Goal: Task Accomplishment & Management: Manage account settings

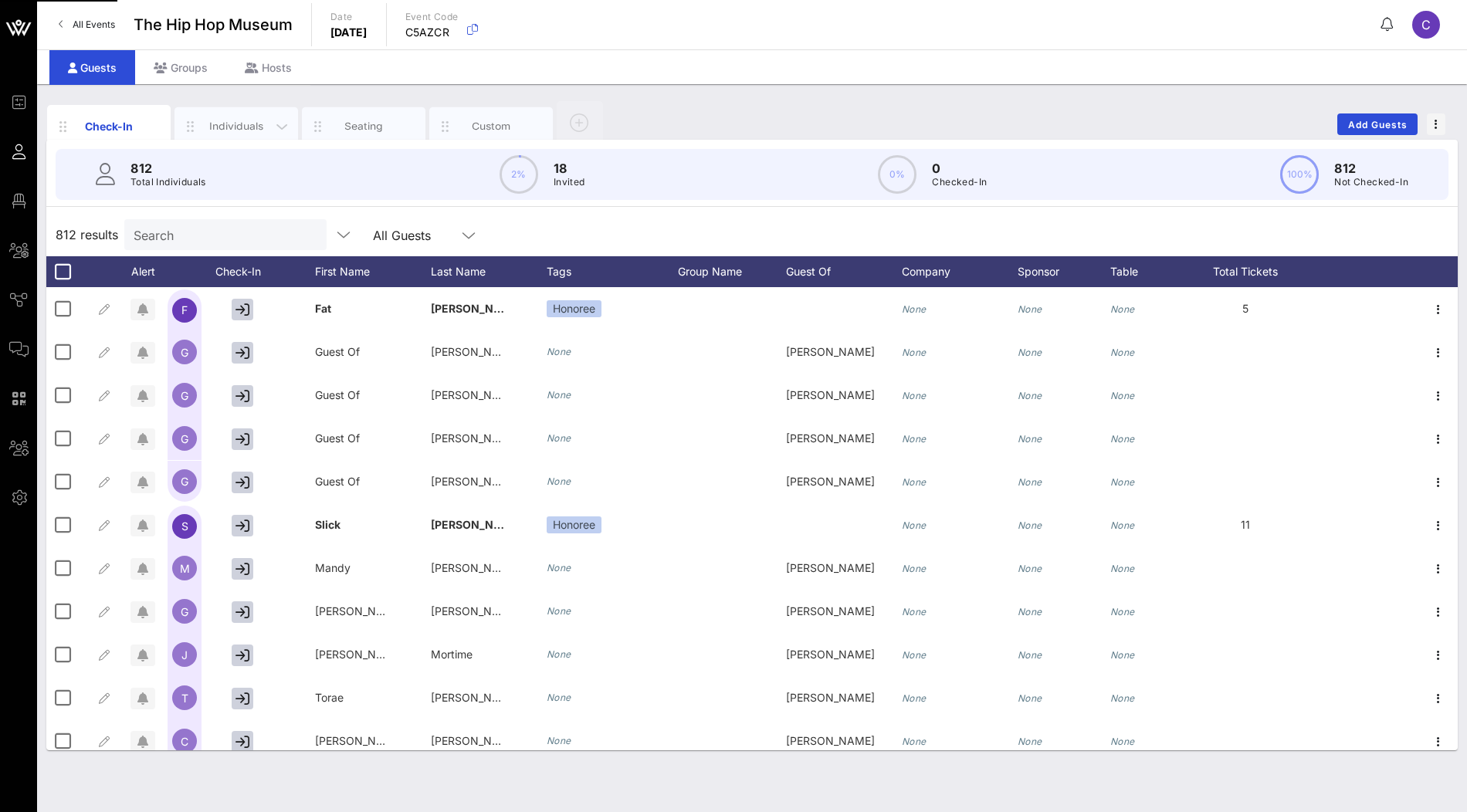
click at [228, 115] on div "Individuals" at bounding box center [236, 126] width 123 height 39
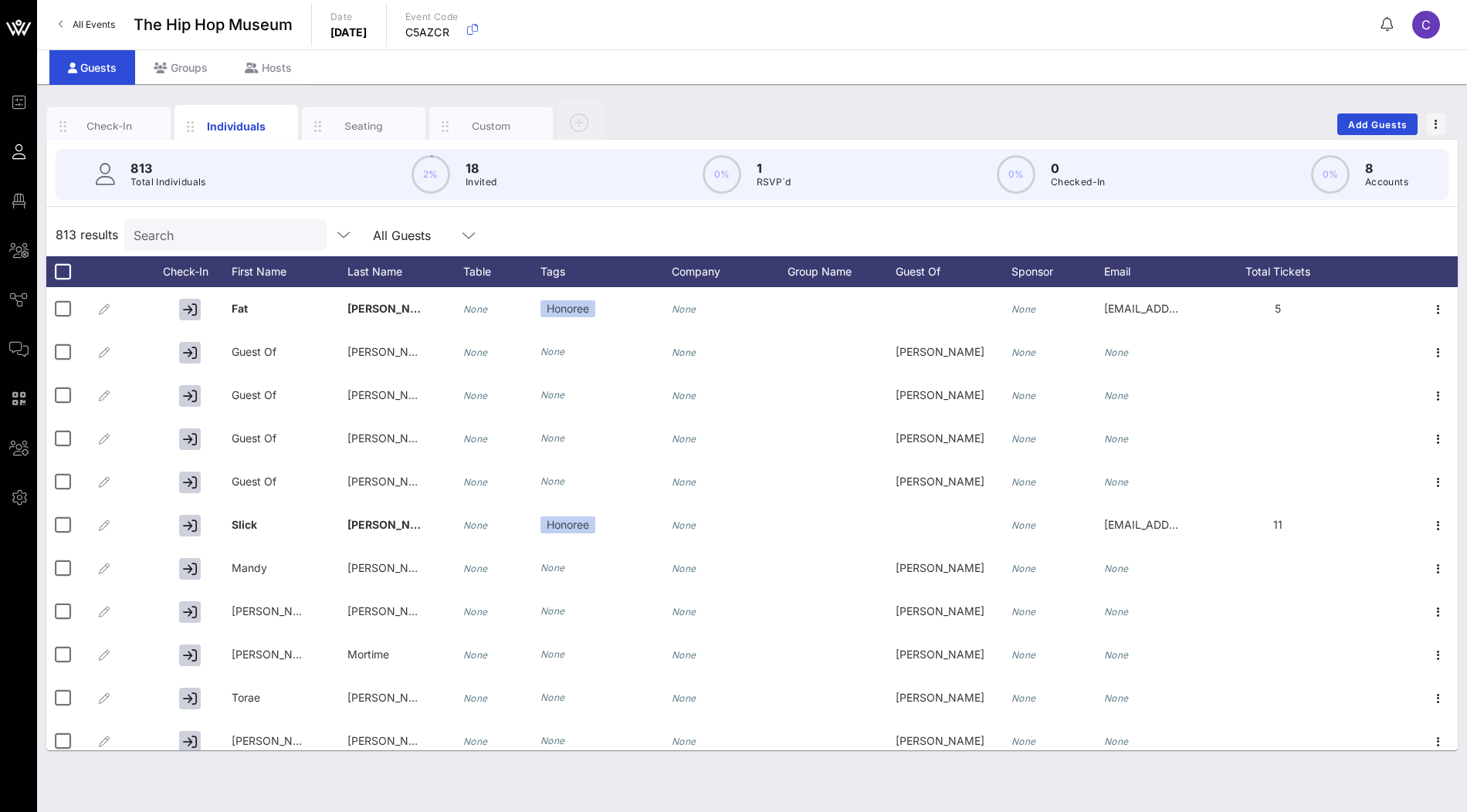
click at [200, 239] on input "Search" at bounding box center [223, 235] width 180 height 20
paste input "Murillo"
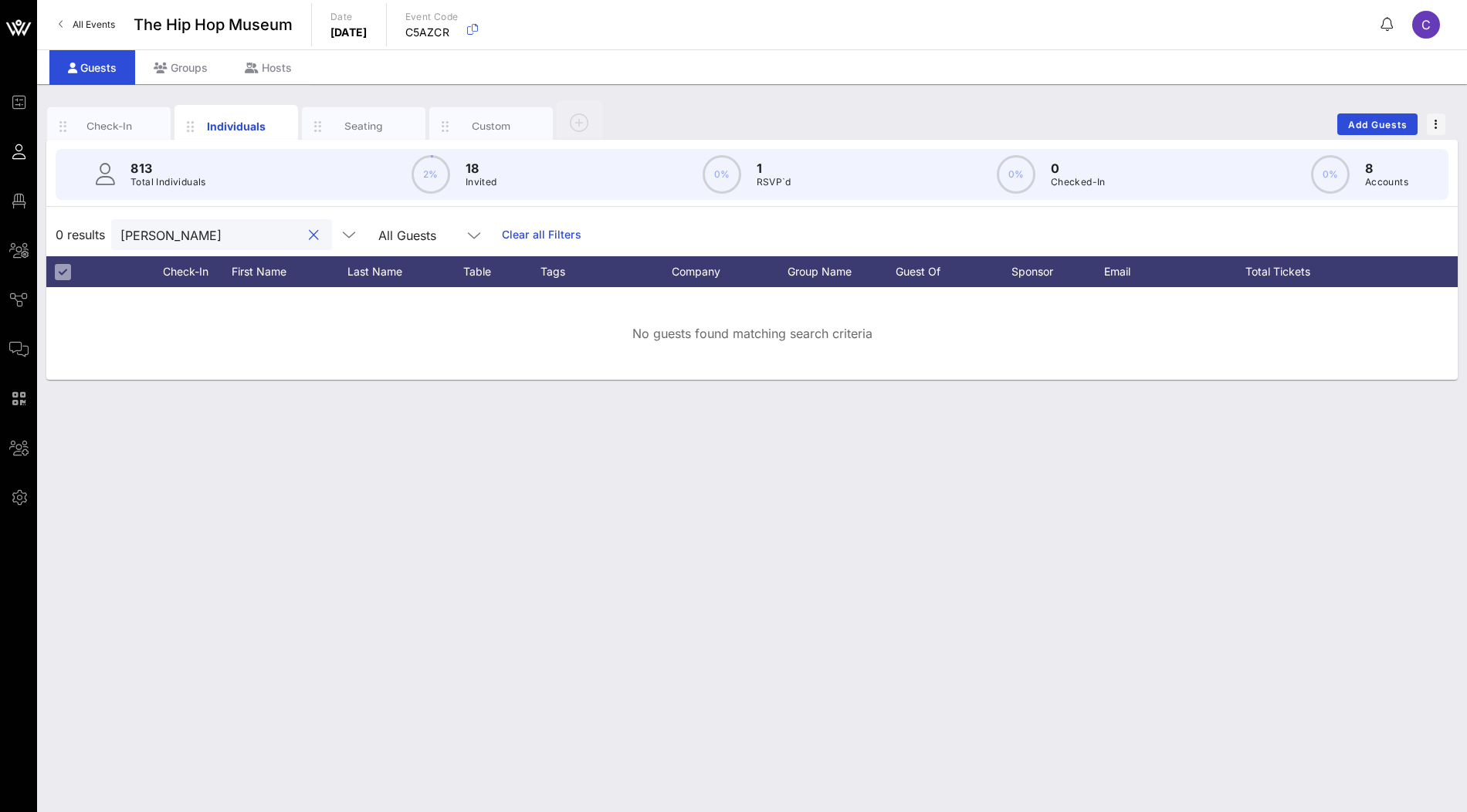
type input "Murillo"
click at [1443, 126] on span "button" at bounding box center [1436, 124] width 18 height 11
click at [1408, 178] on div "Duplicate Event" at bounding box center [1407, 180] width 74 height 13
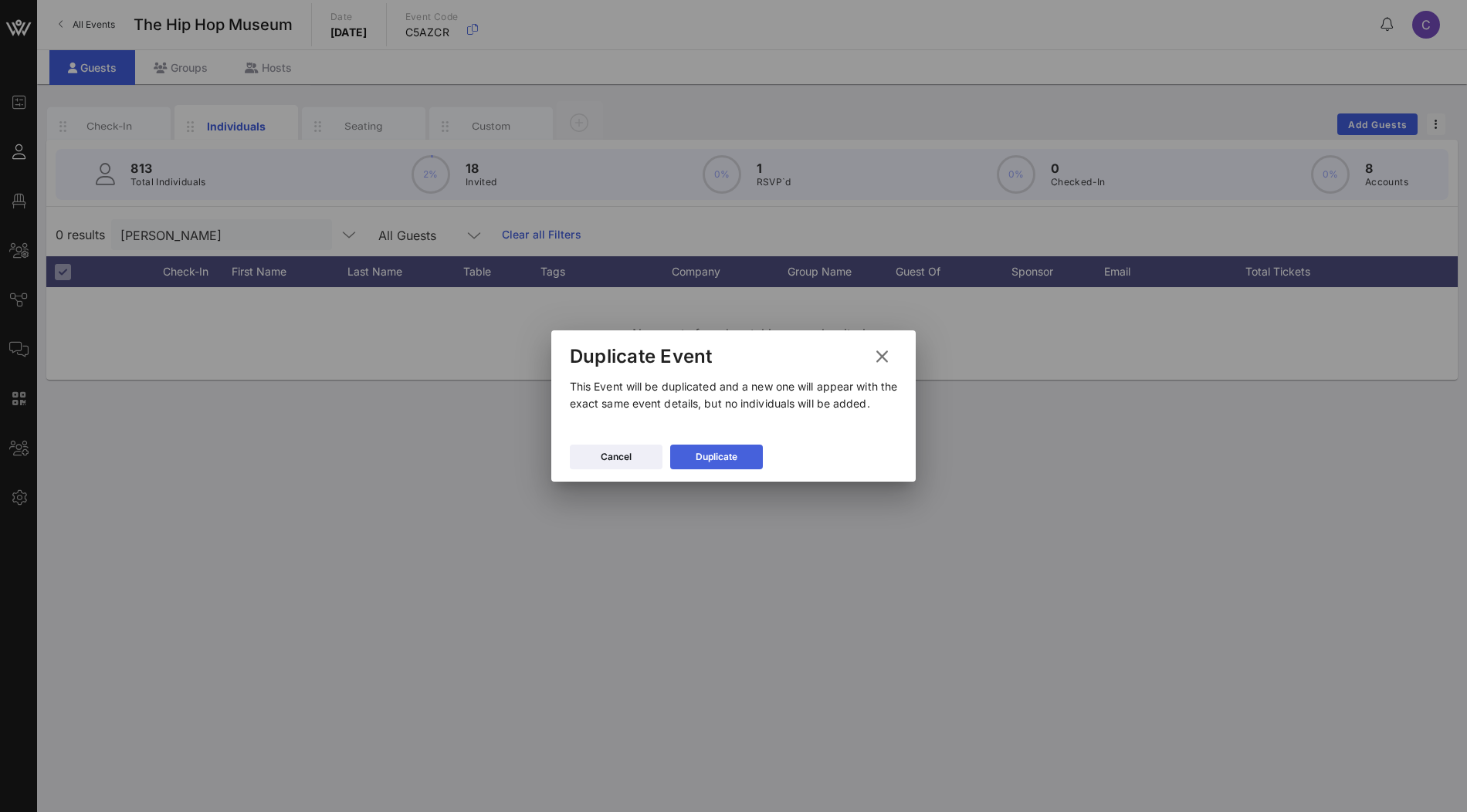
click at [706, 459] on div "Duplicate" at bounding box center [716, 457] width 42 height 15
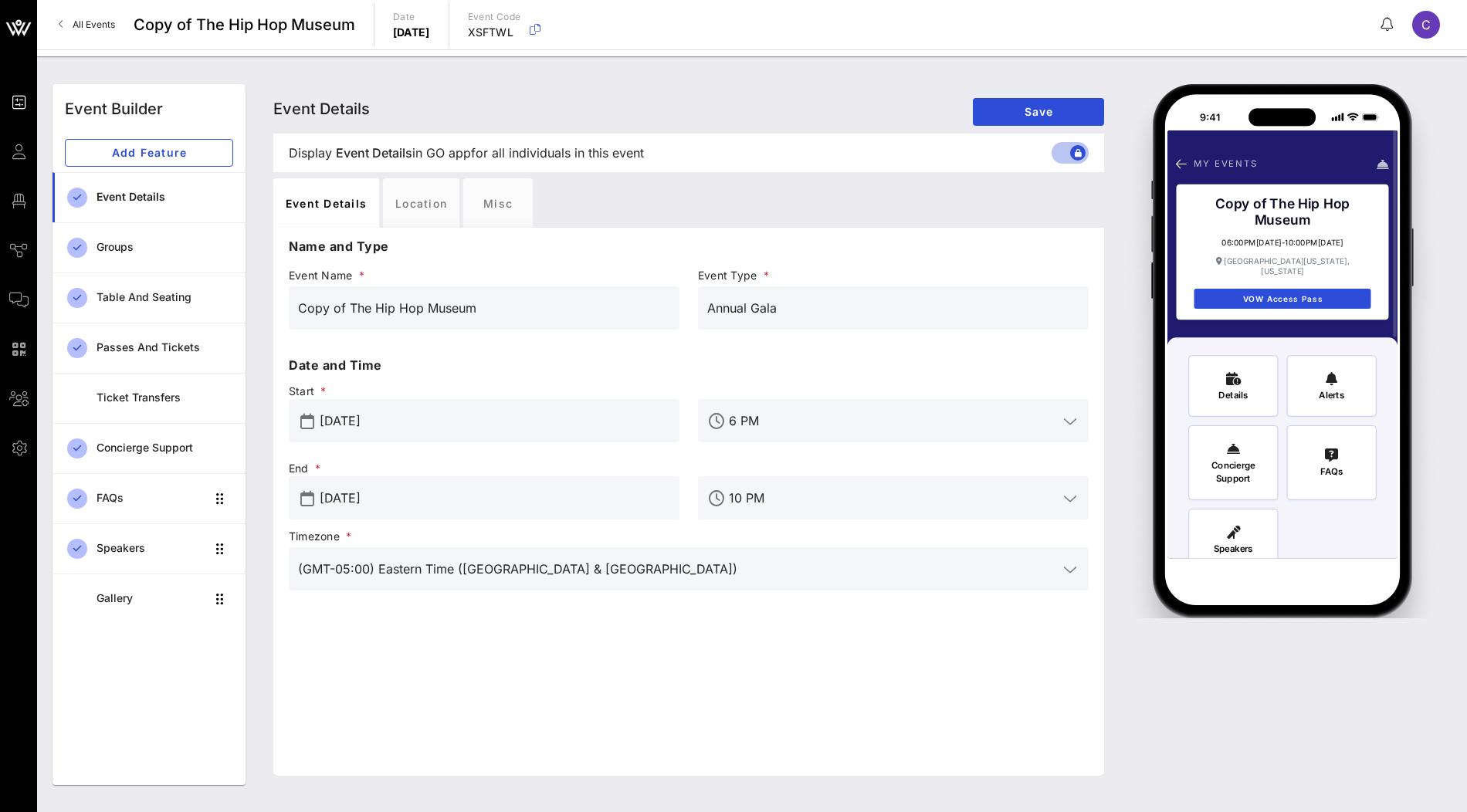
click at [413, 309] on input "Copy of The Hip Hop Museum" at bounding box center [484, 307] width 372 height 24
paste input "Gala PR Media"
drag, startPoint x: 349, startPoint y: 306, endPoint x: 239, endPoint y: 305, distance: 110.0
click at [239, 305] on div "Event Builder Add Feature Event Details Groups Table and Seating Passes and Tic…" at bounding box center [752, 435] width 1417 height 720
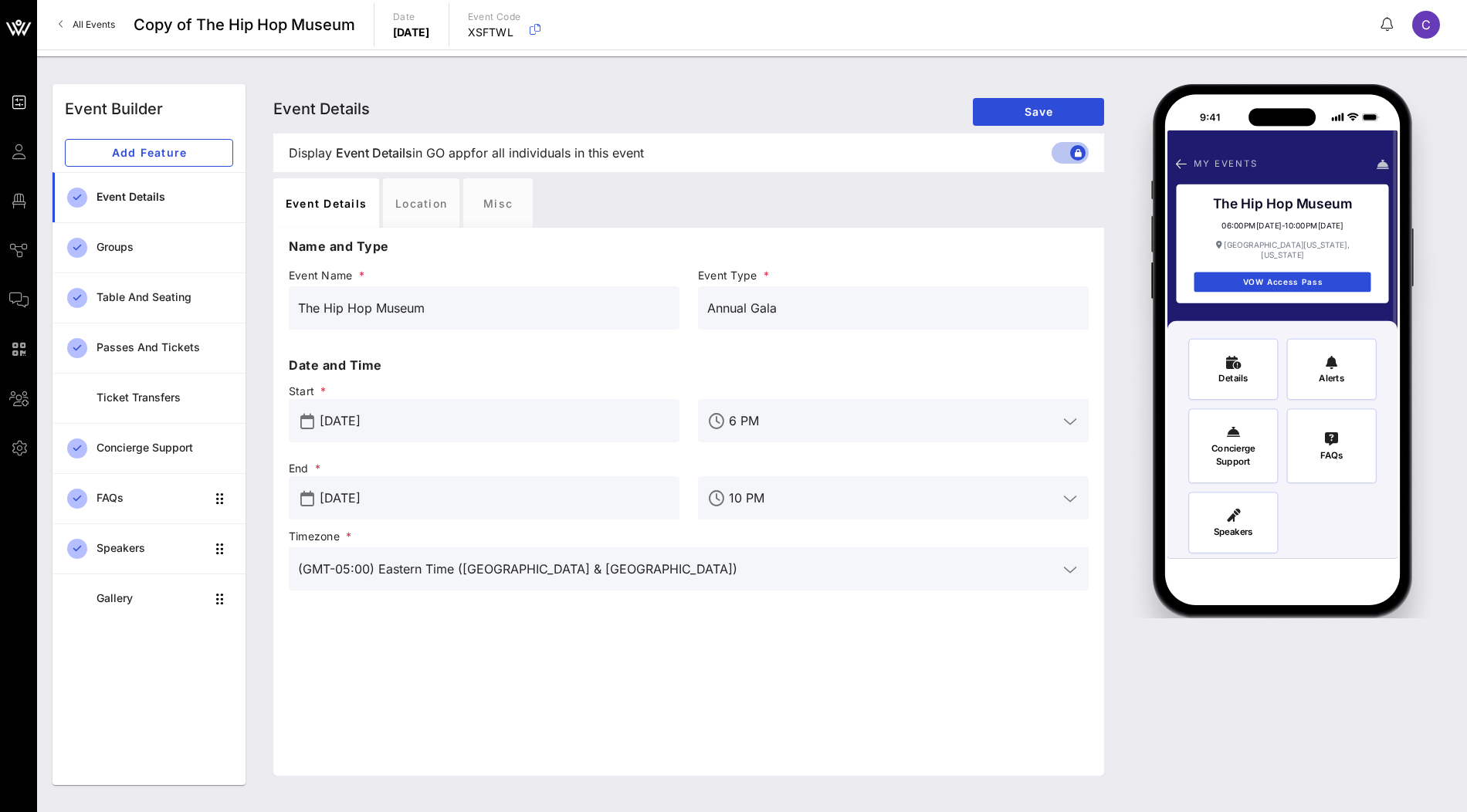
click at [450, 314] on input "The Hip Hop Museum" at bounding box center [484, 307] width 372 height 24
paste input "Gala PR Media"
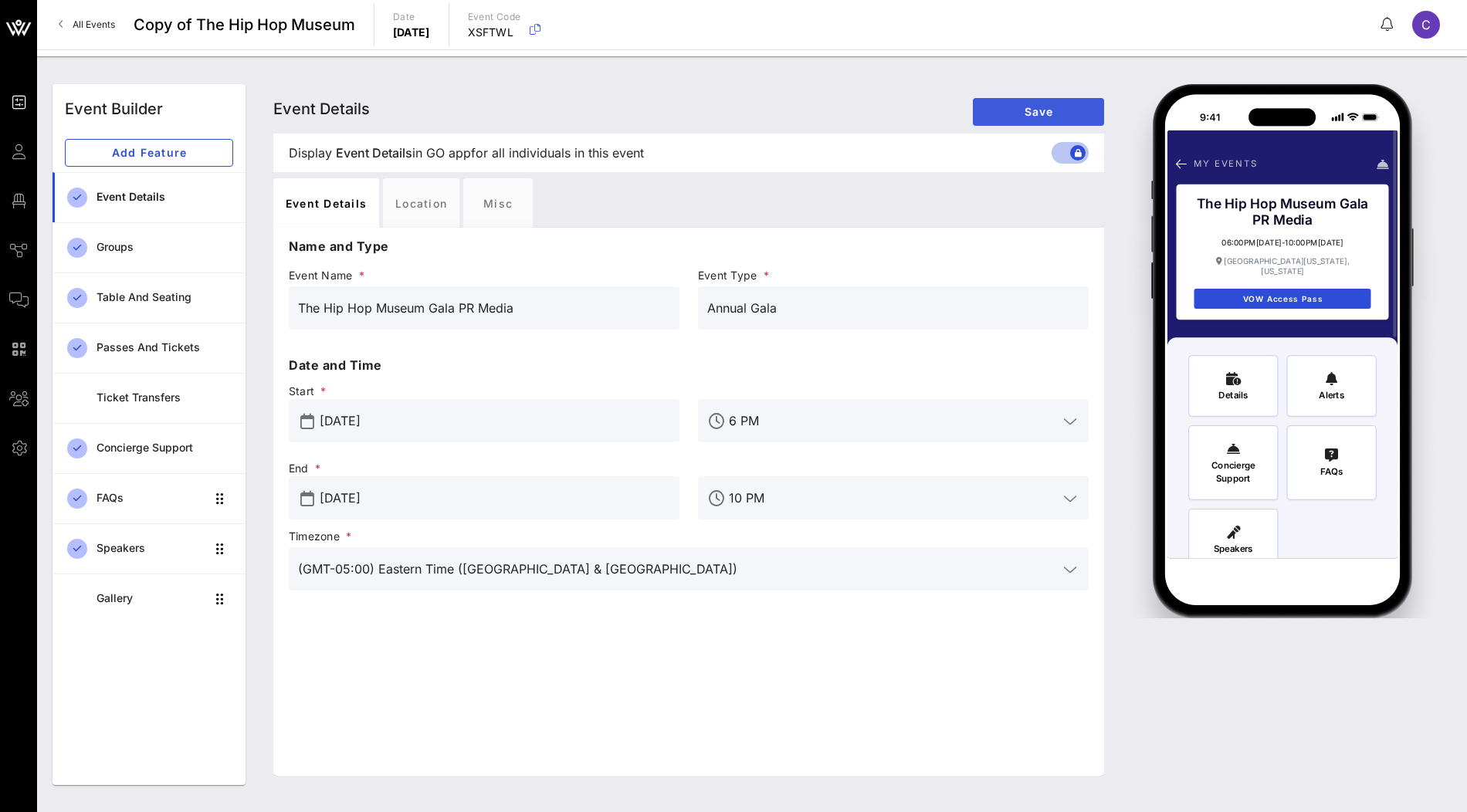
type input "The Hip Hop Museum Gala PR Media"
click at [1047, 116] on span "Save" at bounding box center [1038, 111] width 107 height 13
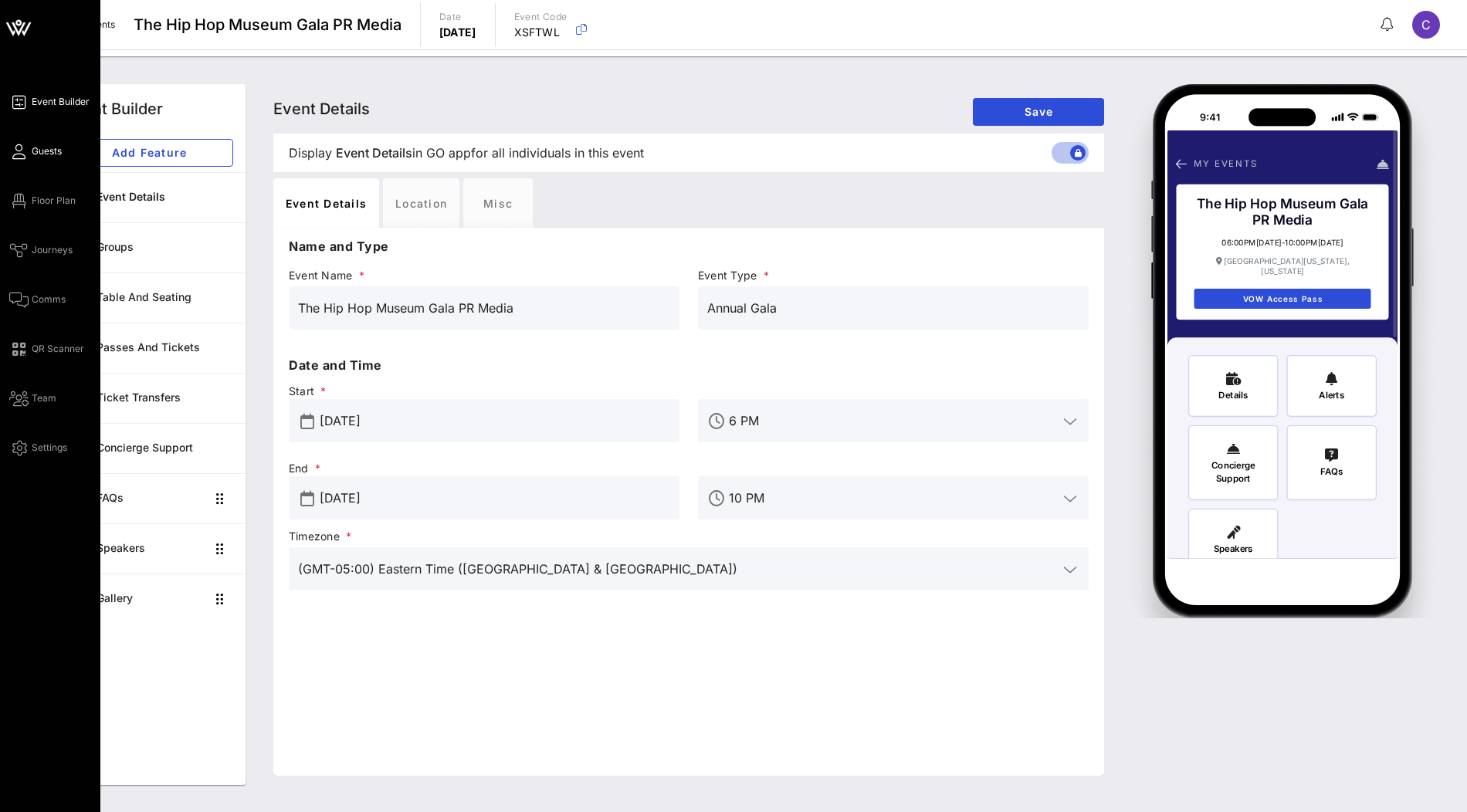
click at [52, 154] on span "Guests" at bounding box center [46, 150] width 30 height 14
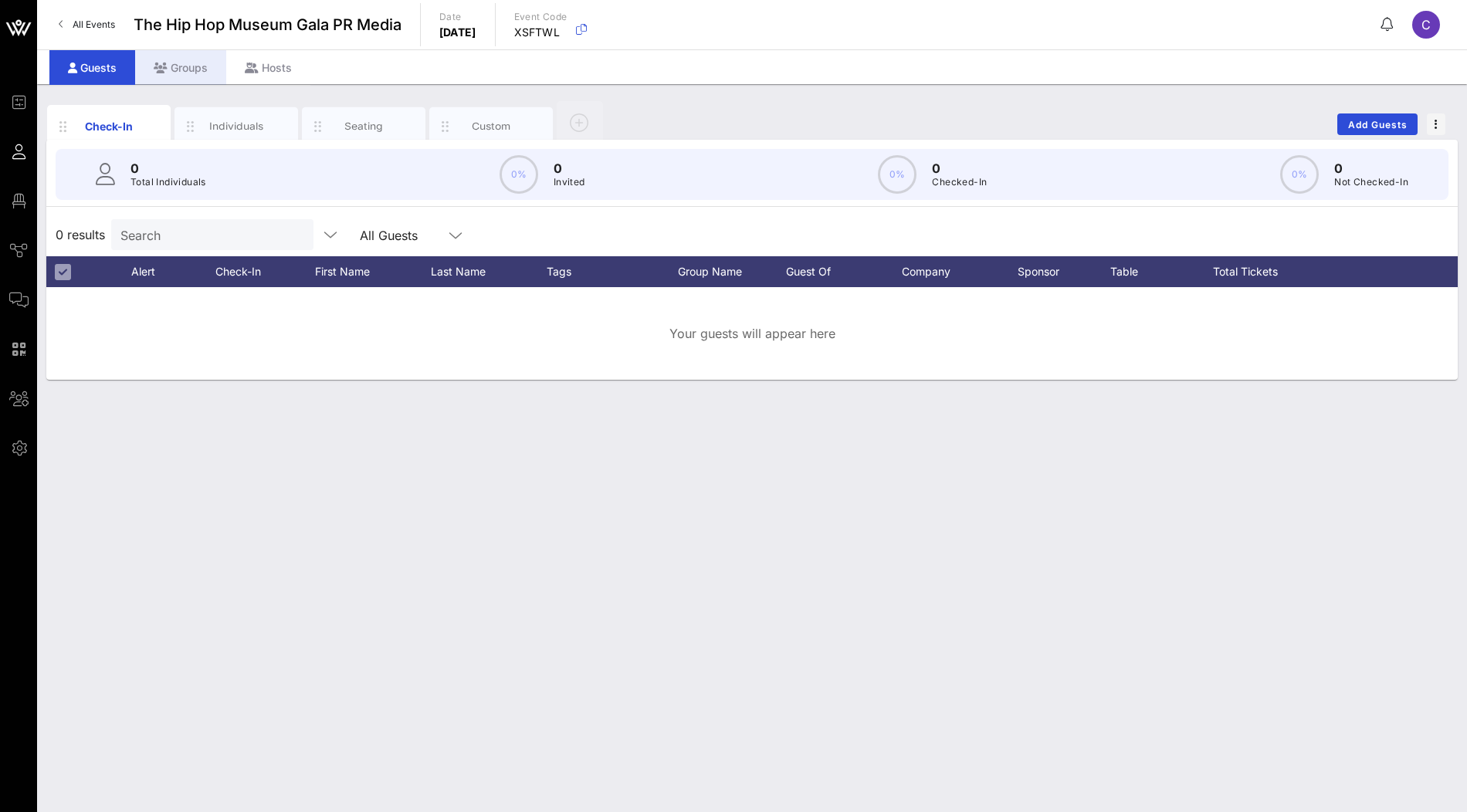
click at [200, 65] on div "Groups" at bounding box center [180, 67] width 91 height 34
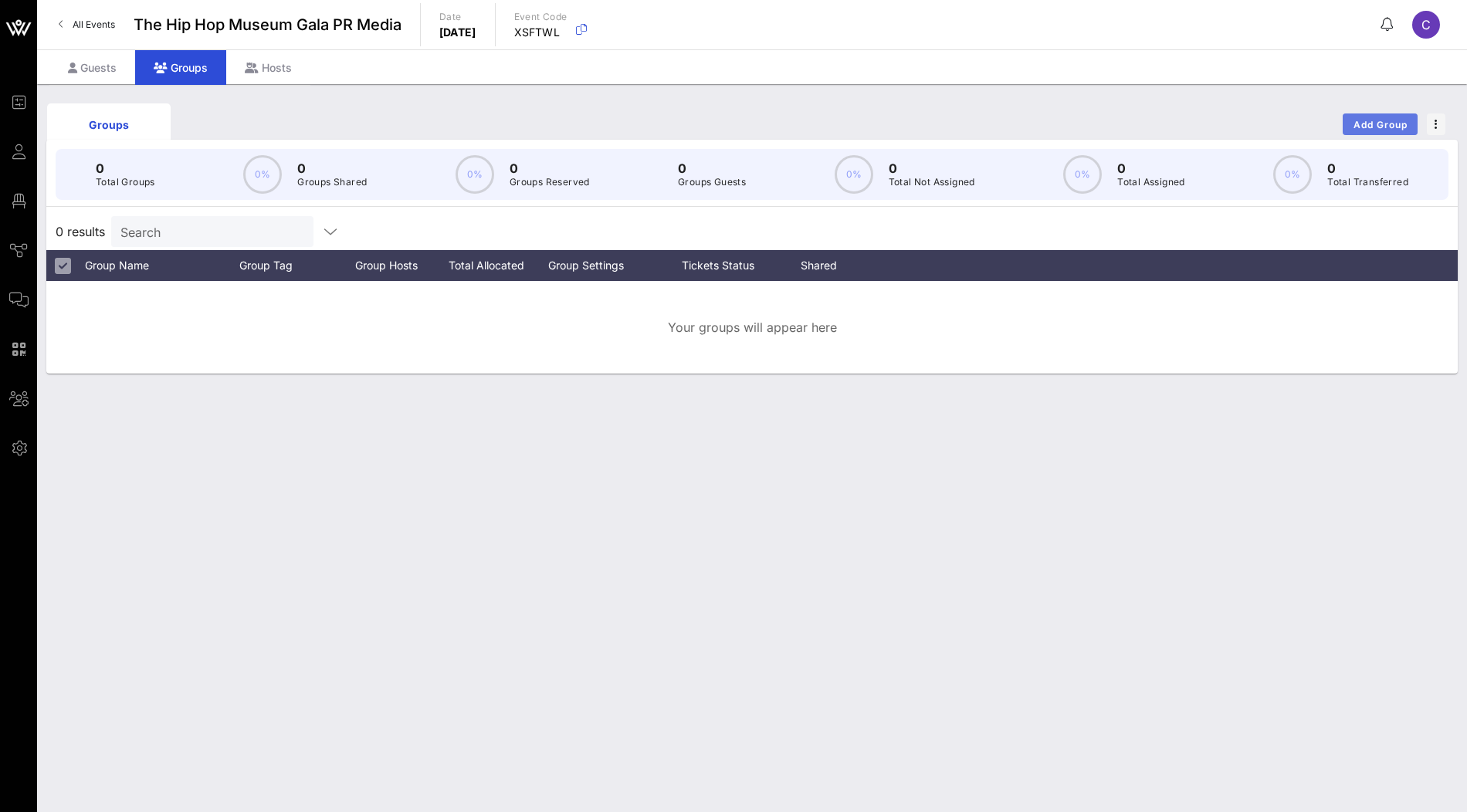
click at [1364, 120] on span "Add Group" at bounding box center [1380, 124] width 55 height 12
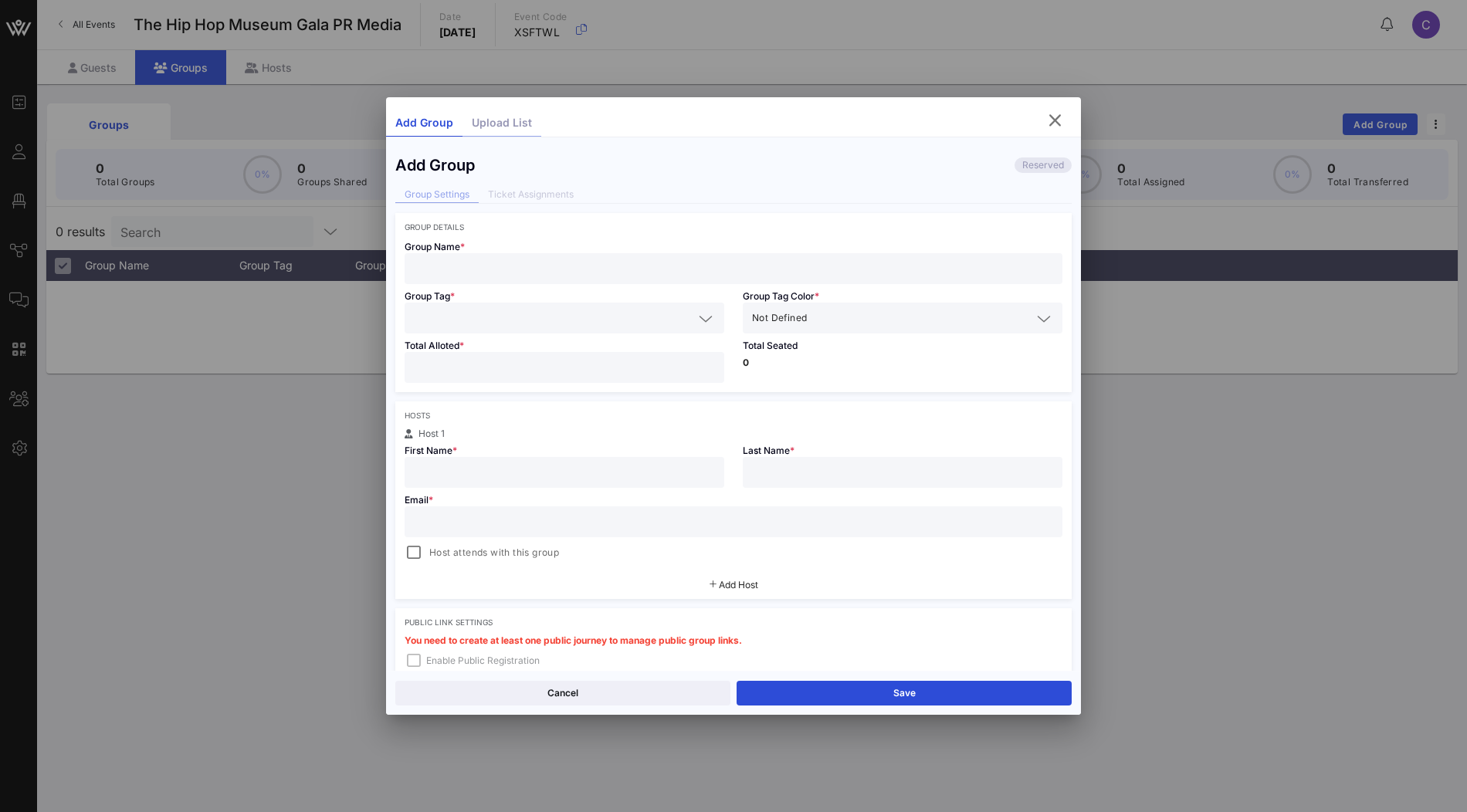
click at [507, 117] on div "Upload List" at bounding box center [501, 123] width 79 height 27
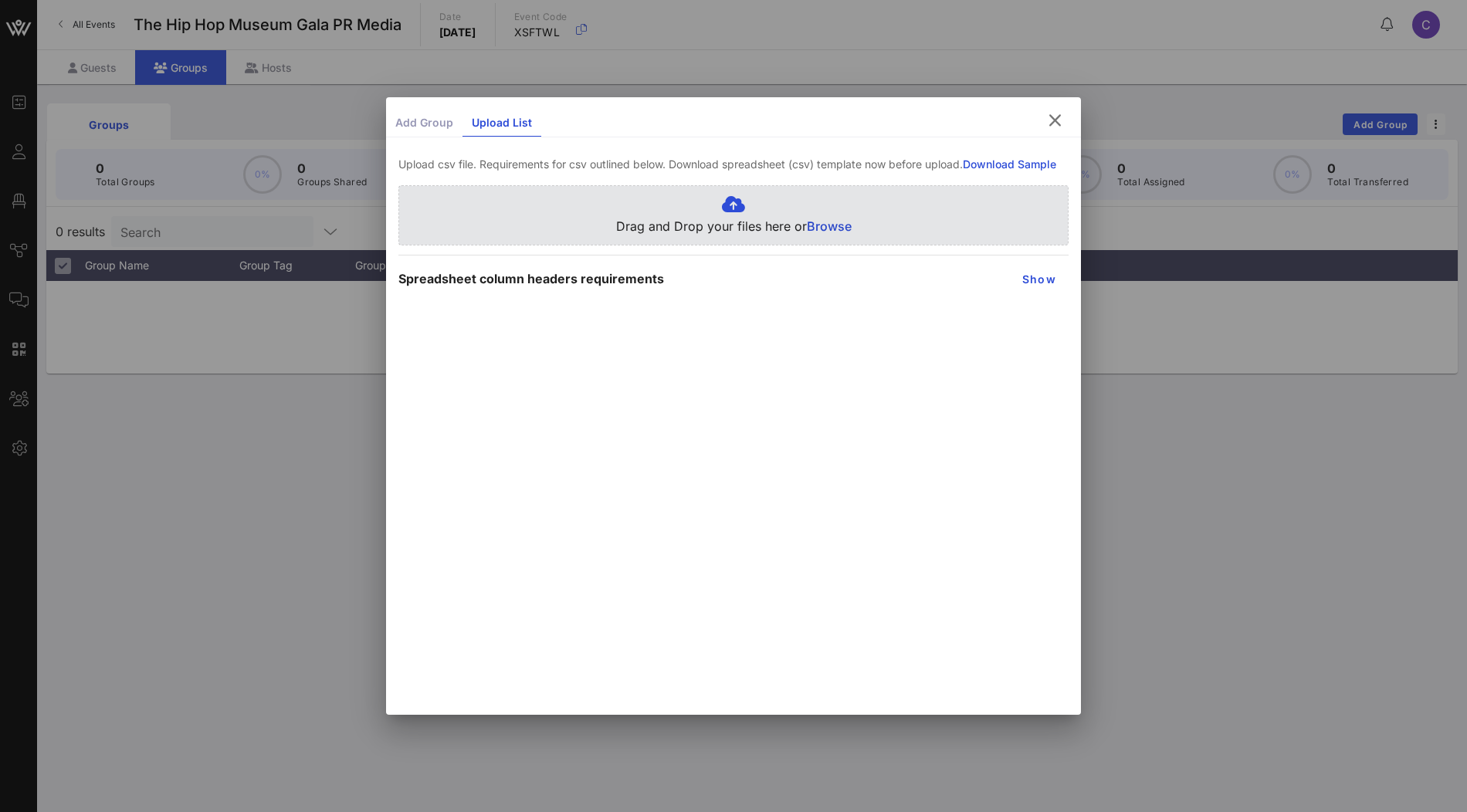
click at [857, 227] on div "Drag and Drop your files here or Browse" at bounding box center [733, 215] width 670 height 60
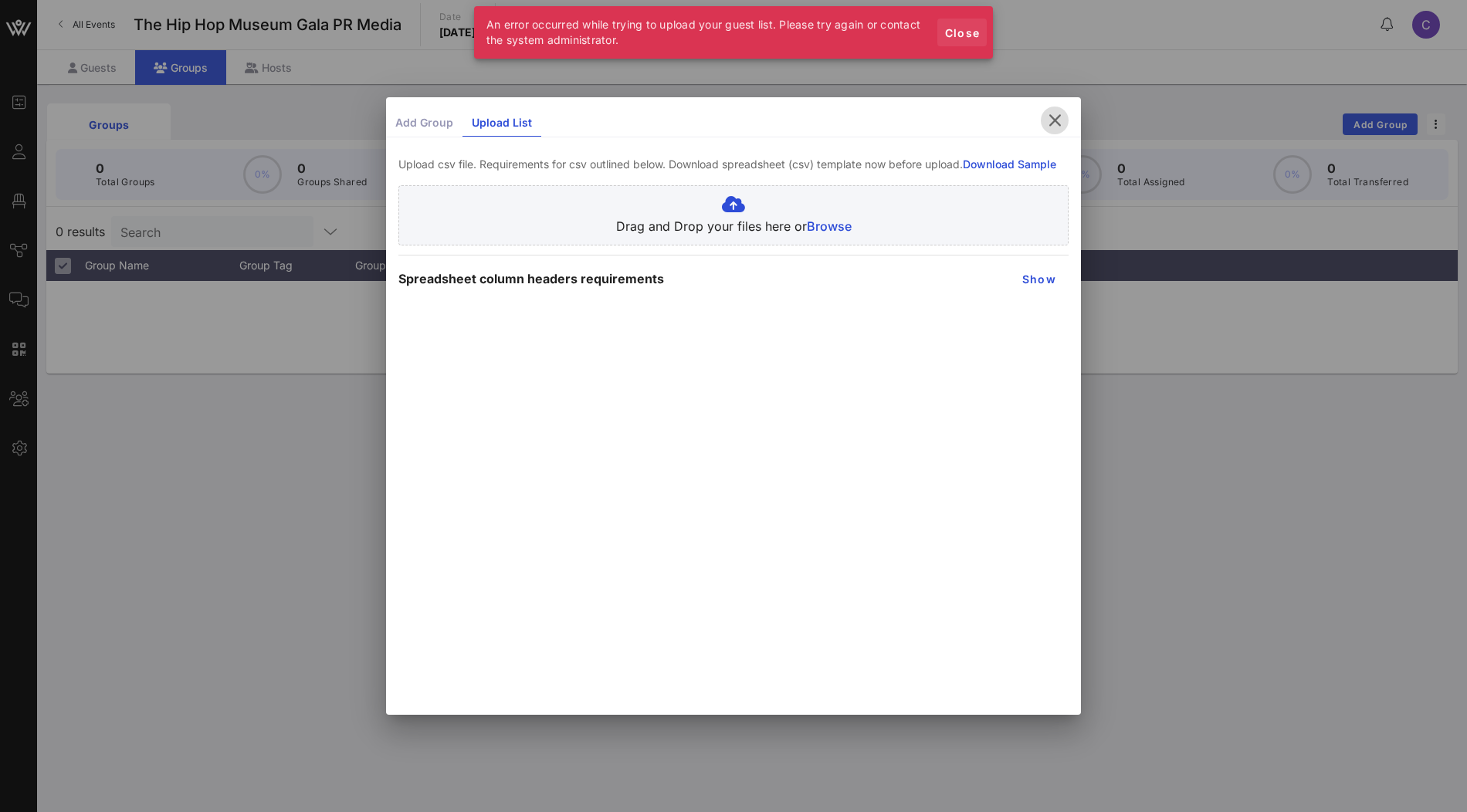
click at [963, 32] on span "Close" at bounding box center [962, 33] width 37 height 13
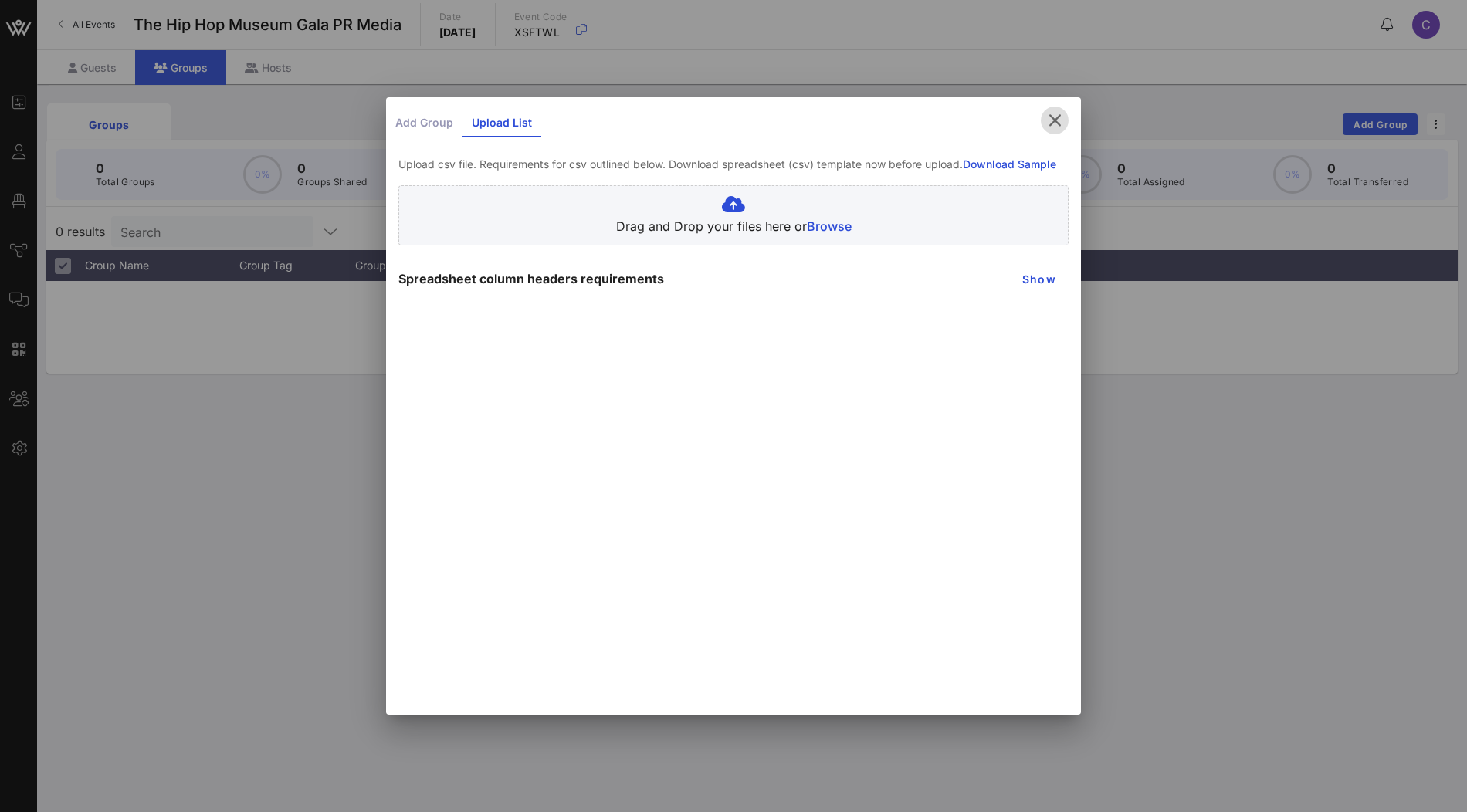
click at [1052, 130] on button "button" at bounding box center [1054, 121] width 28 height 28
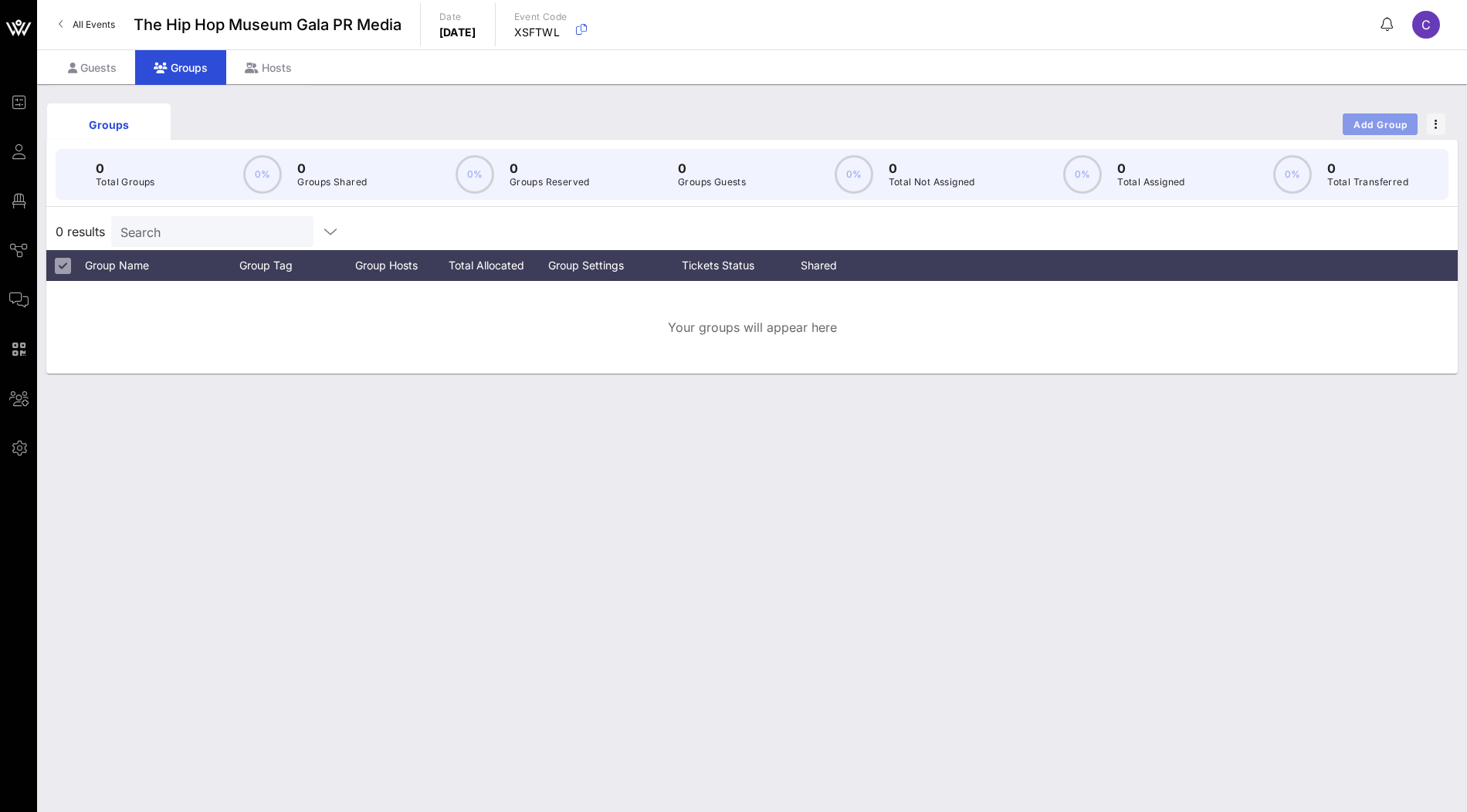
click at [1380, 121] on span "Add Group" at bounding box center [1380, 124] width 55 height 12
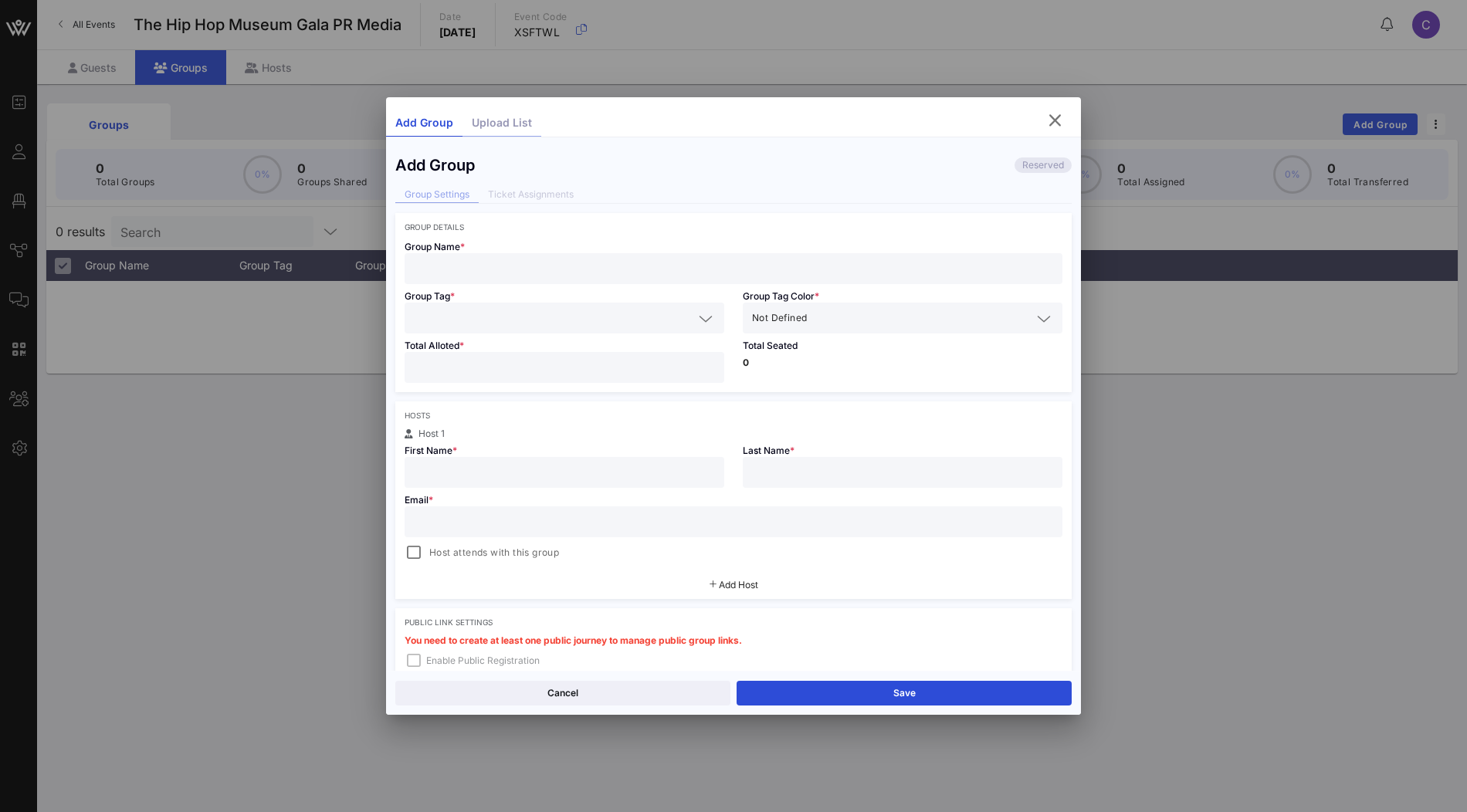
click at [504, 114] on div "Upload List" at bounding box center [501, 123] width 79 height 27
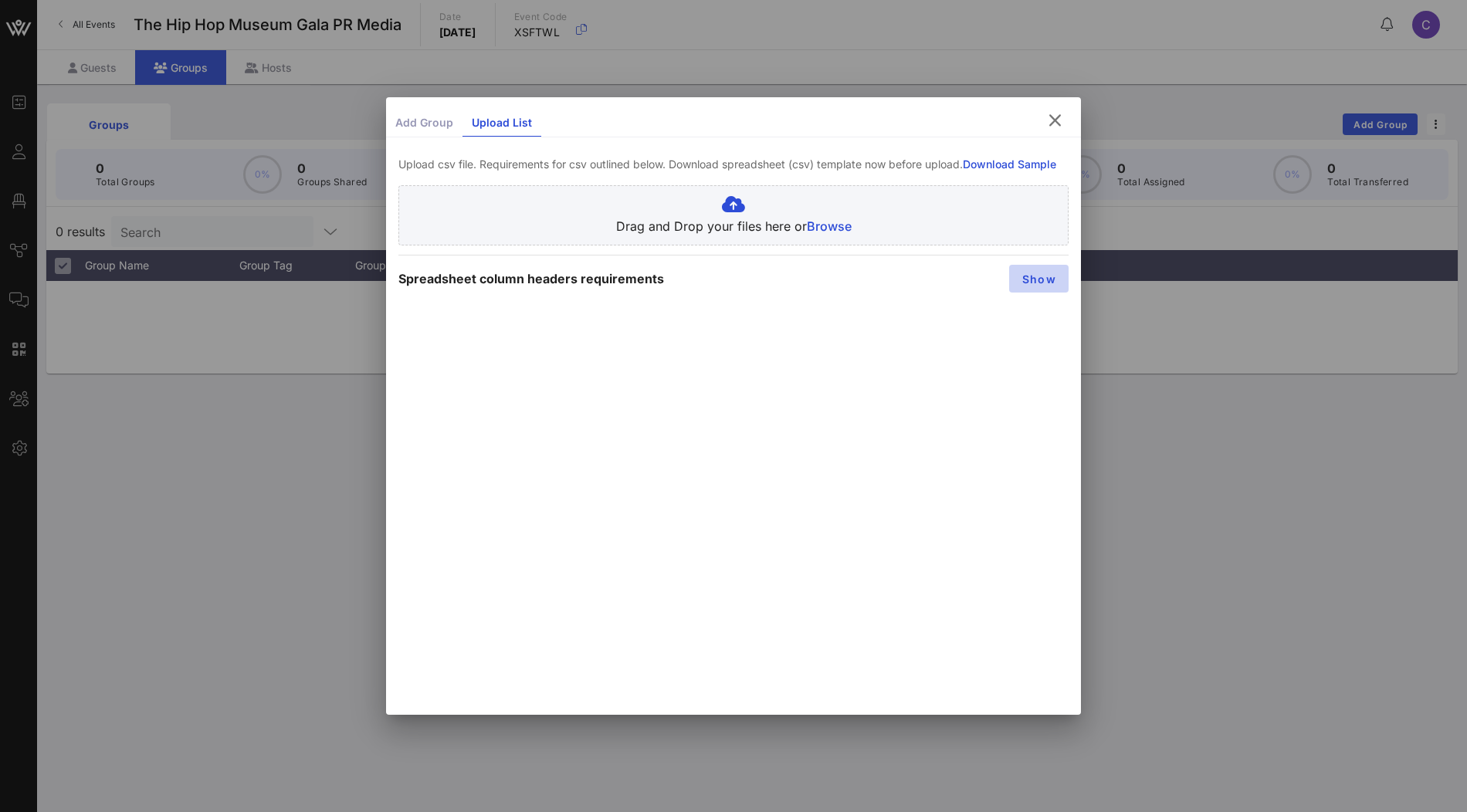
click at [1038, 277] on span "Show" at bounding box center [1039, 279] width 34 height 13
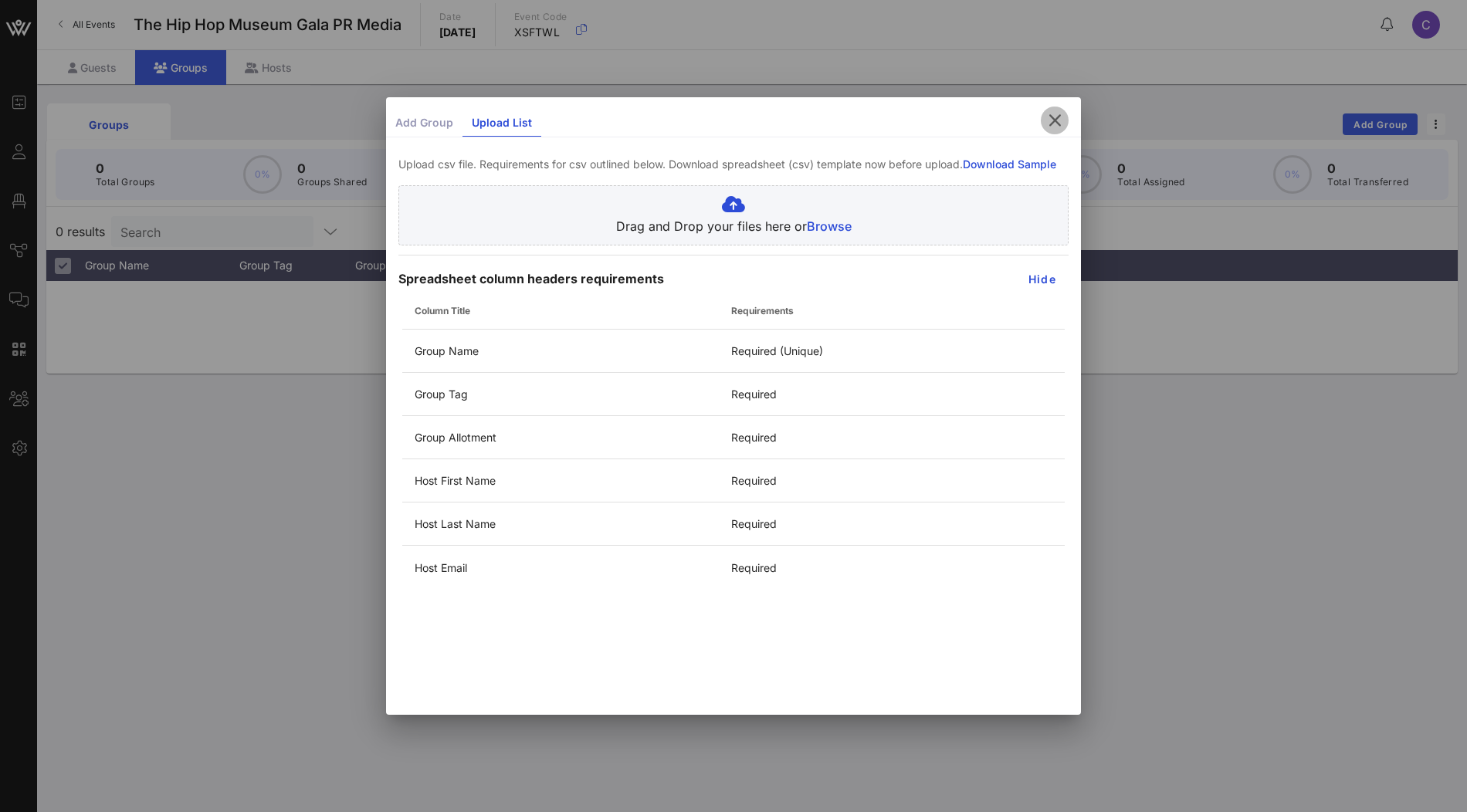
click at [1044, 119] on span "button" at bounding box center [1054, 121] width 28 height 18
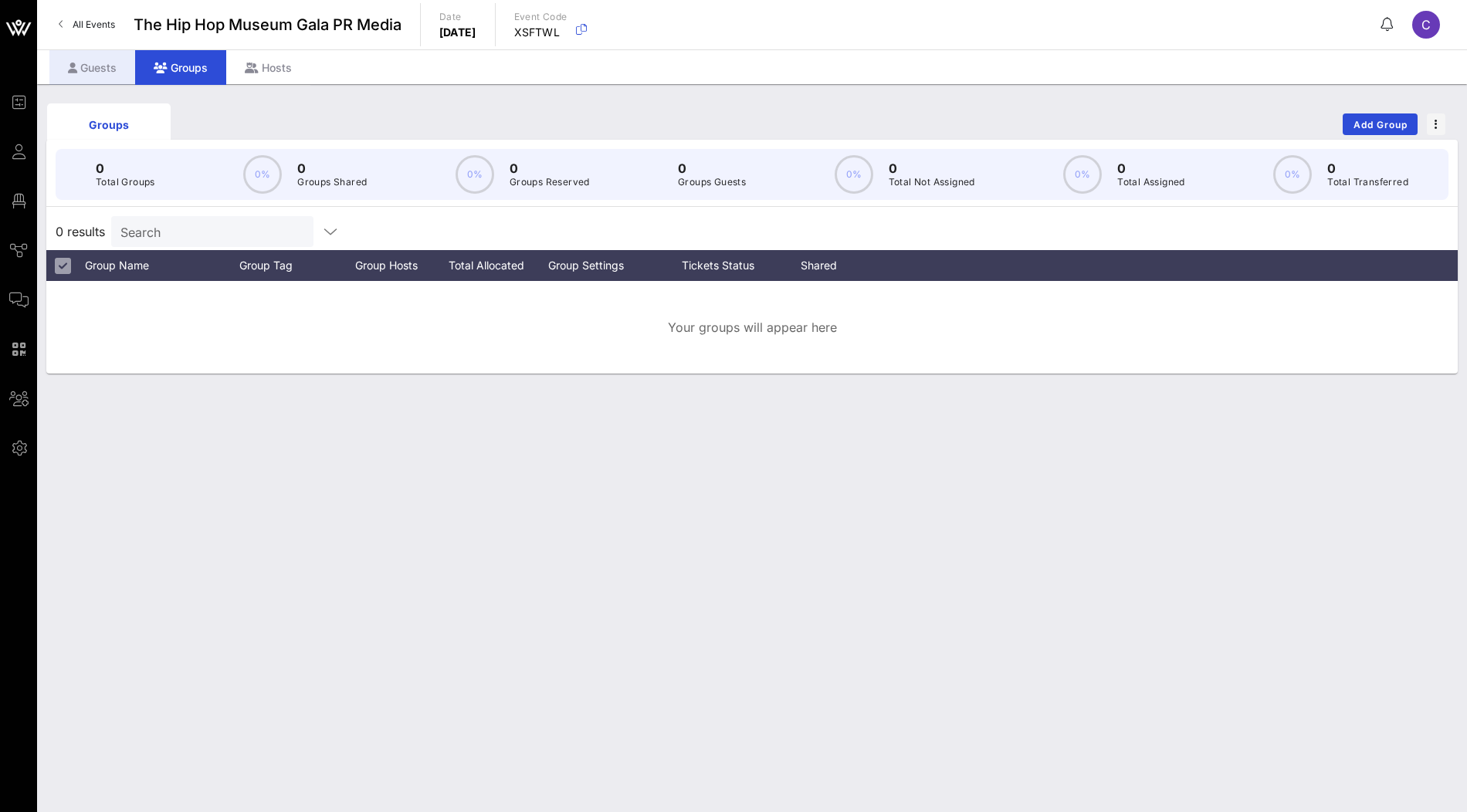
click at [107, 70] on div "Guests" at bounding box center [92, 67] width 86 height 34
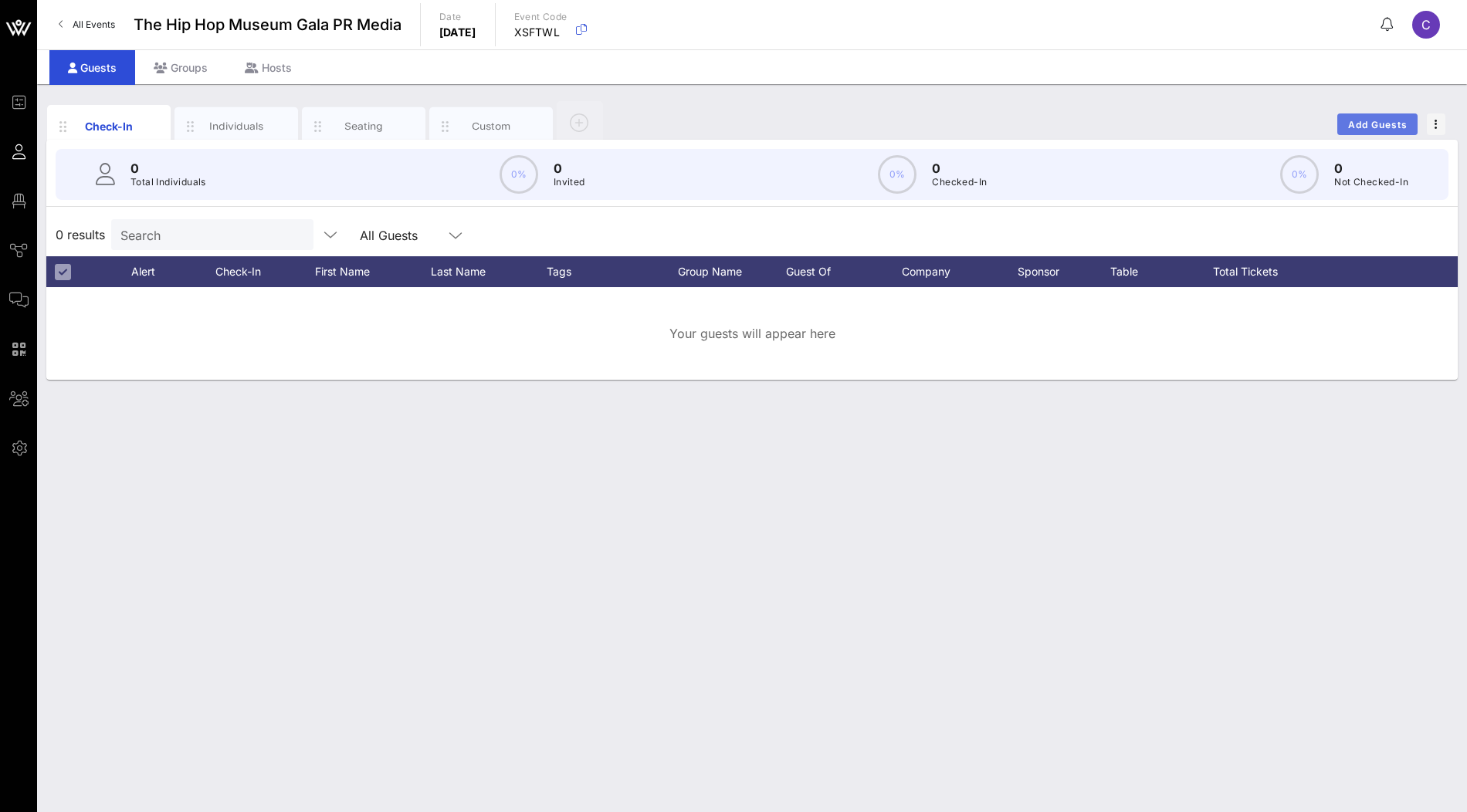
click at [1370, 120] on span "Add Guests" at bounding box center [1377, 124] width 61 height 12
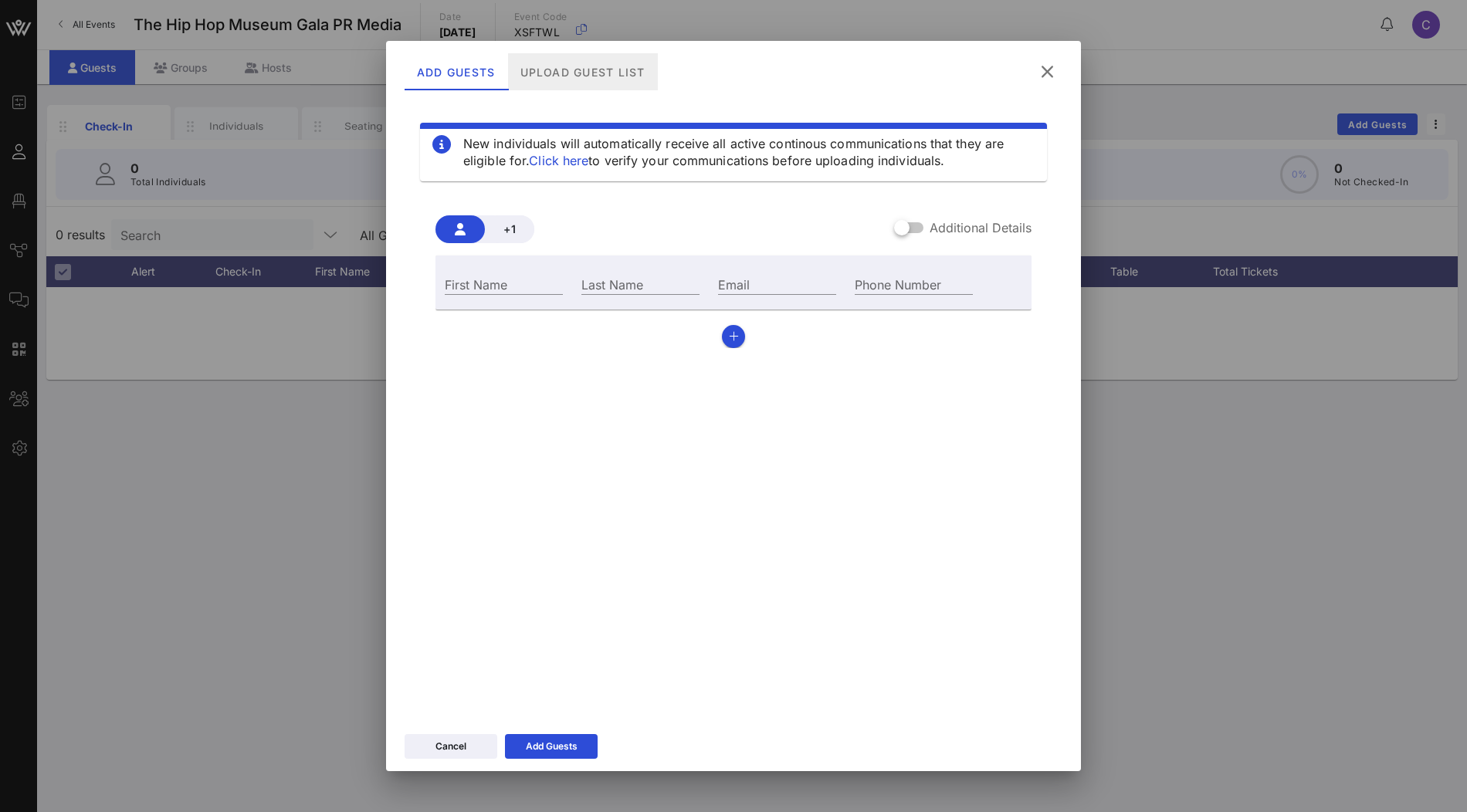
click at [602, 72] on div "Upload Guest List" at bounding box center [582, 72] width 150 height 37
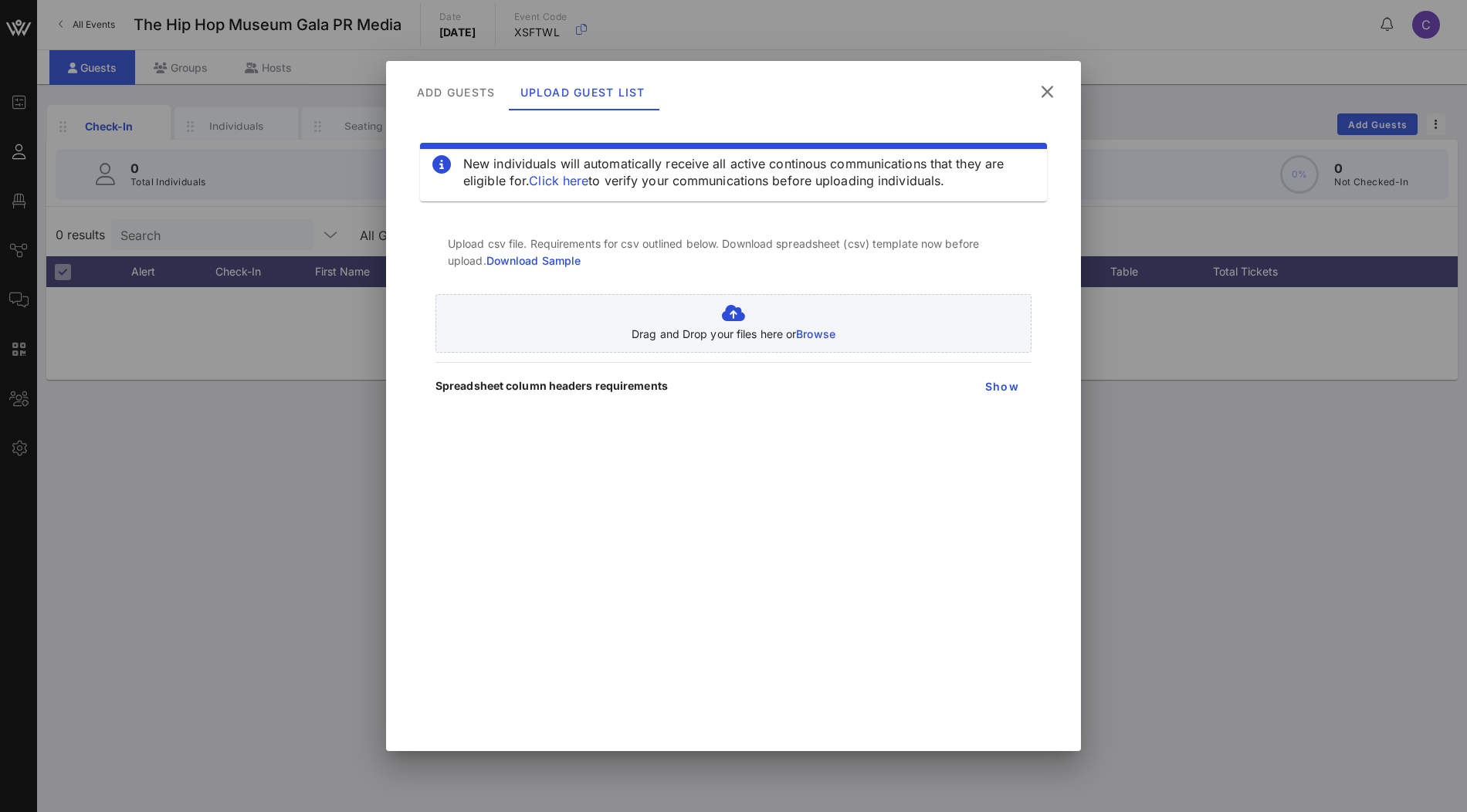
click at [991, 364] on div "Upload csv file. Requirements for csv outlined below. Download spreadsheet (csv…" at bounding box center [733, 311] width 596 height 177
click at [991, 374] on button "Show" at bounding box center [1002, 385] width 60 height 28
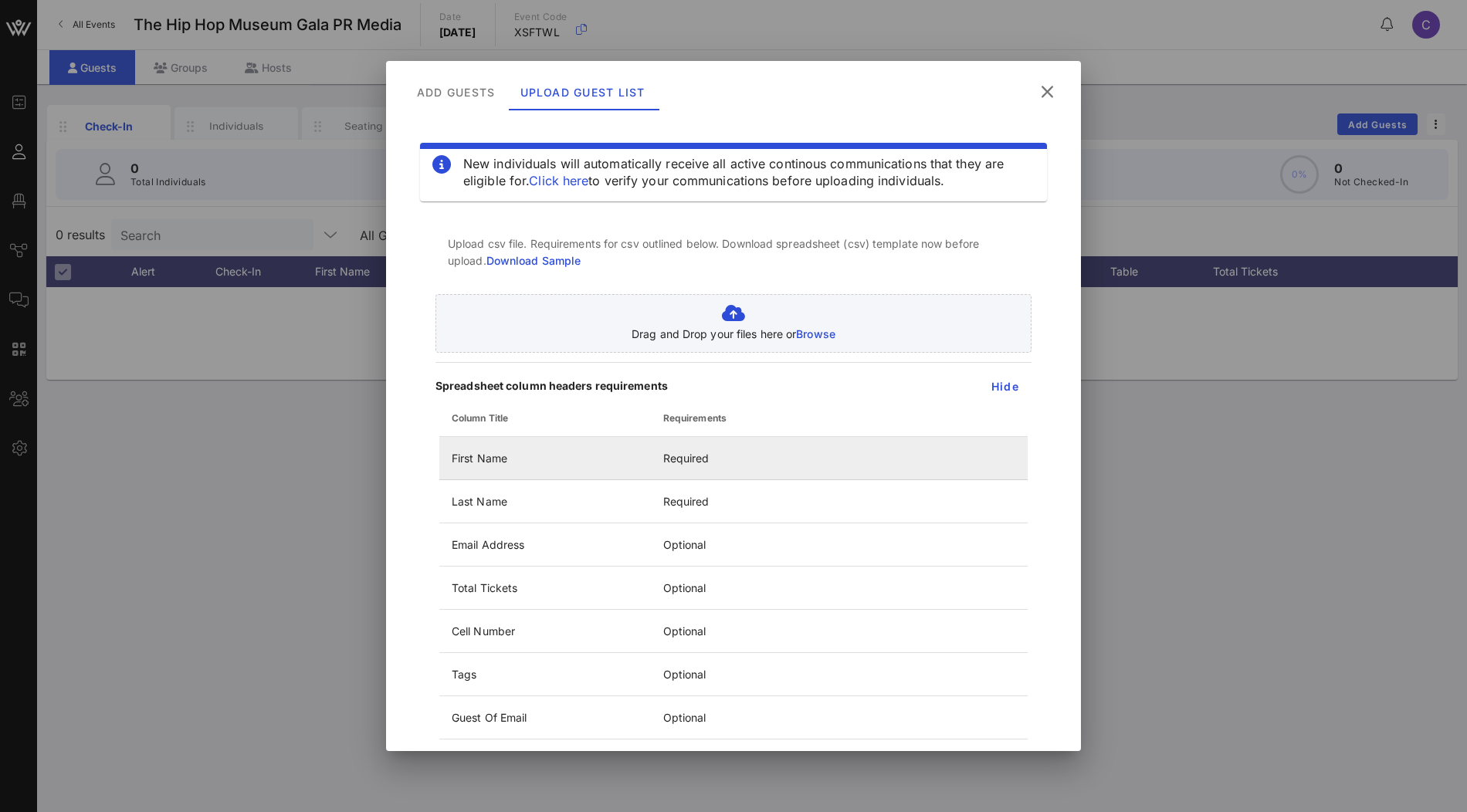
scroll to position [6, 0]
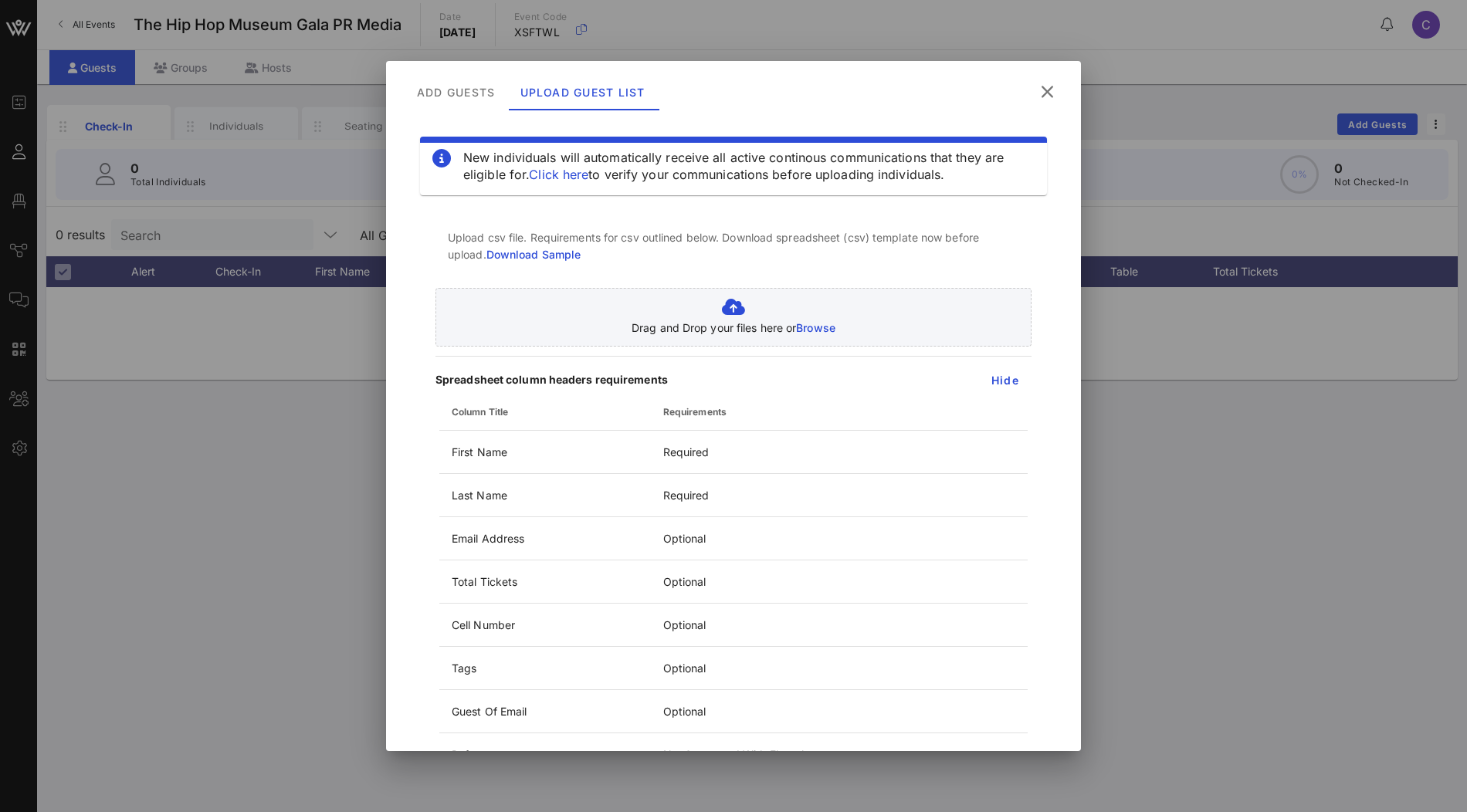
click at [1044, 102] on icon at bounding box center [1047, 91] width 22 height 19
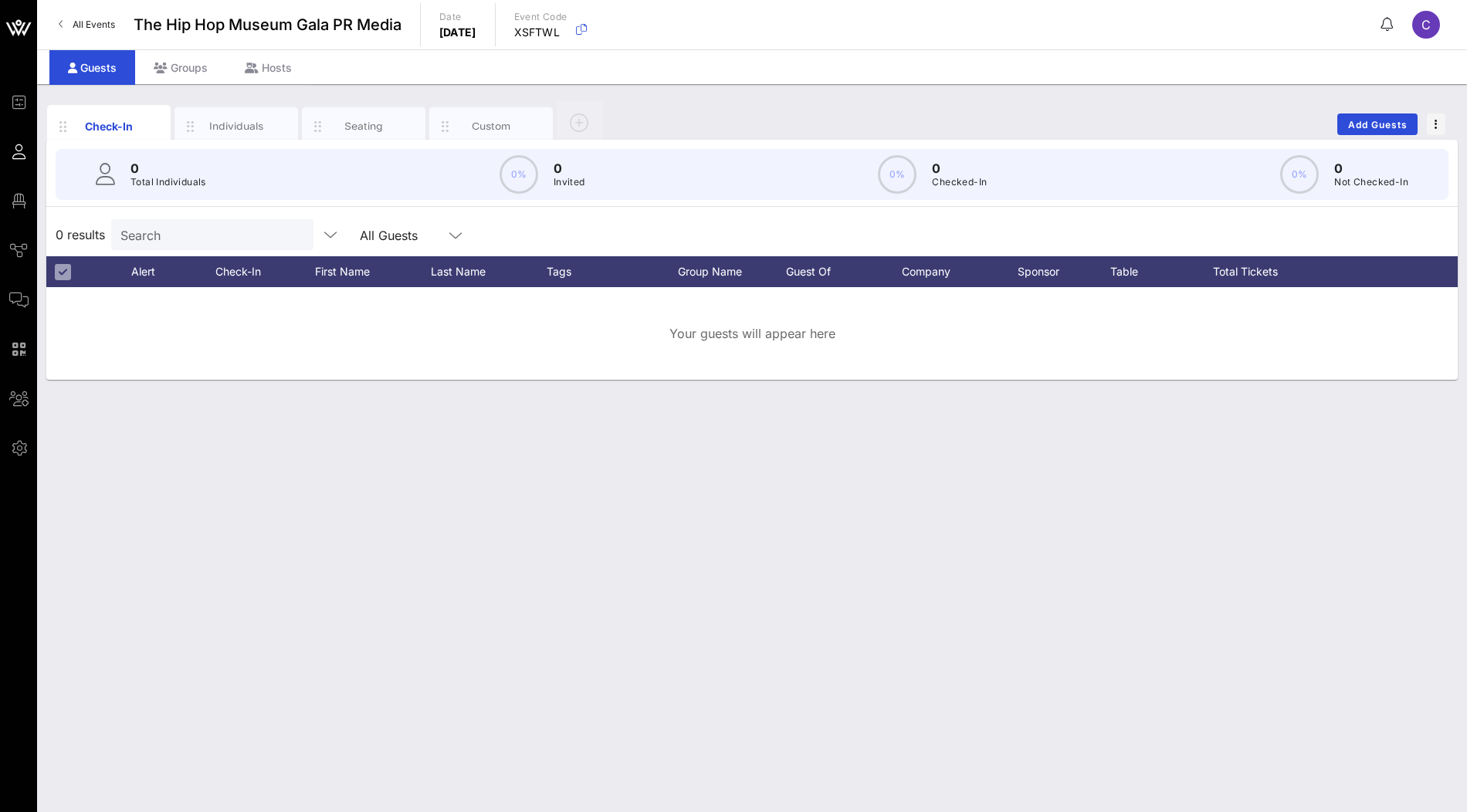
scroll to position [4, 0]
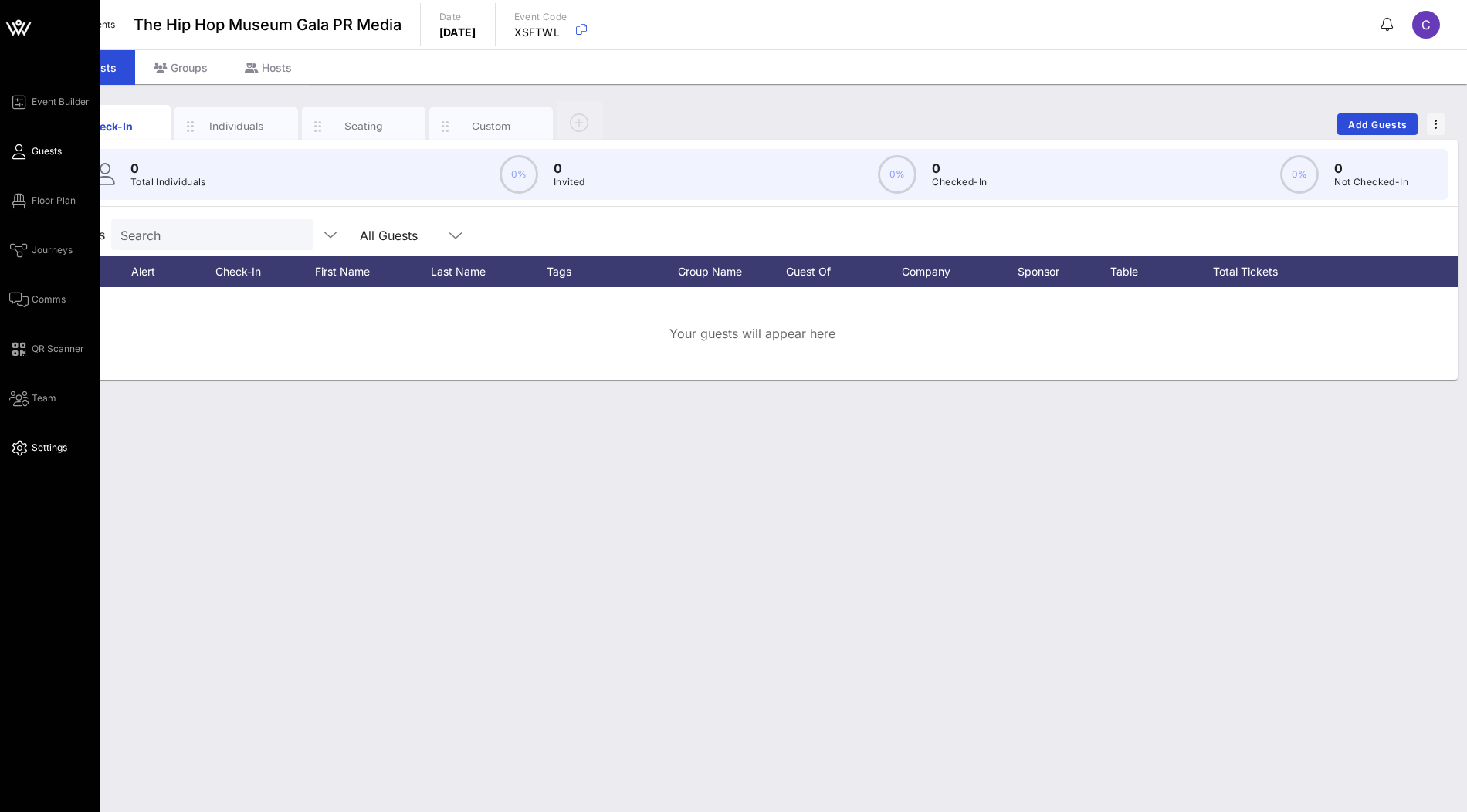
click at [28, 452] on link "Settings" at bounding box center [38, 448] width 58 height 18
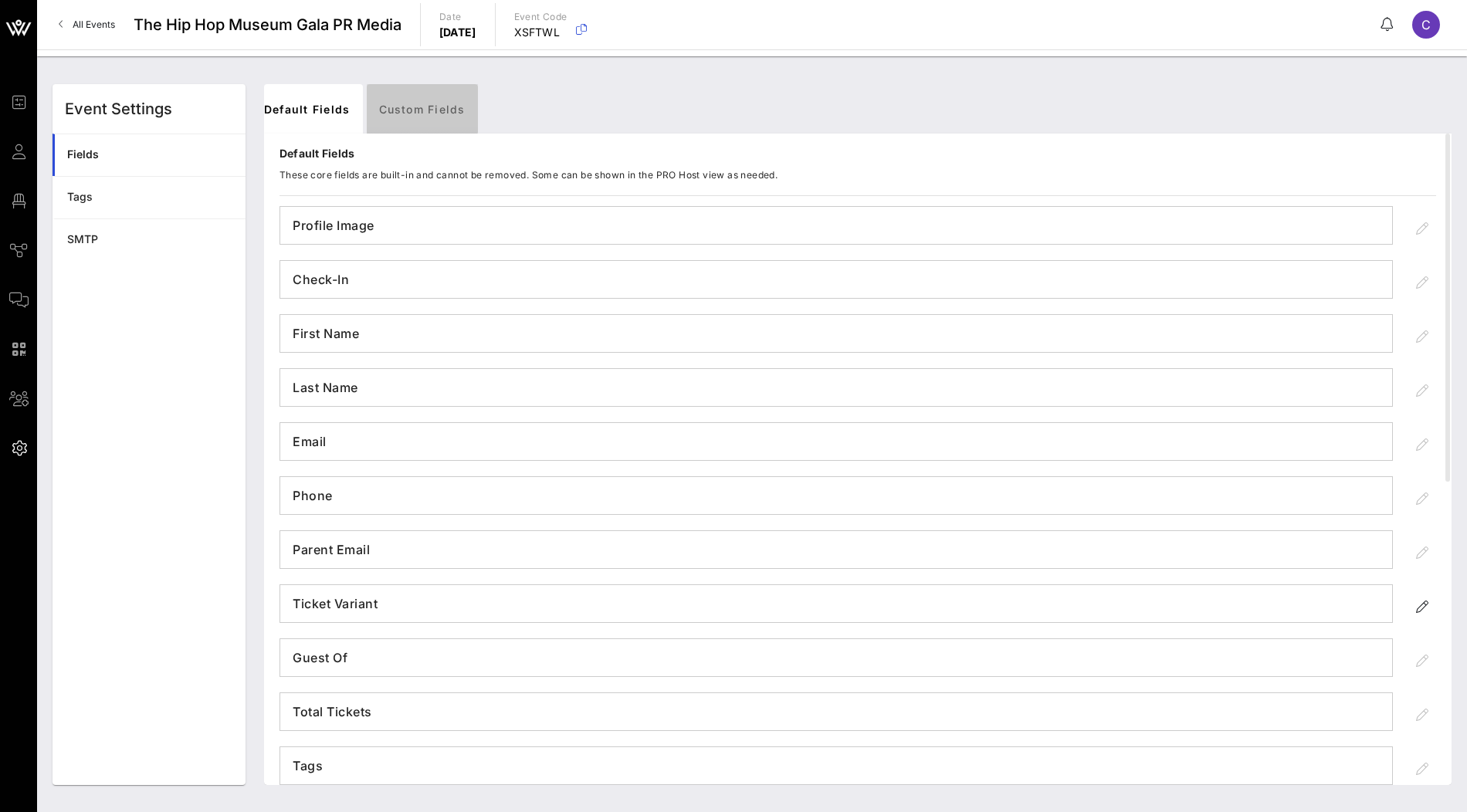
click at [432, 109] on link "Custom Fields" at bounding box center [422, 109] width 112 height 49
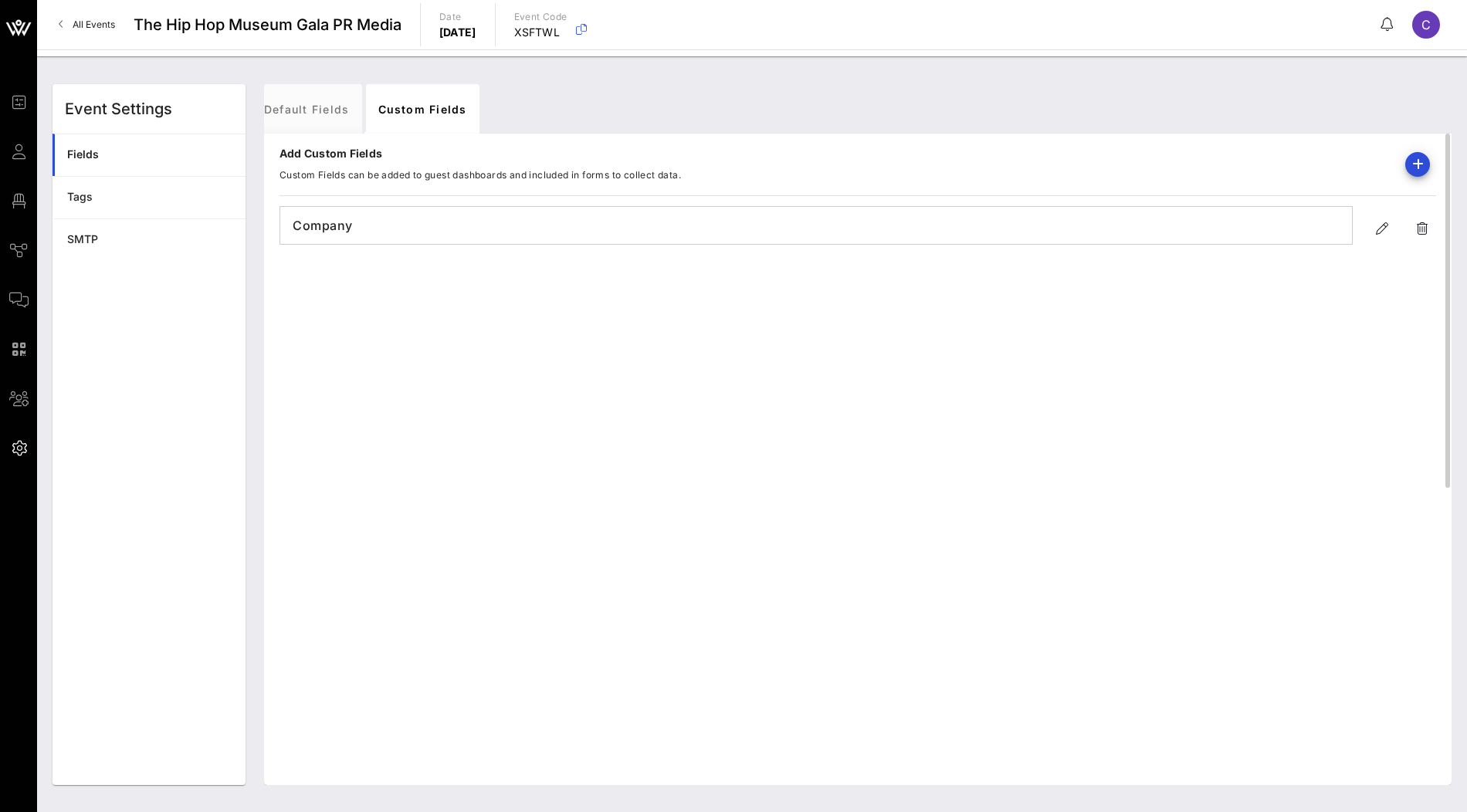
drag, startPoint x: 315, startPoint y: 228, endPoint x: 1287, endPoint y: 291, distance: 974.0
click at [327, 228] on h4 "Company" at bounding box center [816, 225] width 1072 height 24
click at [1385, 228] on icon "button" at bounding box center [1382, 228] width 18 height 18
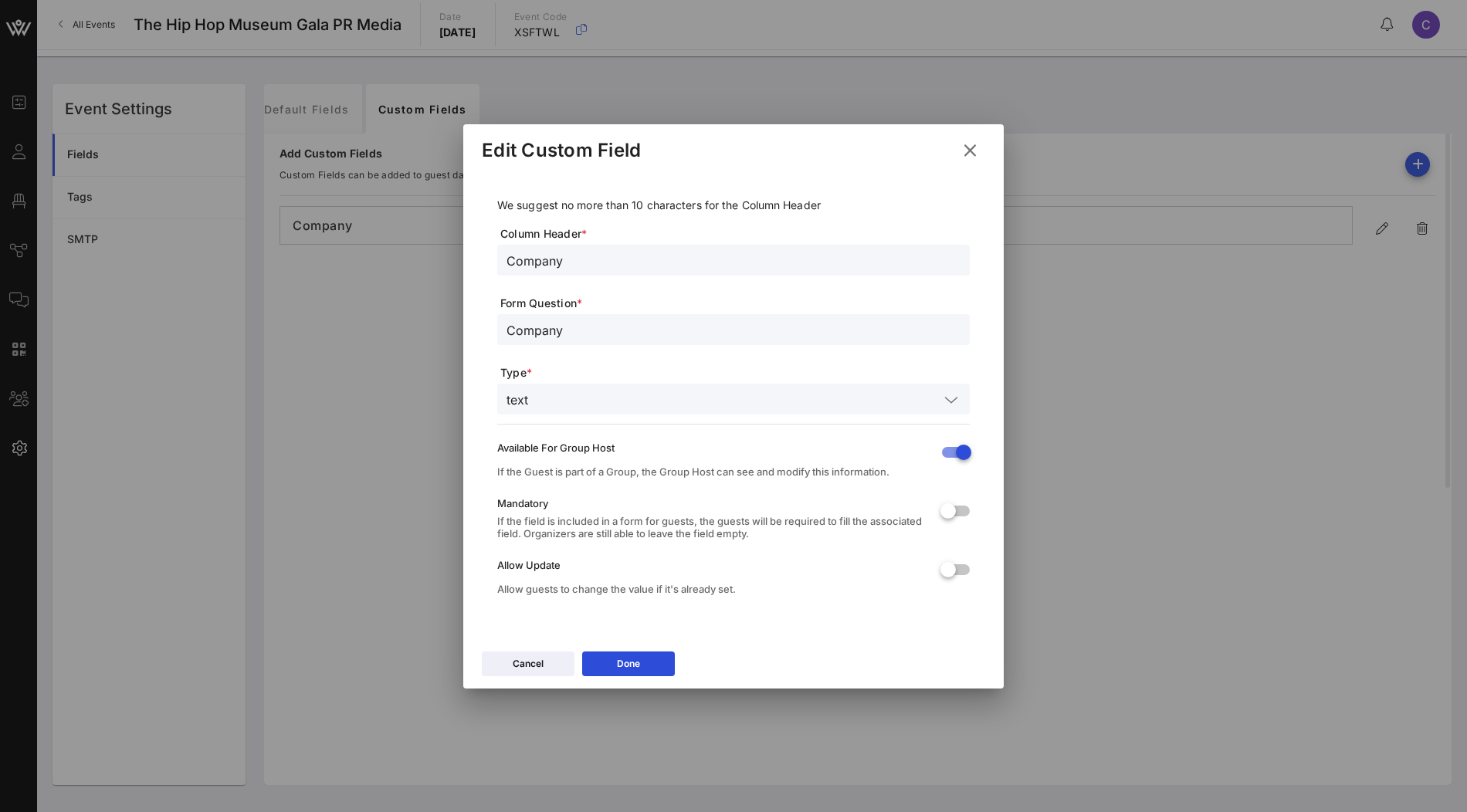
click at [975, 150] on icon at bounding box center [970, 150] width 22 height 19
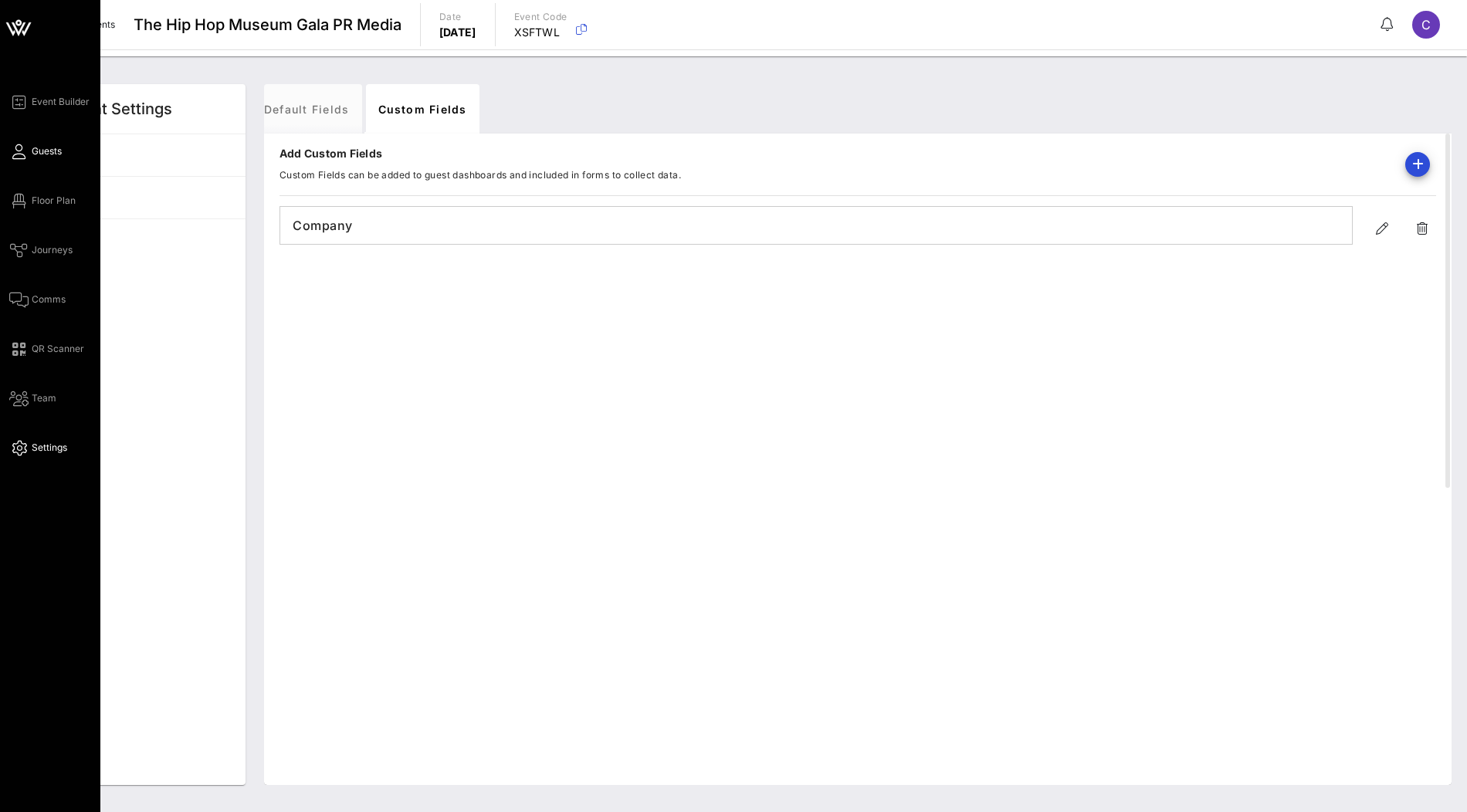
click at [29, 153] on link "Guests" at bounding box center [35, 151] width 53 height 18
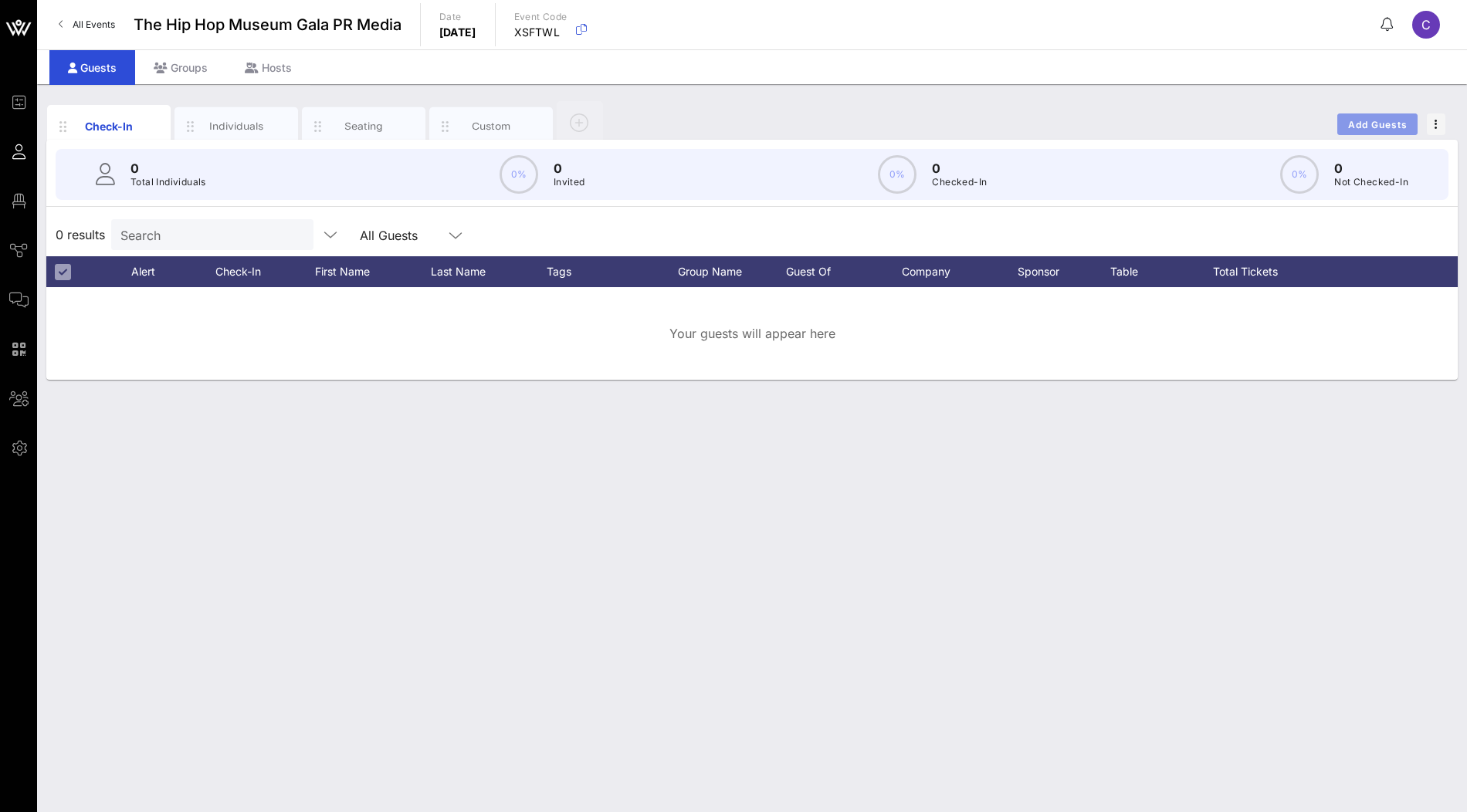
click at [1355, 129] on button "Add Guests" at bounding box center [1377, 124] width 81 height 22
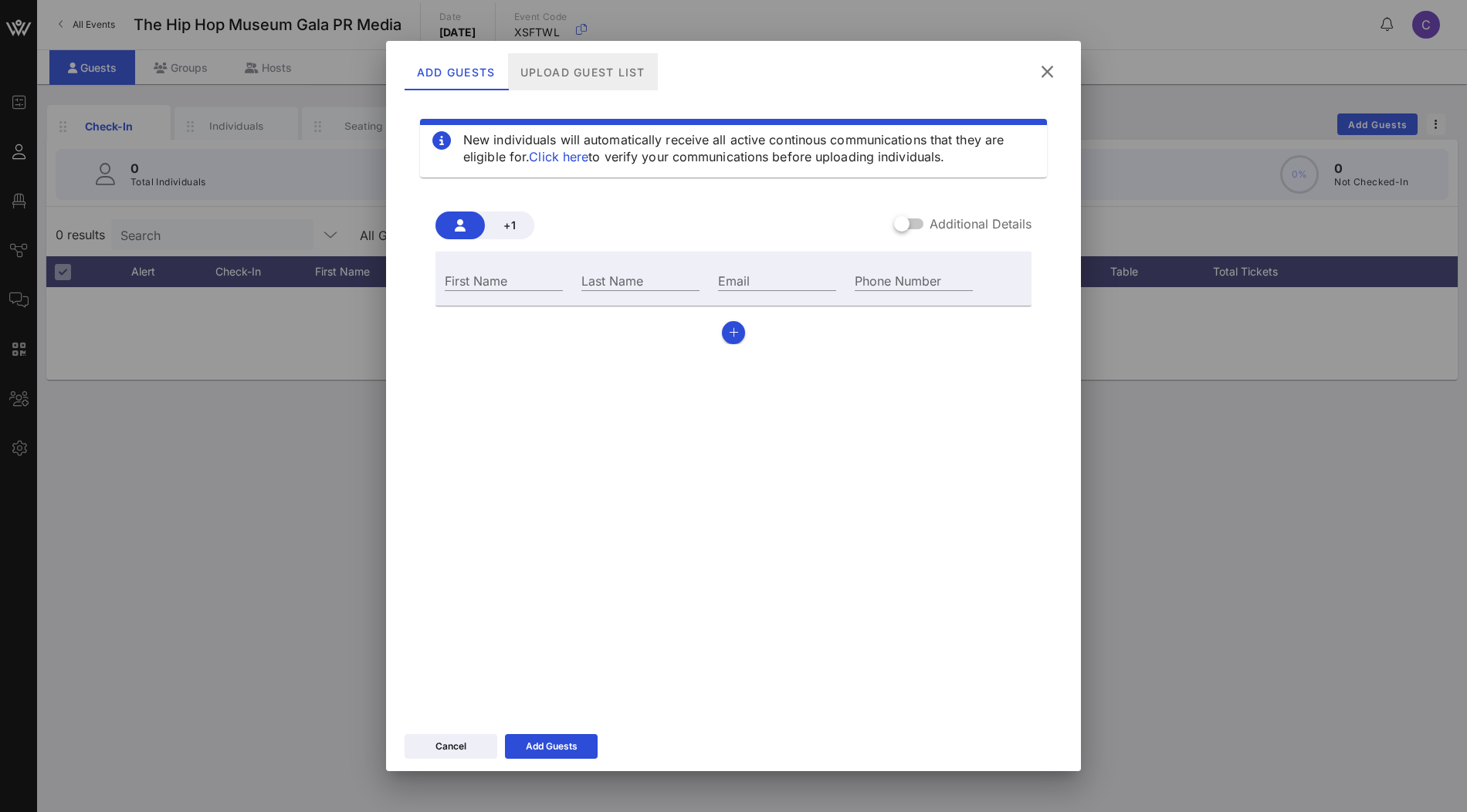
click at [597, 65] on div "Upload Guest List" at bounding box center [582, 72] width 150 height 37
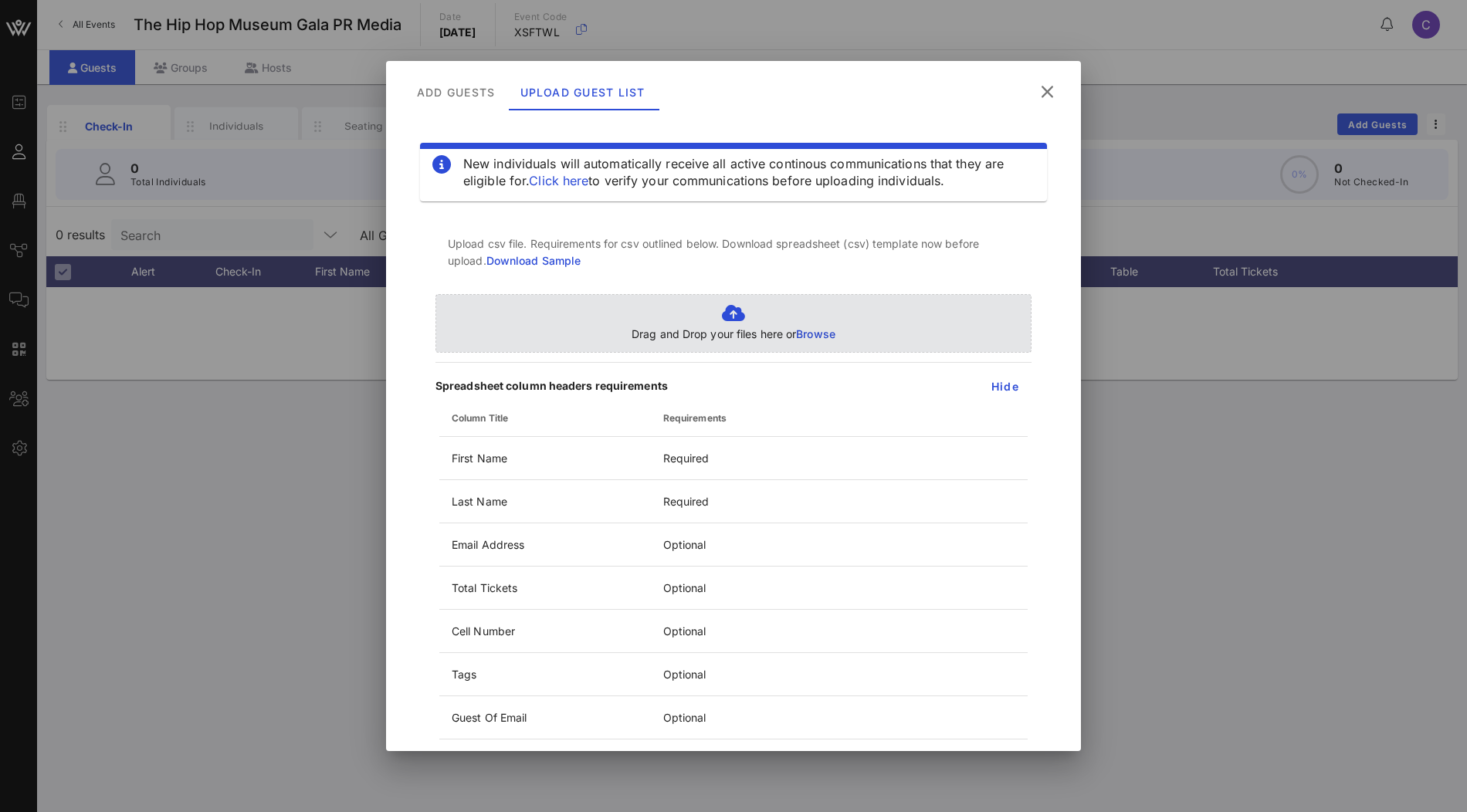
click at [799, 340] on span "Browse" at bounding box center [815, 334] width 39 height 13
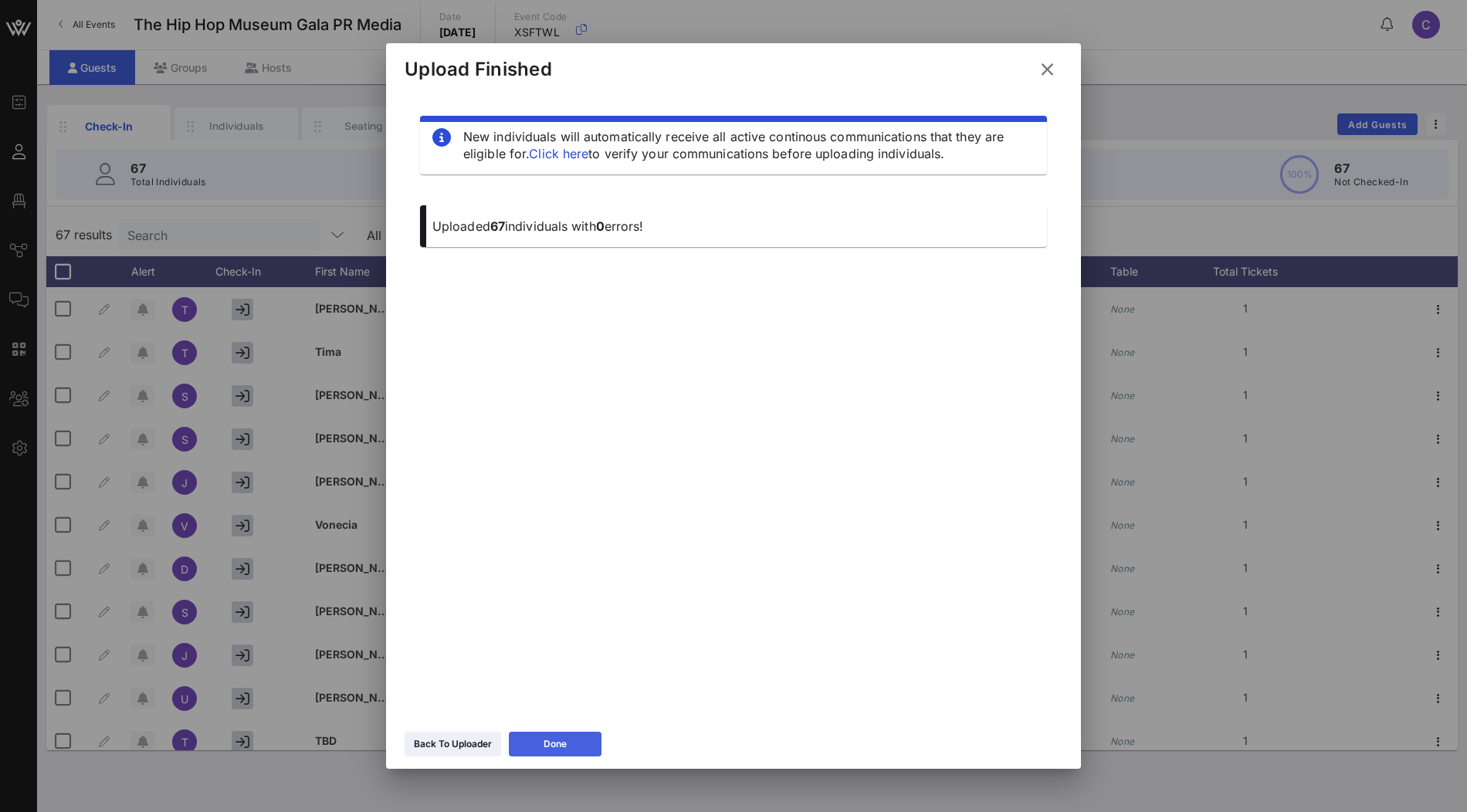
click at [584, 747] on button "Done" at bounding box center [555, 743] width 92 height 24
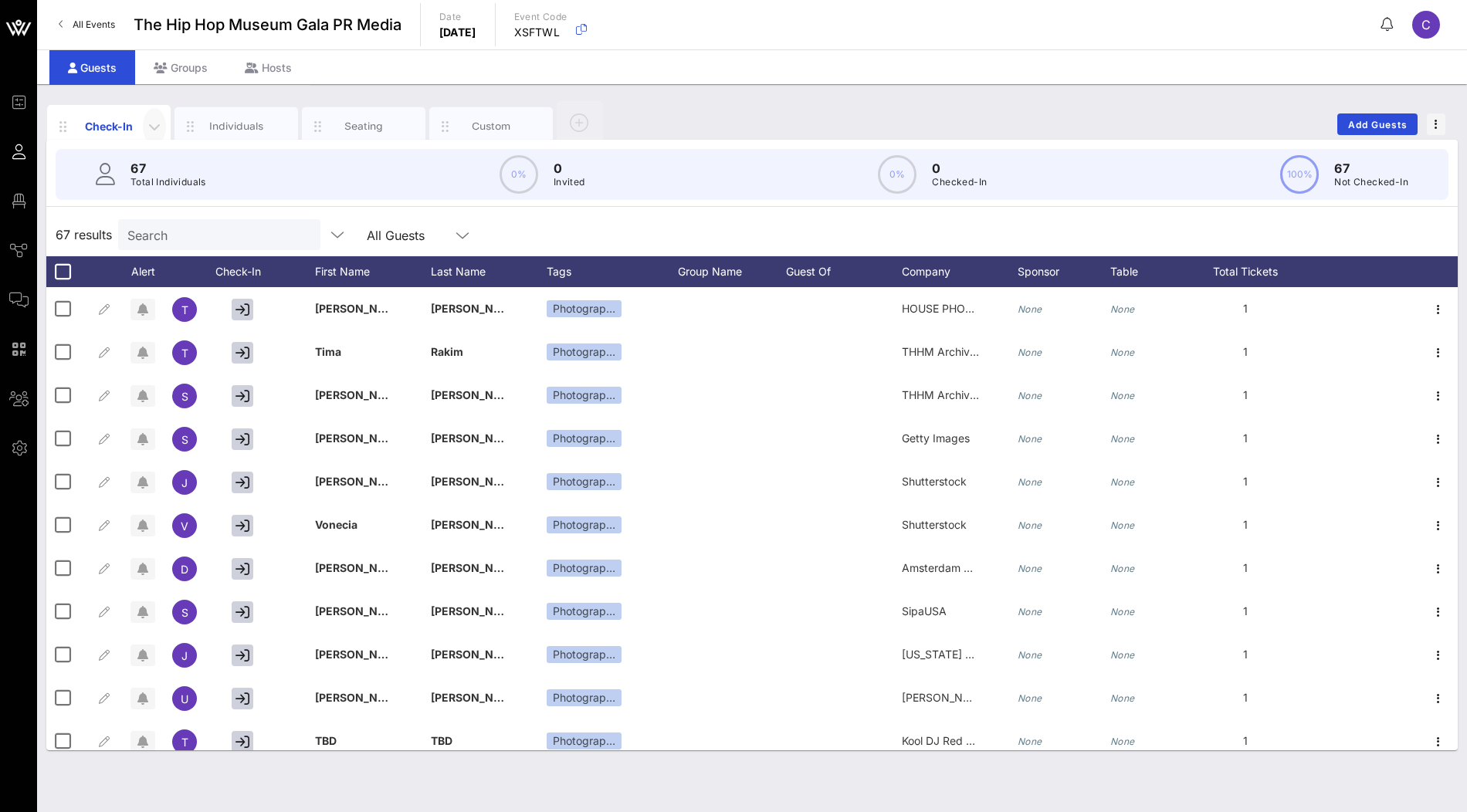
click at [161, 127] on icon "button" at bounding box center [154, 126] width 18 height 18
click at [179, 192] on div "Edit Columns" at bounding box center [194, 197] width 79 height 13
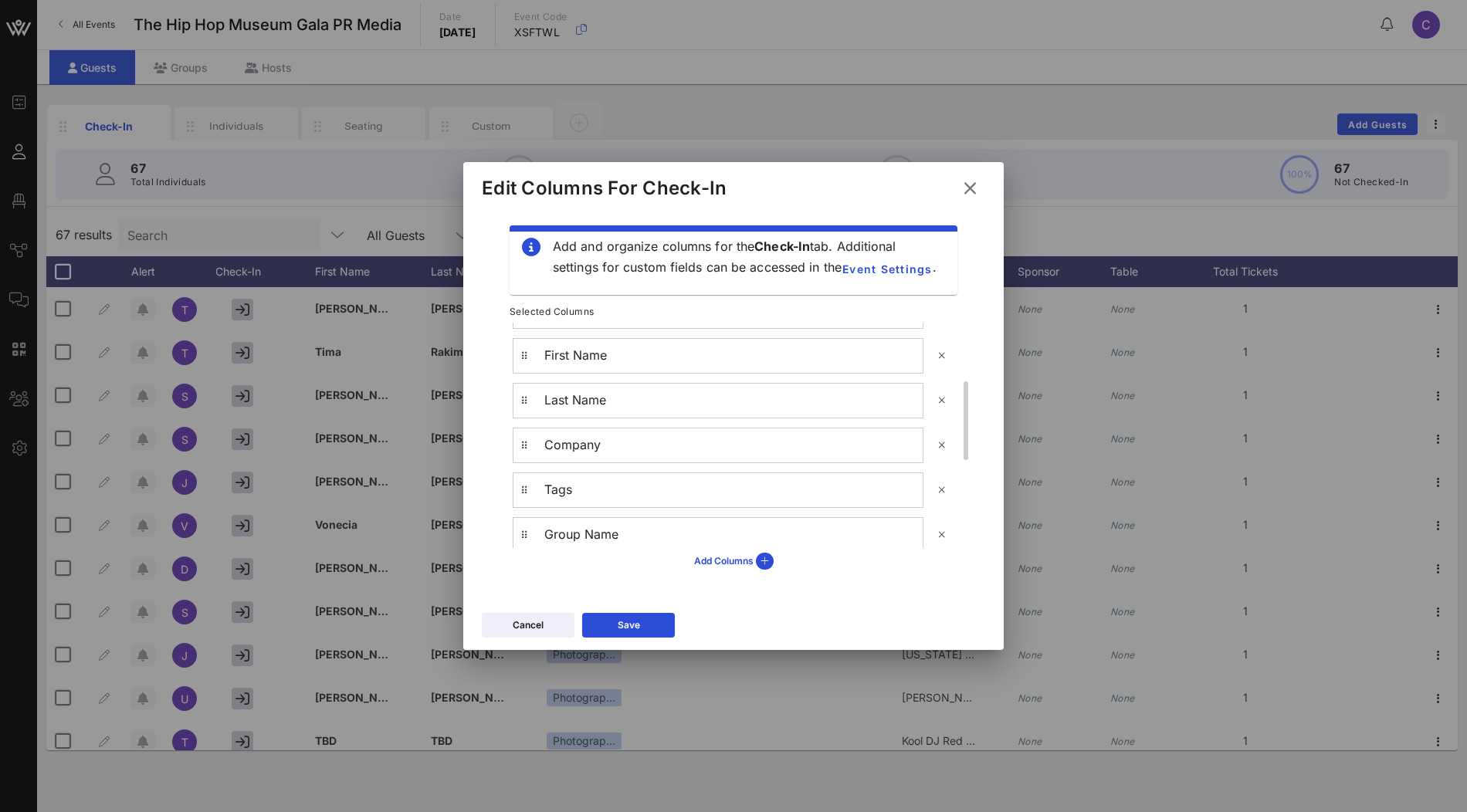
scroll to position [174, 0]
click at [643, 621] on button "Save" at bounding box center [628, 624] width 92 height 24
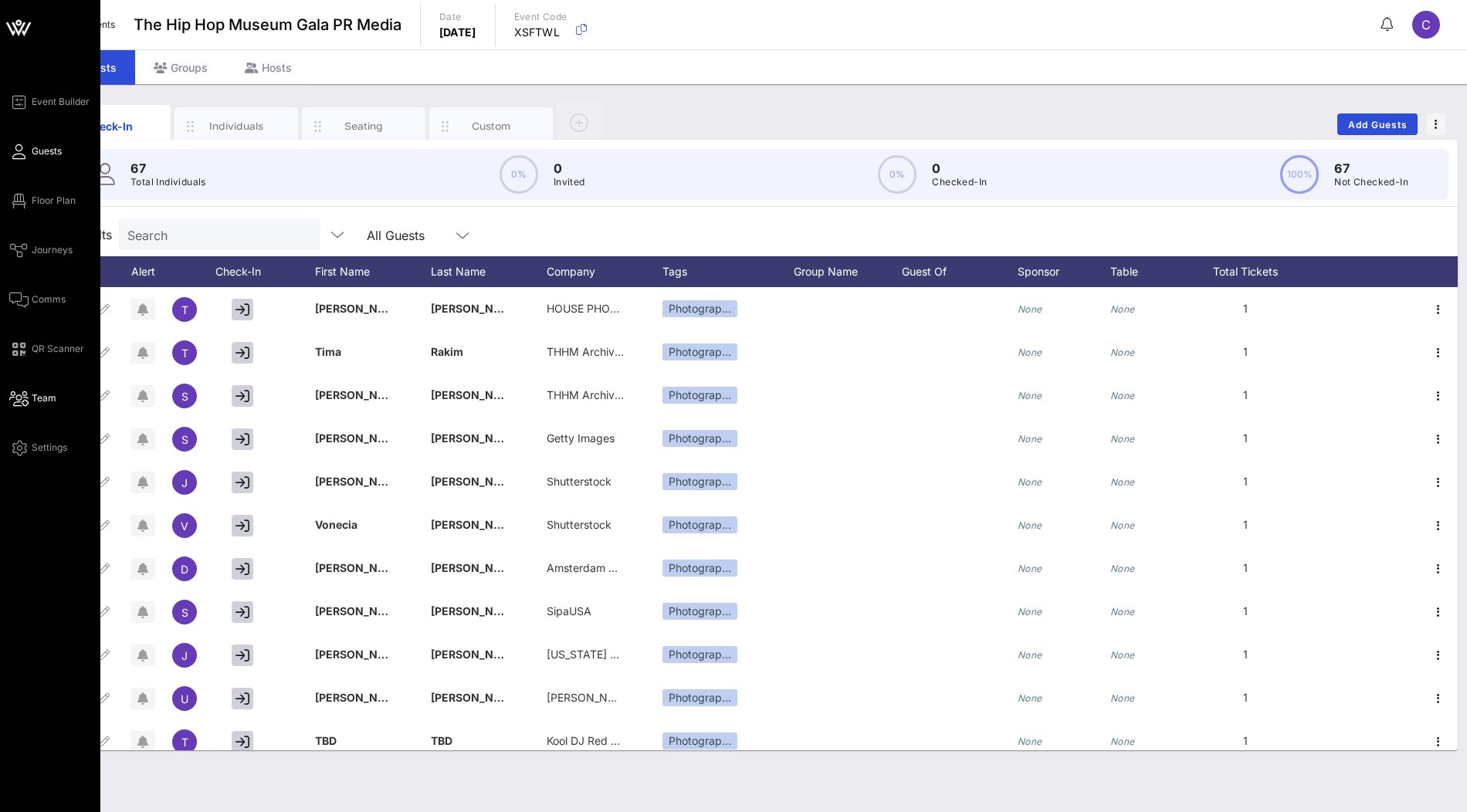
click at [34, 398] on span "Team" at bounding box center [44, 398] width 24 height 14
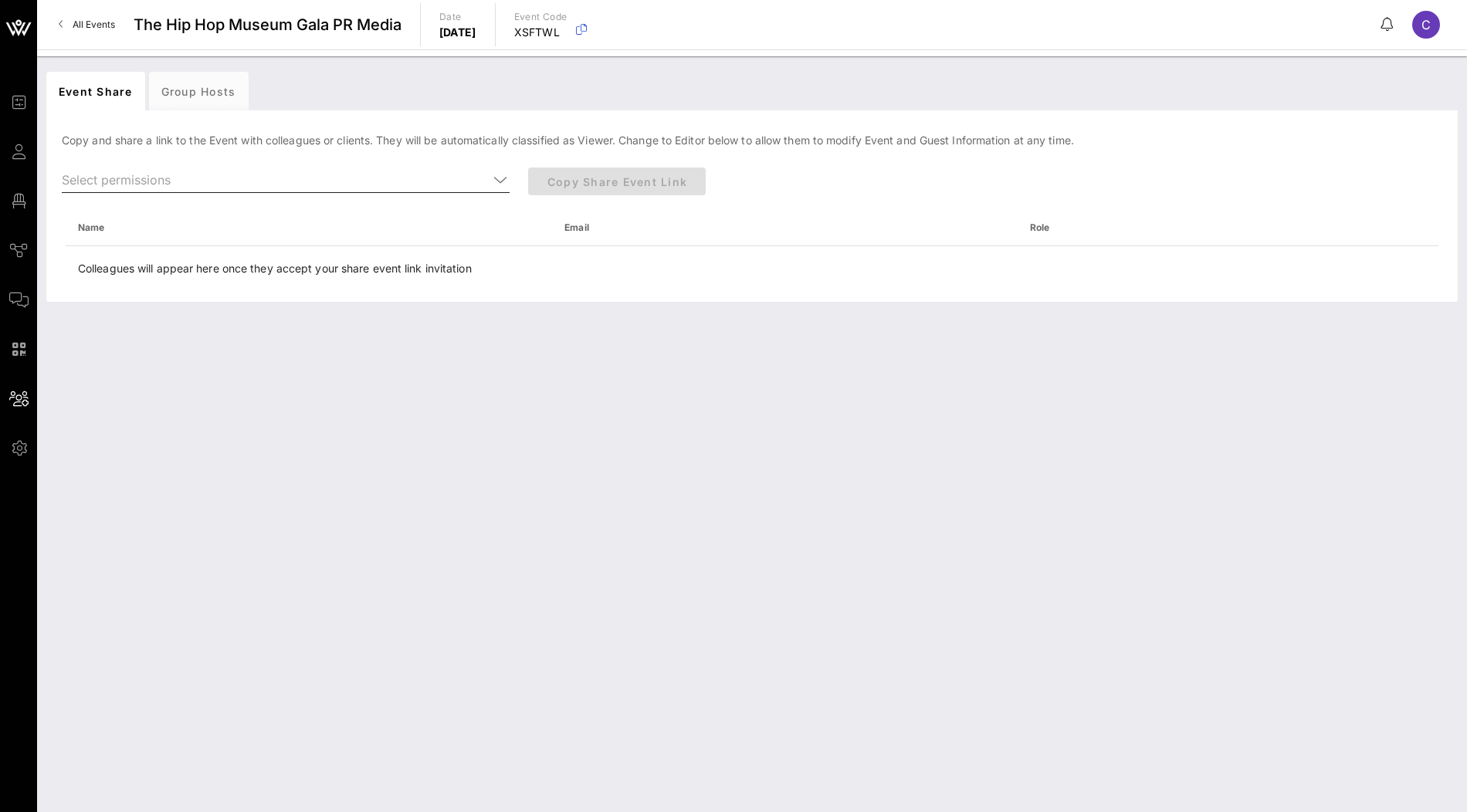
click at [497, 183] on icon at bounding box center [500, 179] width 14 height 18
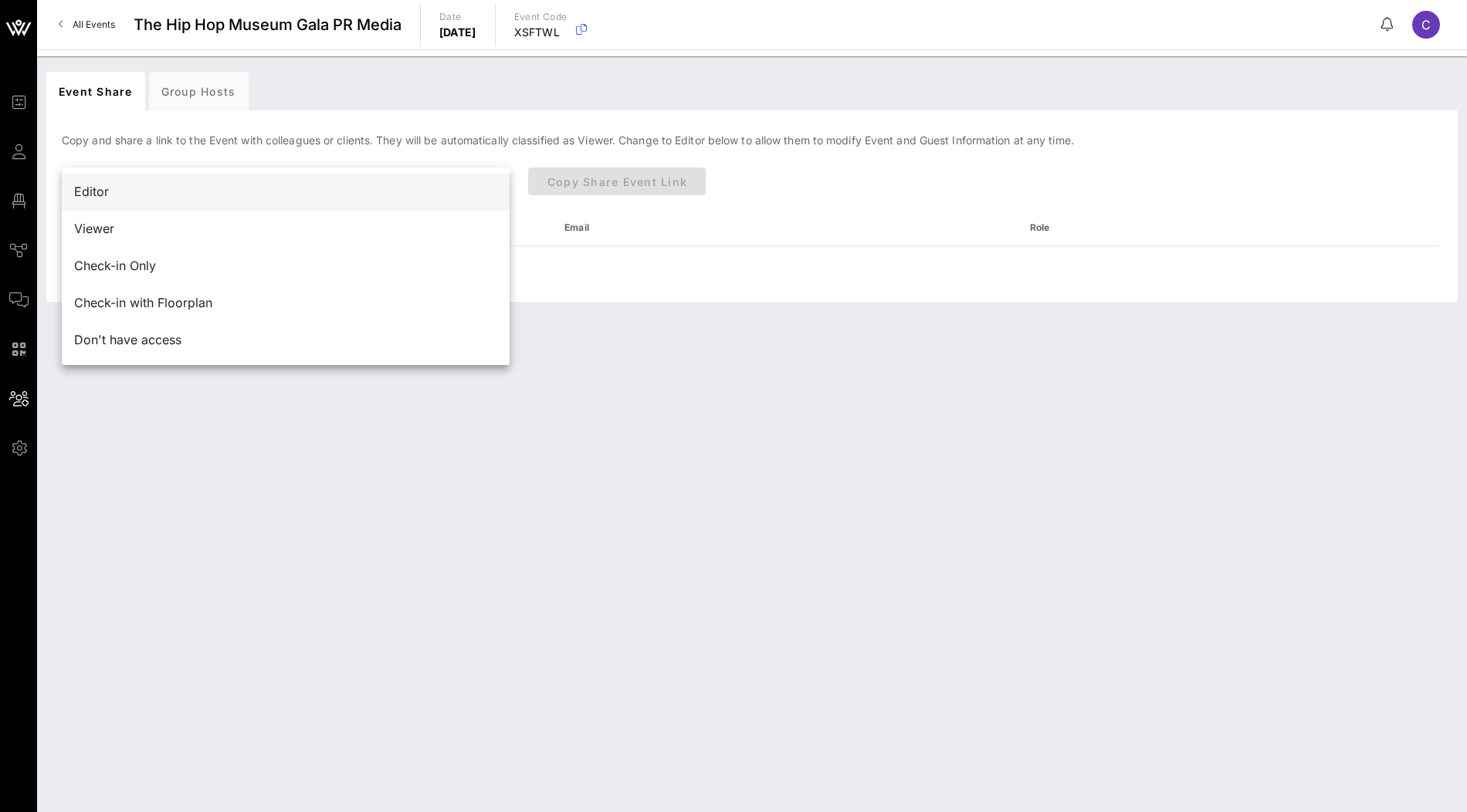
click at [423, 190] on div "Editor" at bounding box center [286, 192] width 423 height 14
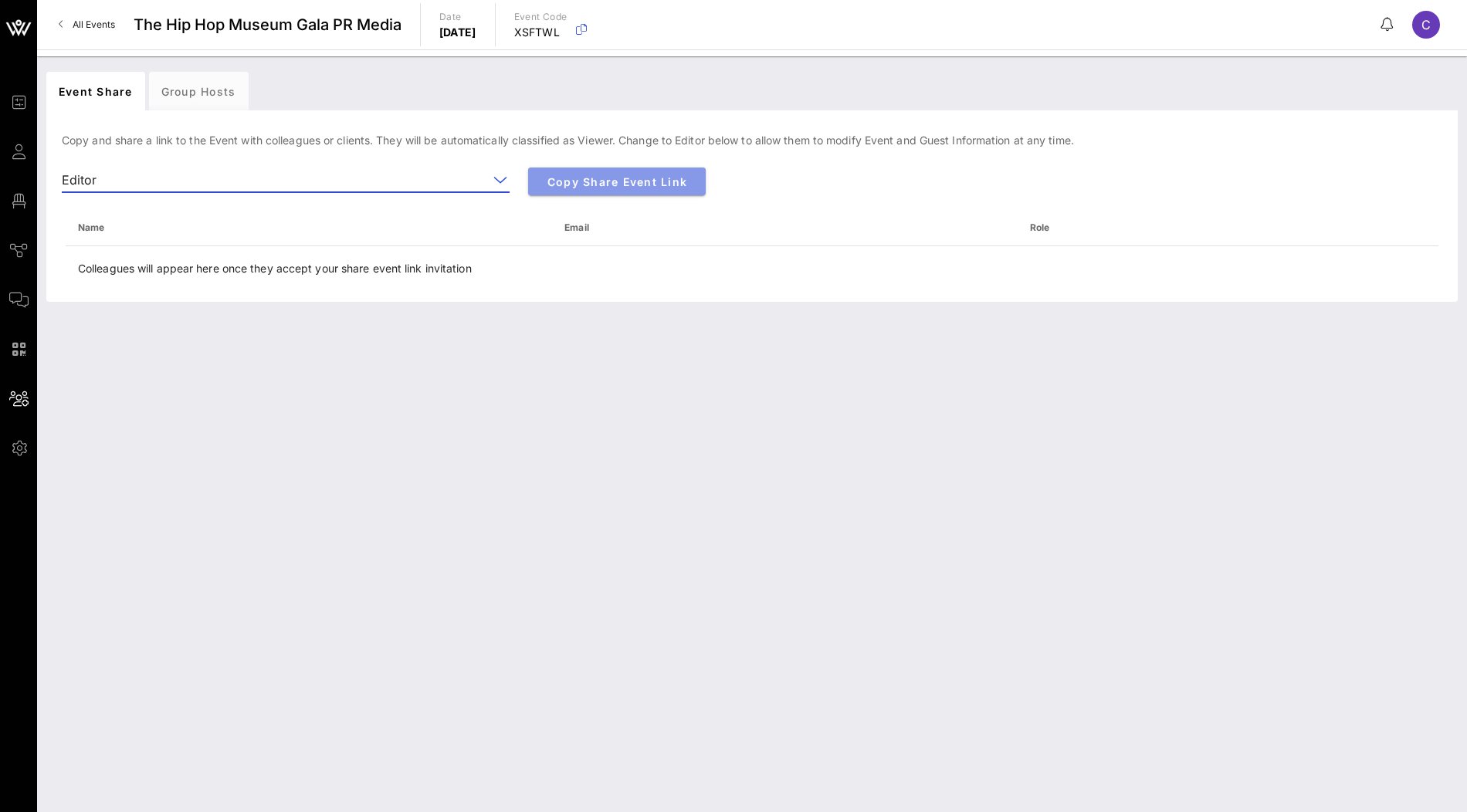
click at [672, 184] on span "Copy Share Event Link" at bounding box center [617, 181] width 153 height 13
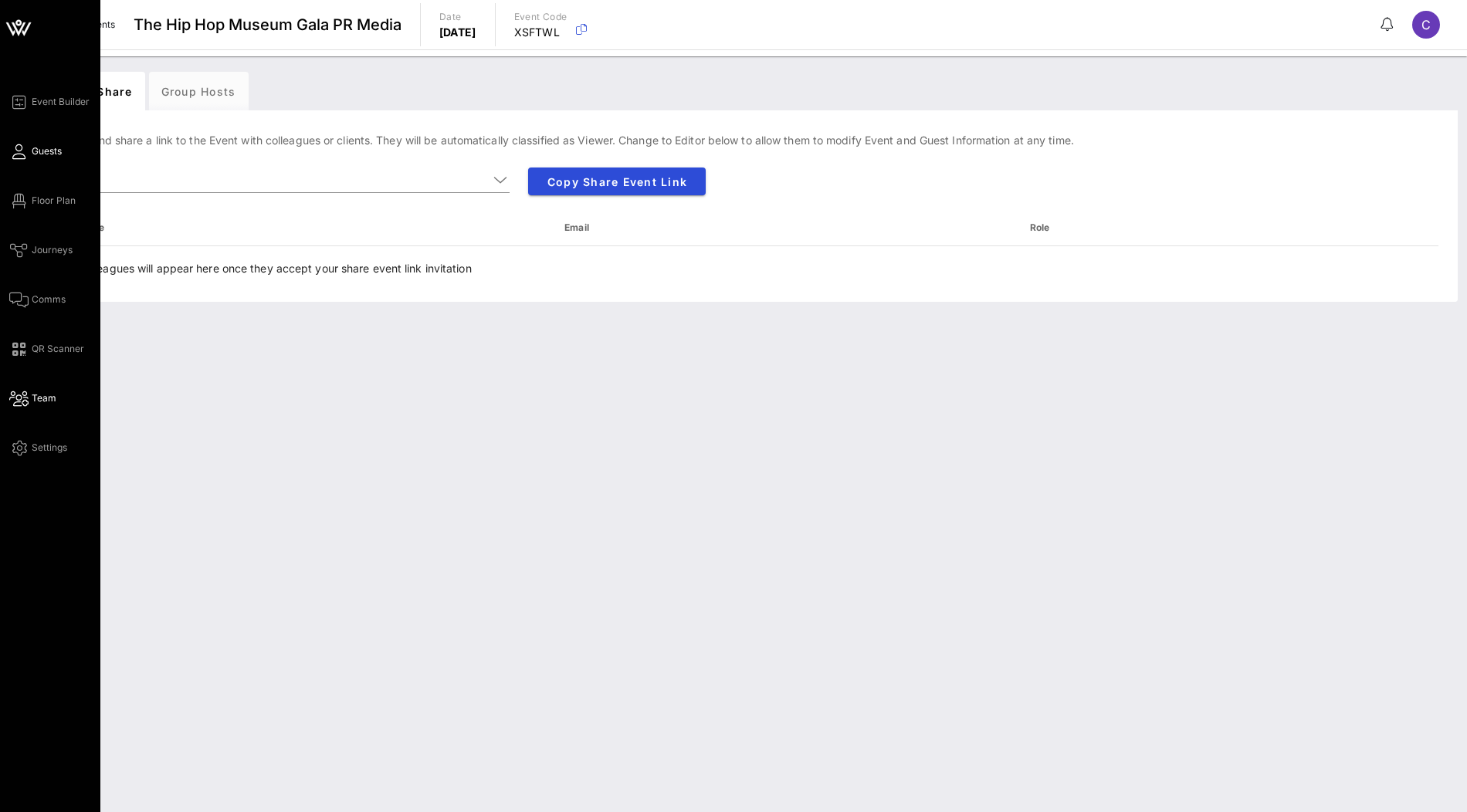
click at [24, 153] on icon at bounding box center [18, 151] width 19 height 3
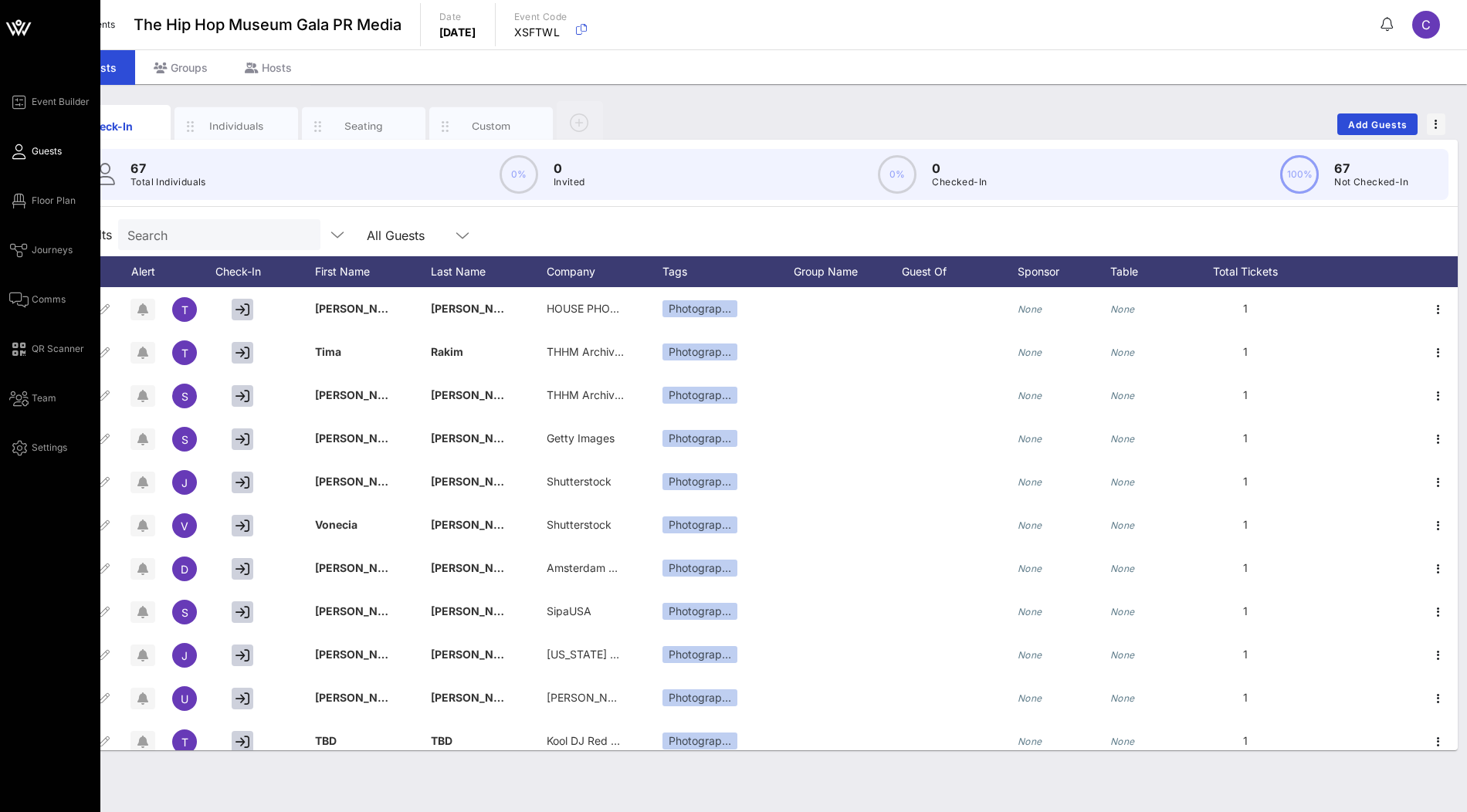
click at [16, 29] on icon at bounding box center [18, 29] width 14 height 13
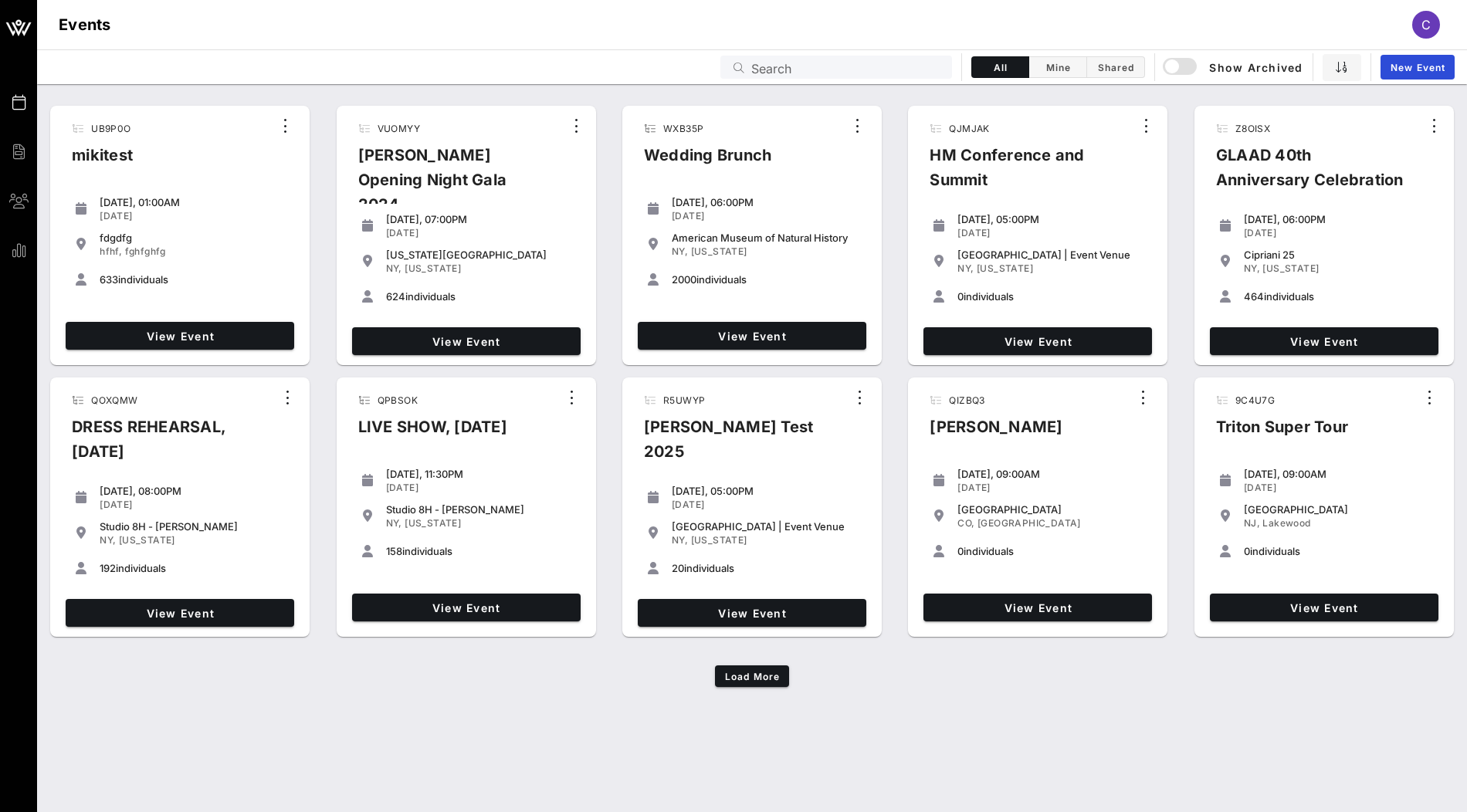
click at [767, 68] on input "Search" at bounding box center [846, 67] width 191 height 20
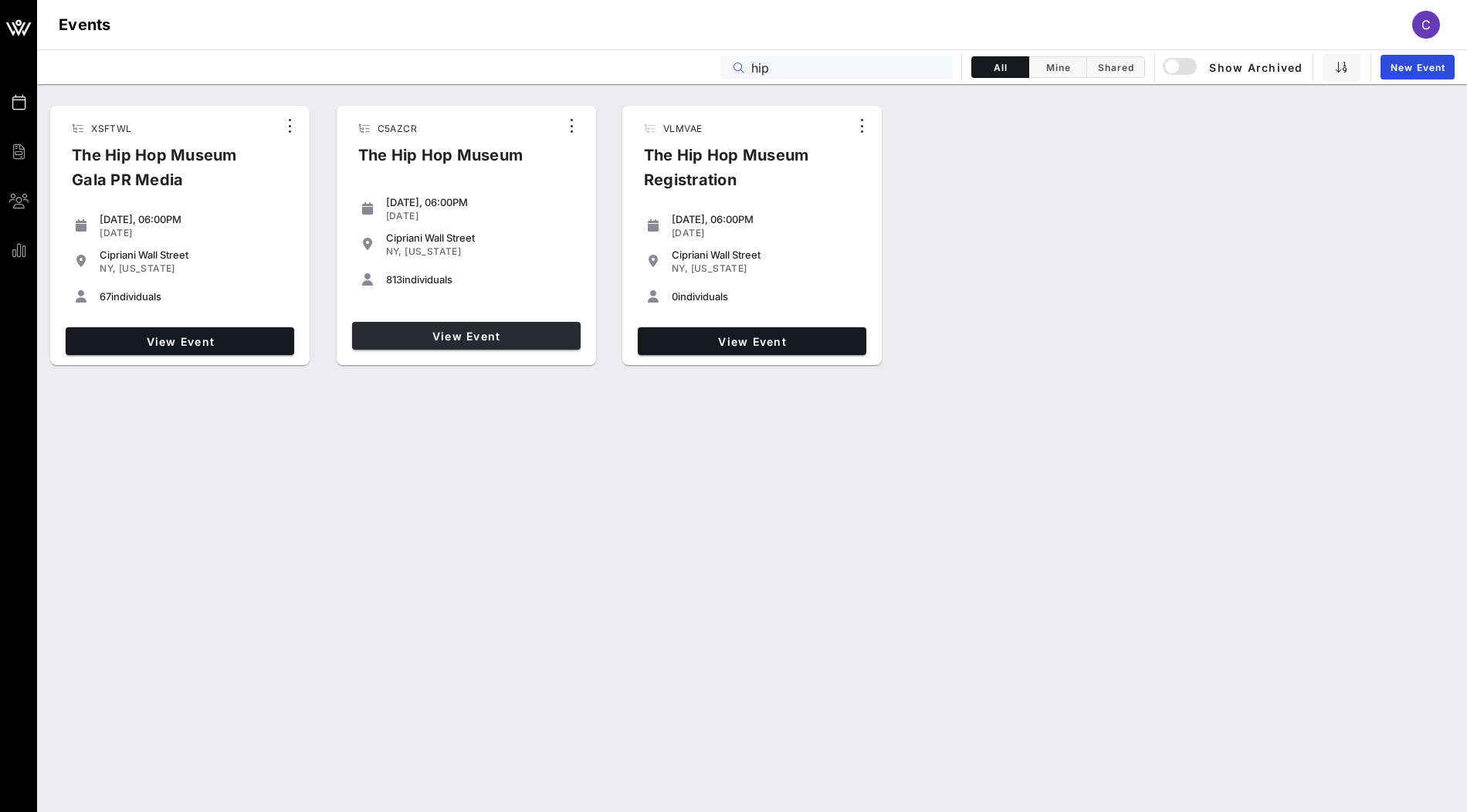
type input "hip"
click at [420, 333] on span "View Event" at bounding box center [466, 336] width 216 height 13
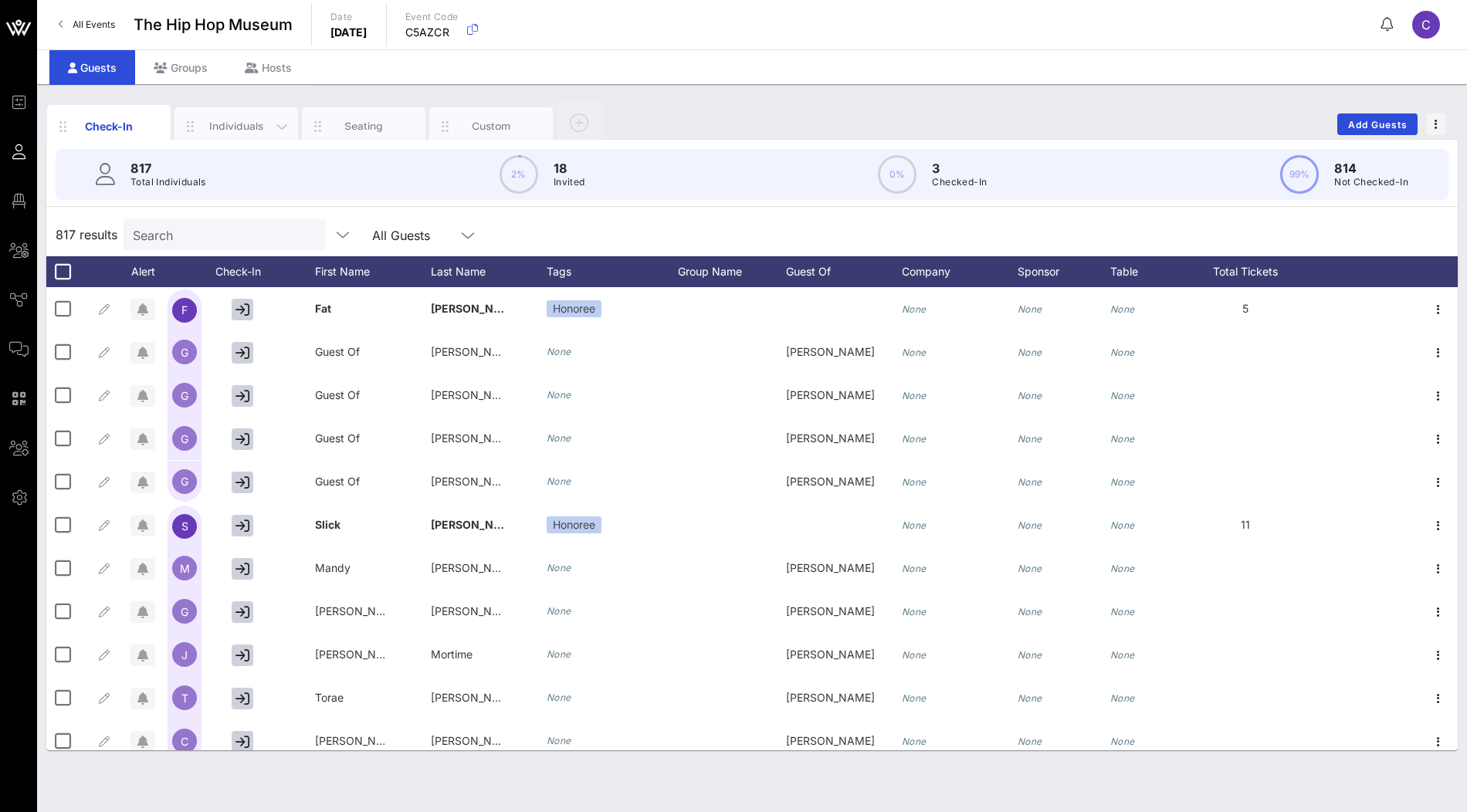
click at [261, 117] on div "Individuals" at bounding box center [236, 126] width 123 height 39
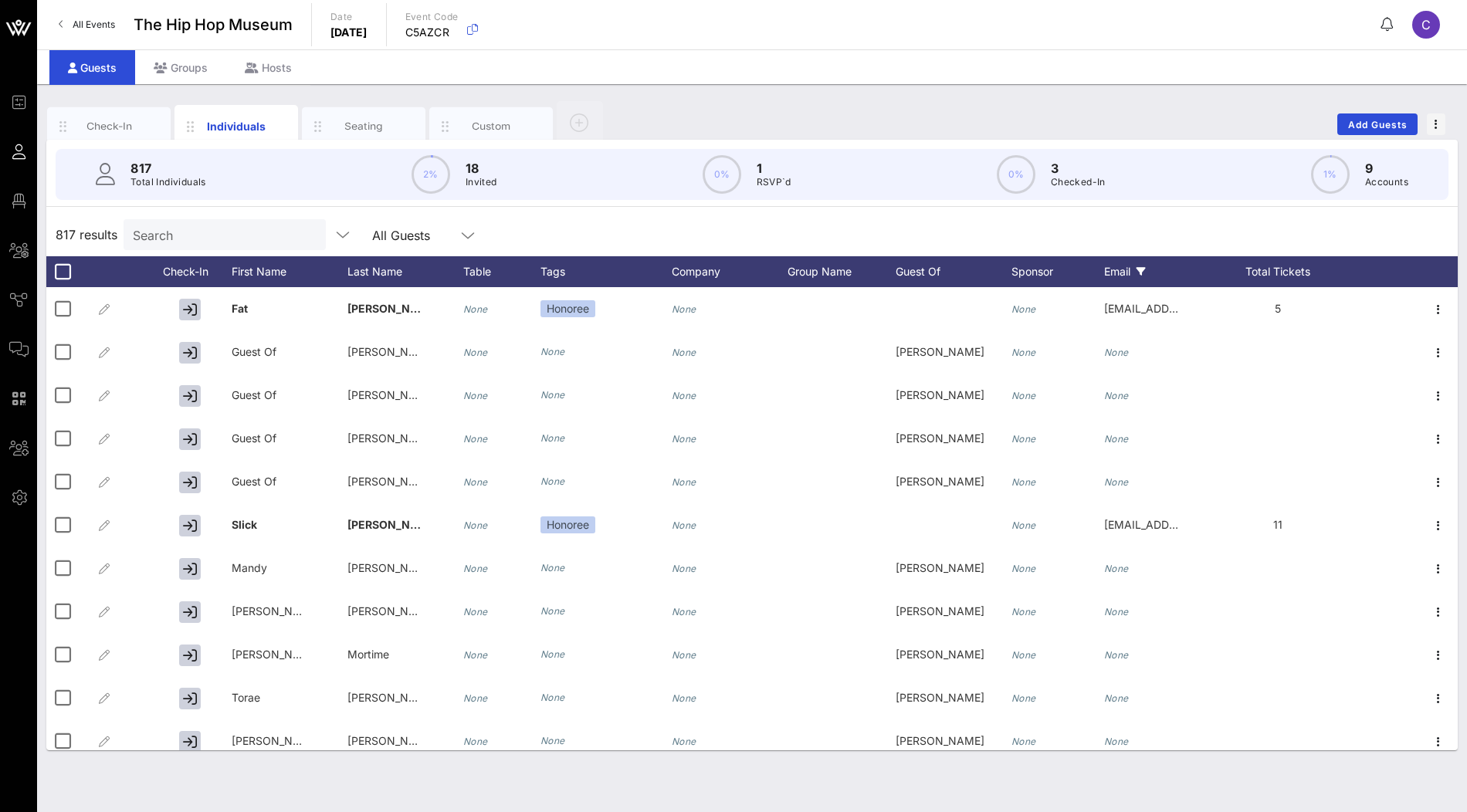
click at [1151, 267] on div "Email" at bounding box center [1162, 272] width 116 height 31
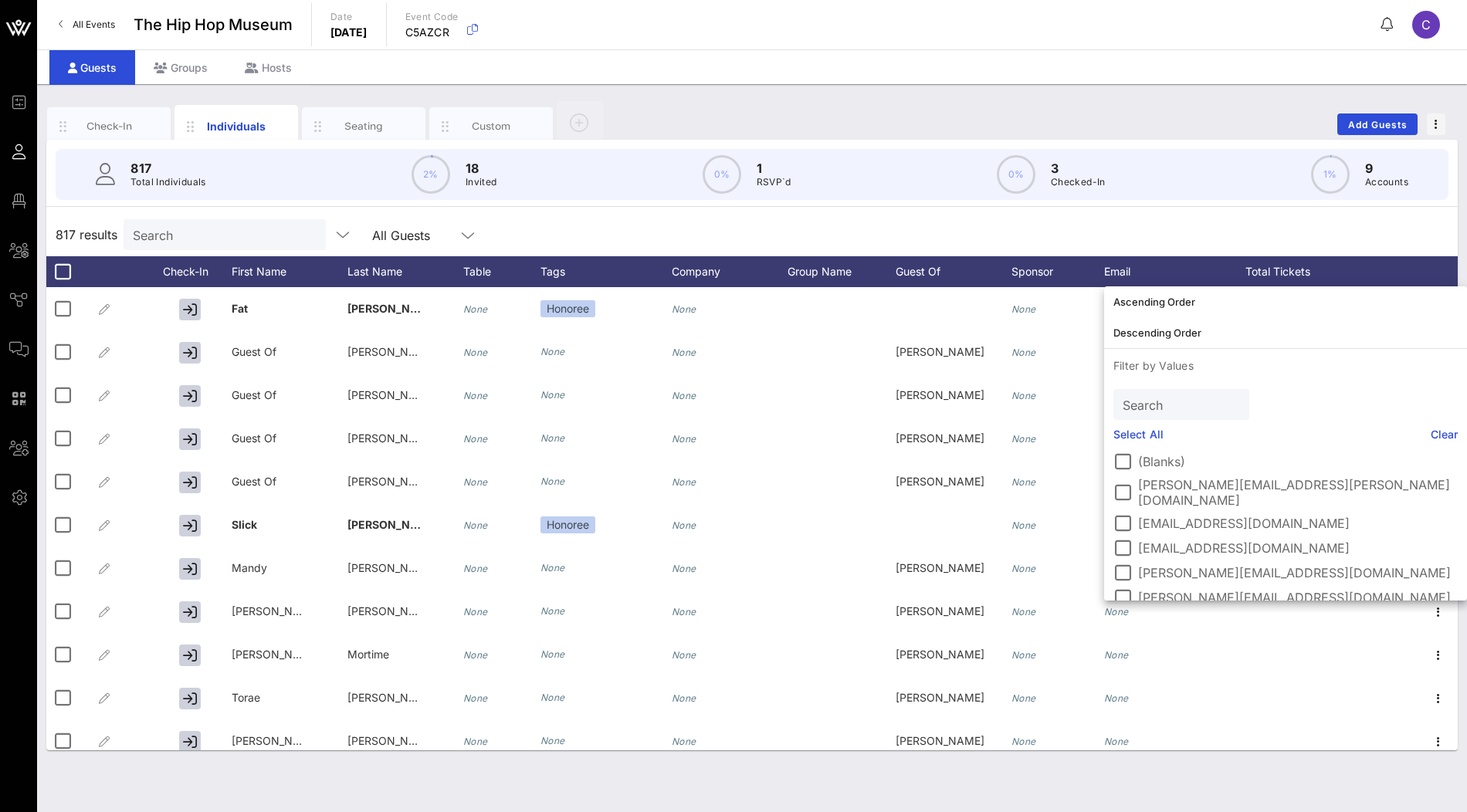
click at [1132, 440] on link "Select All" at bounding box center [1138, 434] width 50 height 17
click at [1138, 459] on label "(Blanks)" at bounding box center [1297, 461] width 320 height 15
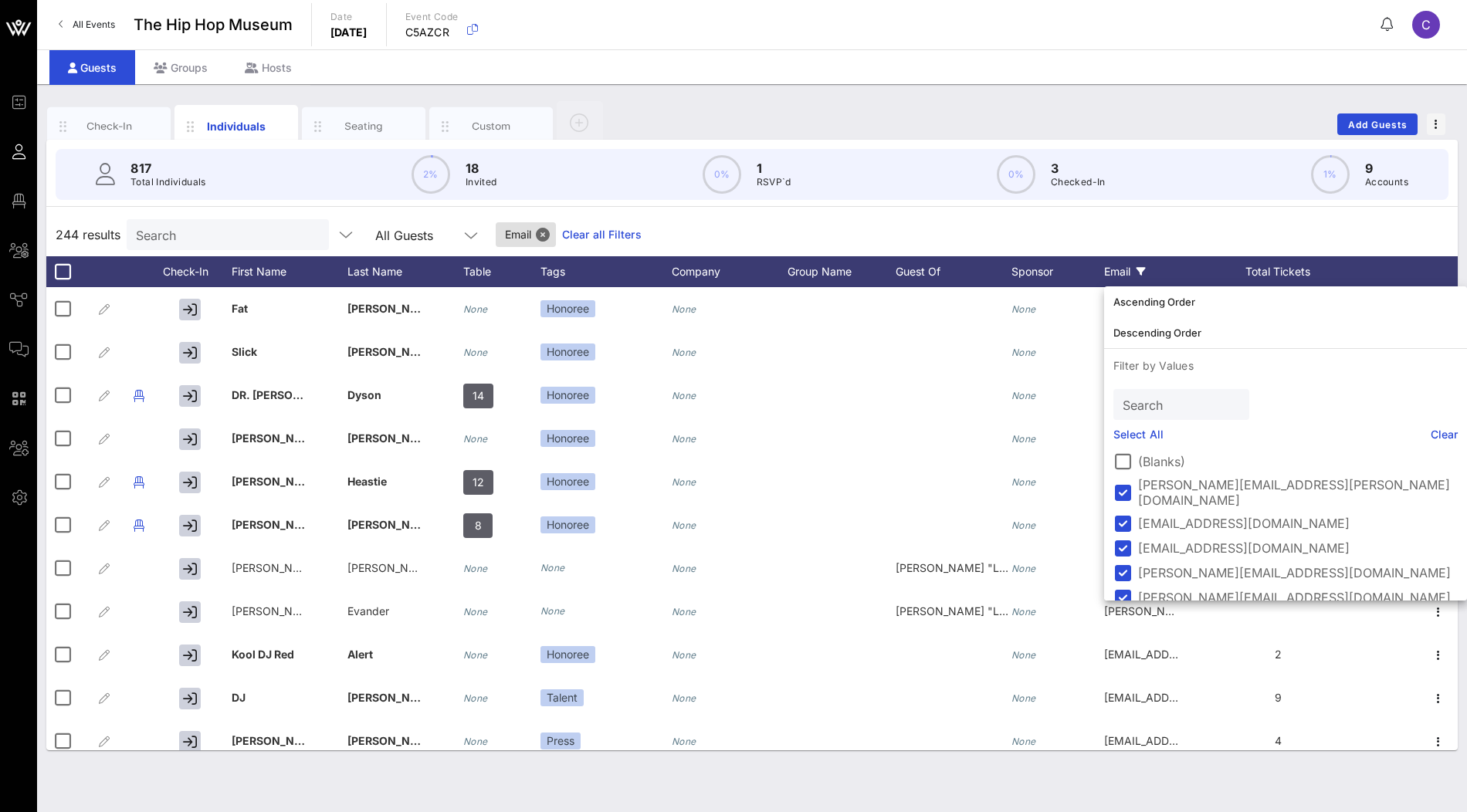
click at [1142, 455] on label "(Blanks)" at bounding box center [1297, 461] width 320 height 15
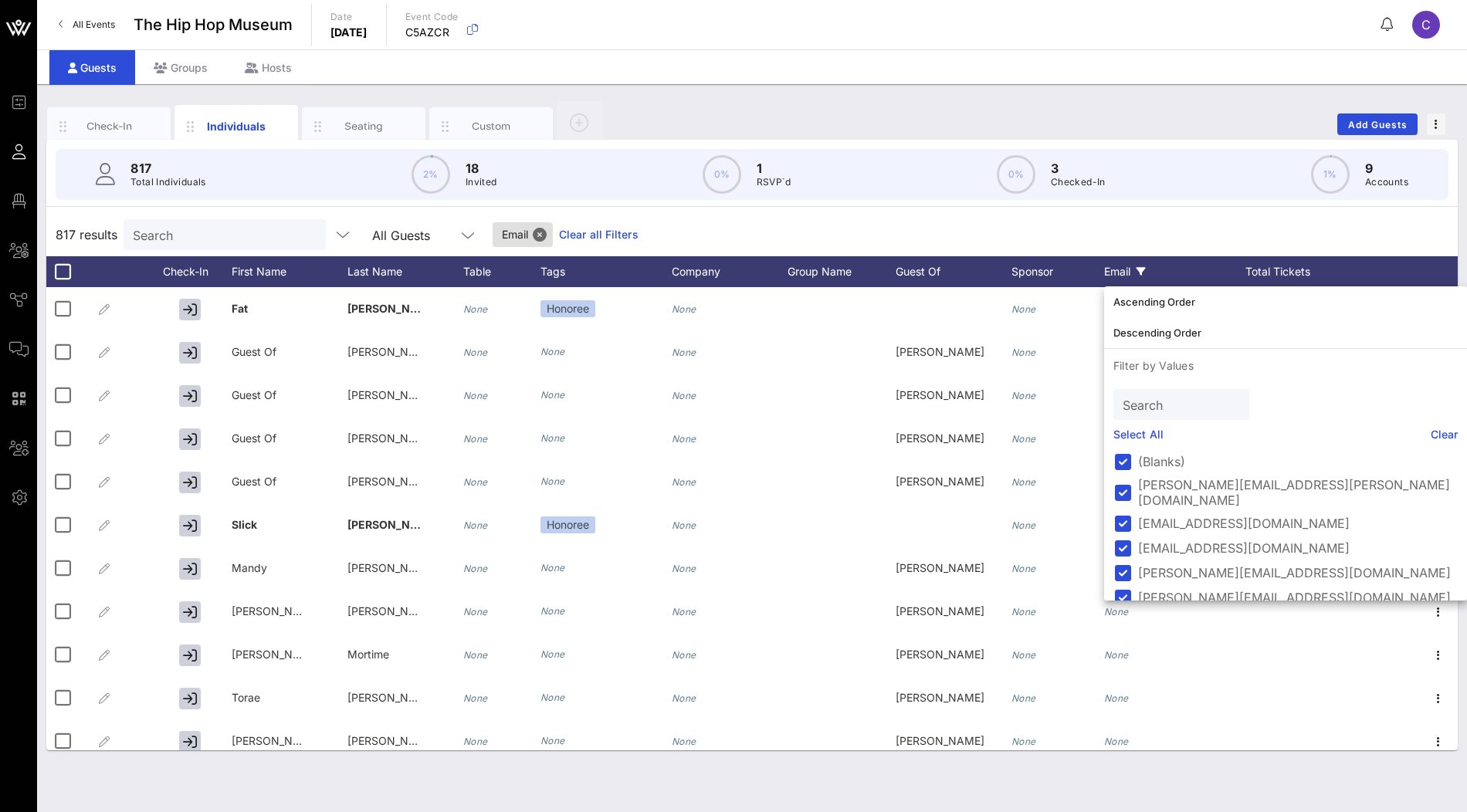
click at [1180, 222] on div "817 results Search All Guests Email Clear all Filters" at bounding box center [752, 235] width 1412 height 44
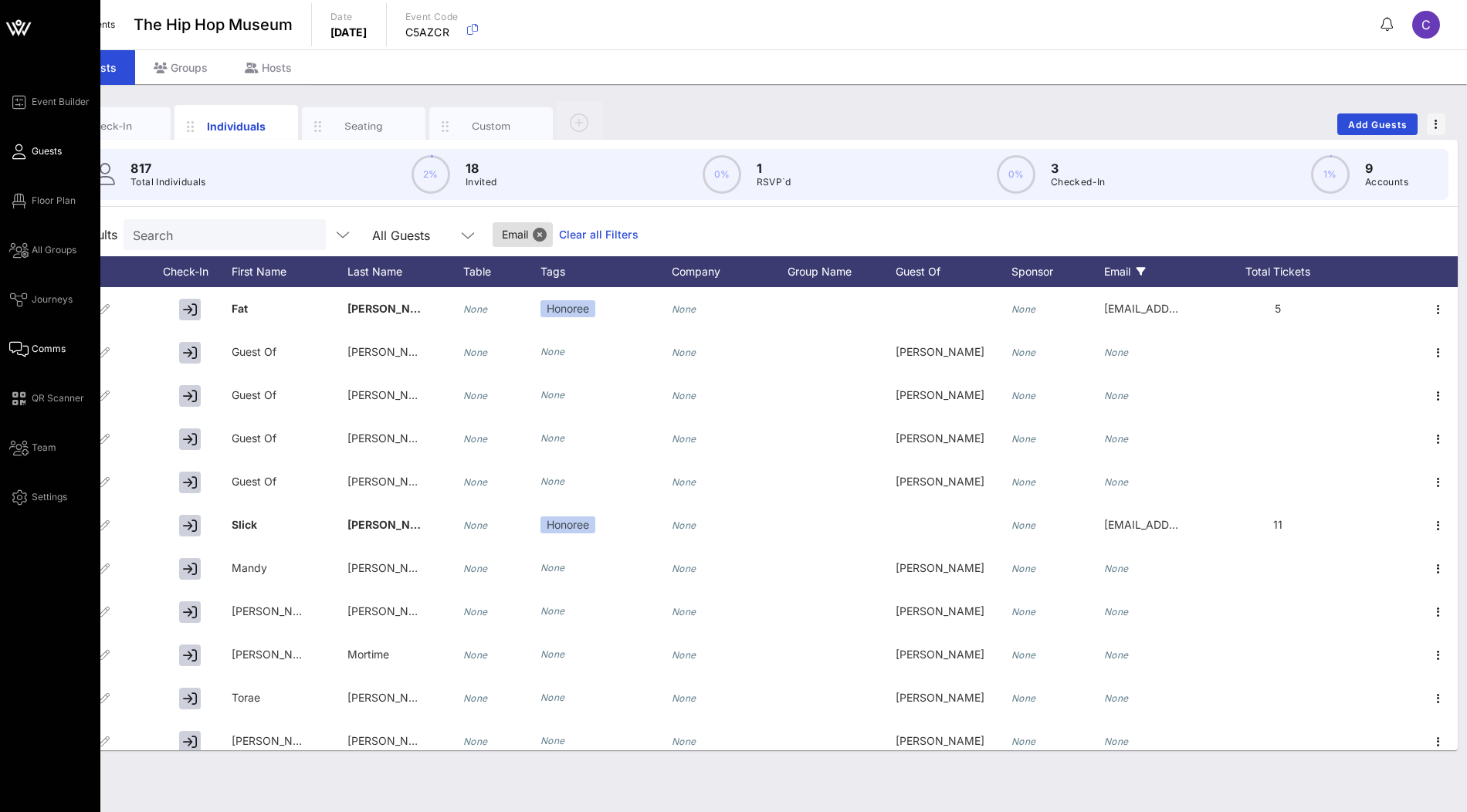
click at [44, 349] on span "Comms" at bounding box center [48, 348] width 34 height 14
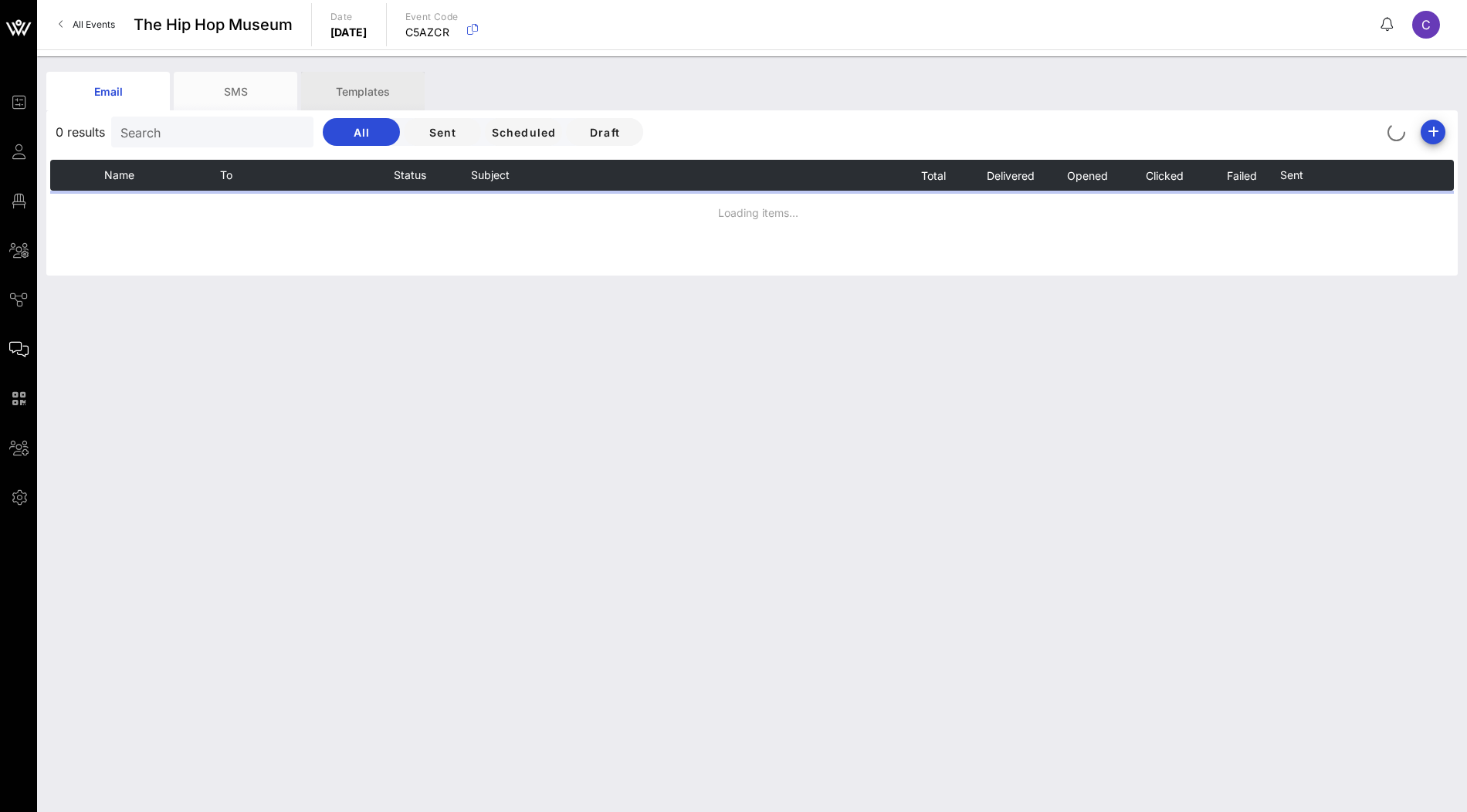
click at [387, 90] on div "Templates" at bounding box center [363, 91] width 123 height 39
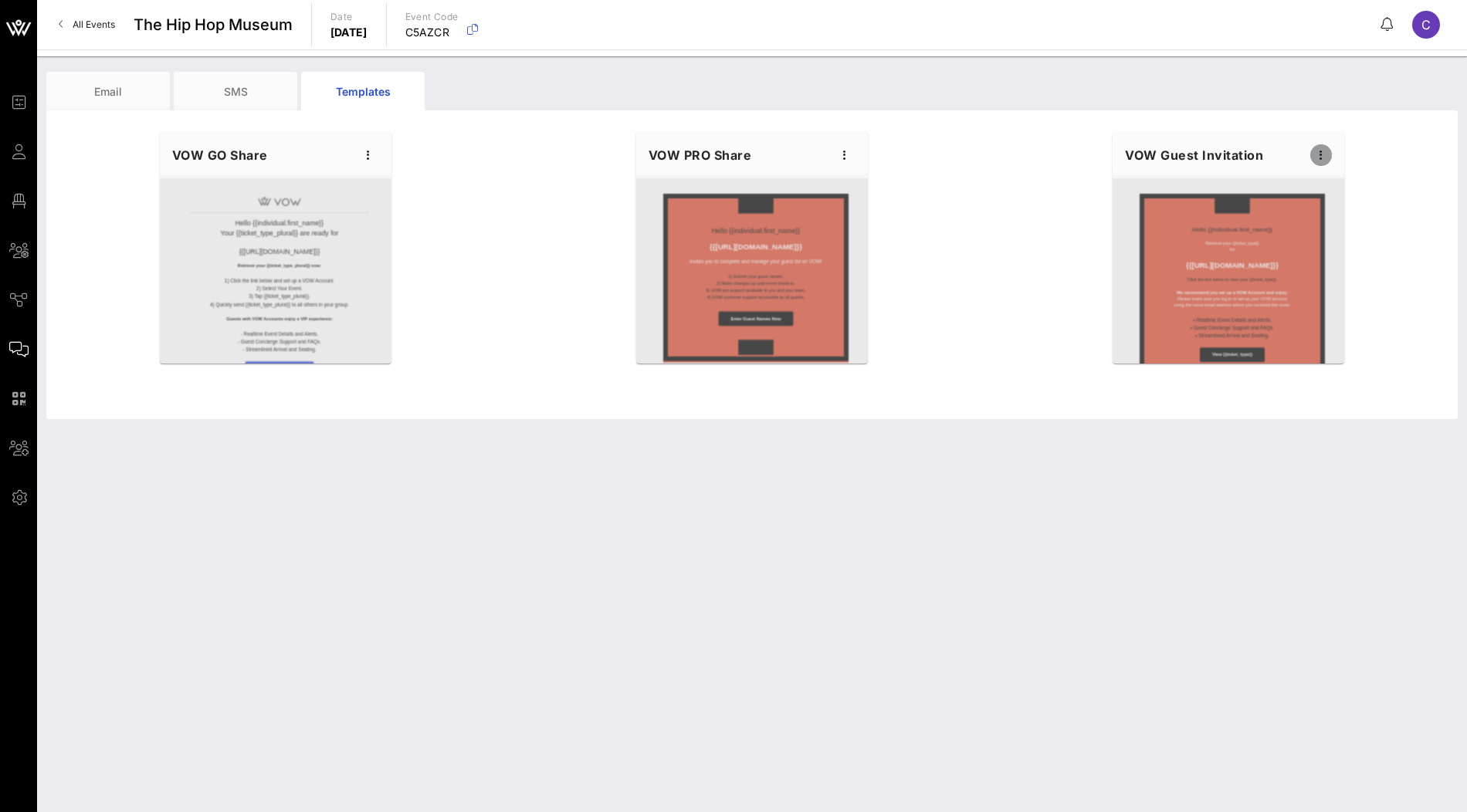
click at [1323, 157] on icon "button" at bounding box center [1321, 155] width 18 height 18
click at [1339, 179] on div "Edit" at bounding box center [1345, 181] width 39 height 13
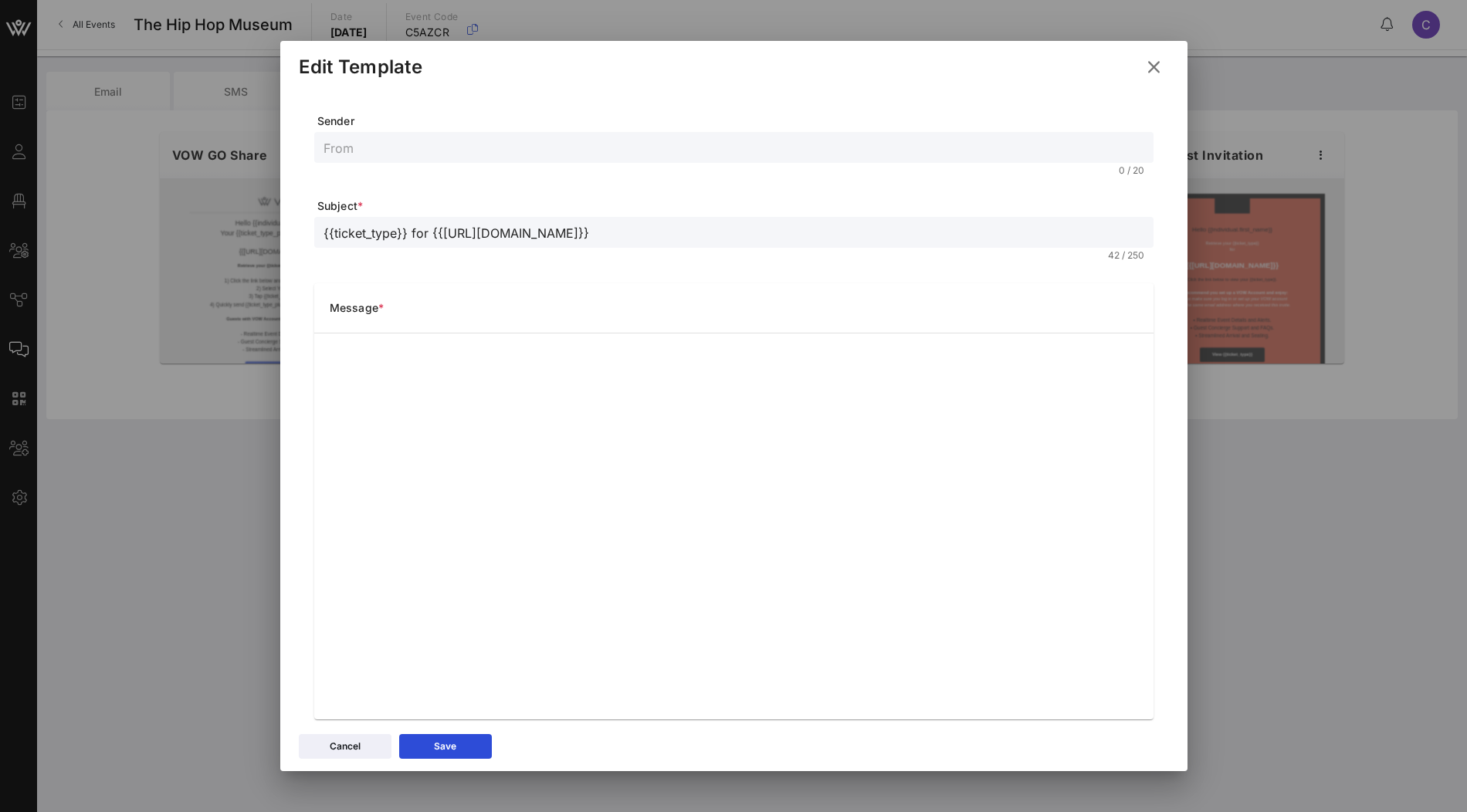
click at [1154, 67] on icon at bounding box center [1153, 67] width 21 height 18
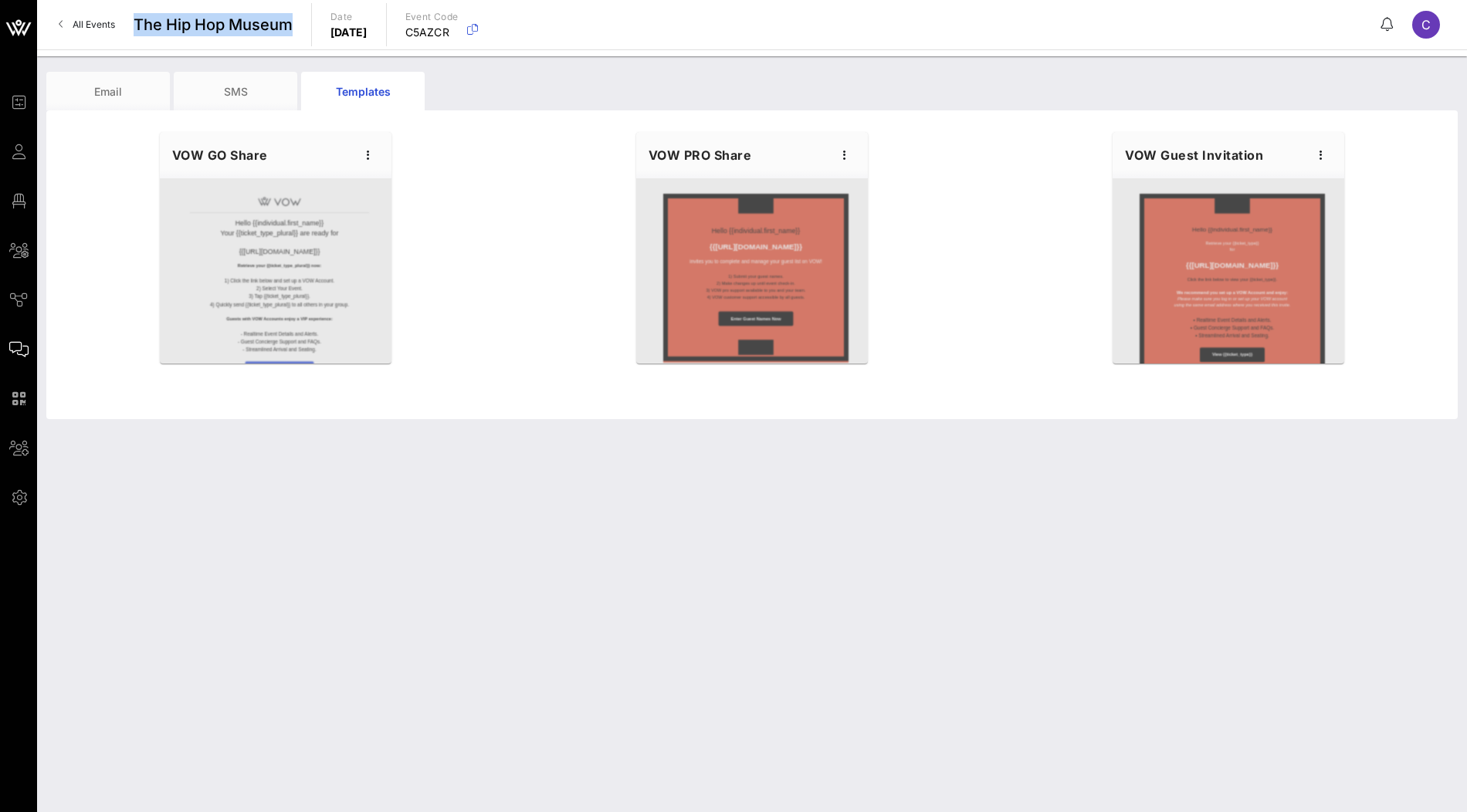
drag, startPoint x: 296, startPoint y: 27, endPoint x: 128, endPoint y: 24, distance: 168.0
click at [128, 24] on div "All Events The Hip Hop Museum Date Wednesday, Oct. 15, 2025 Event Code C5AZCR C" at bounding box center [752, 24] width 1430 height 49
copy div "The Hip Hop Museum"
click at [1314, 155] on icon "button" at bounding box center [1321, 155] width 18 height 18
click at [1333, 183] on div "Edit" at bounding box center [1345, 181] width 39 height 13
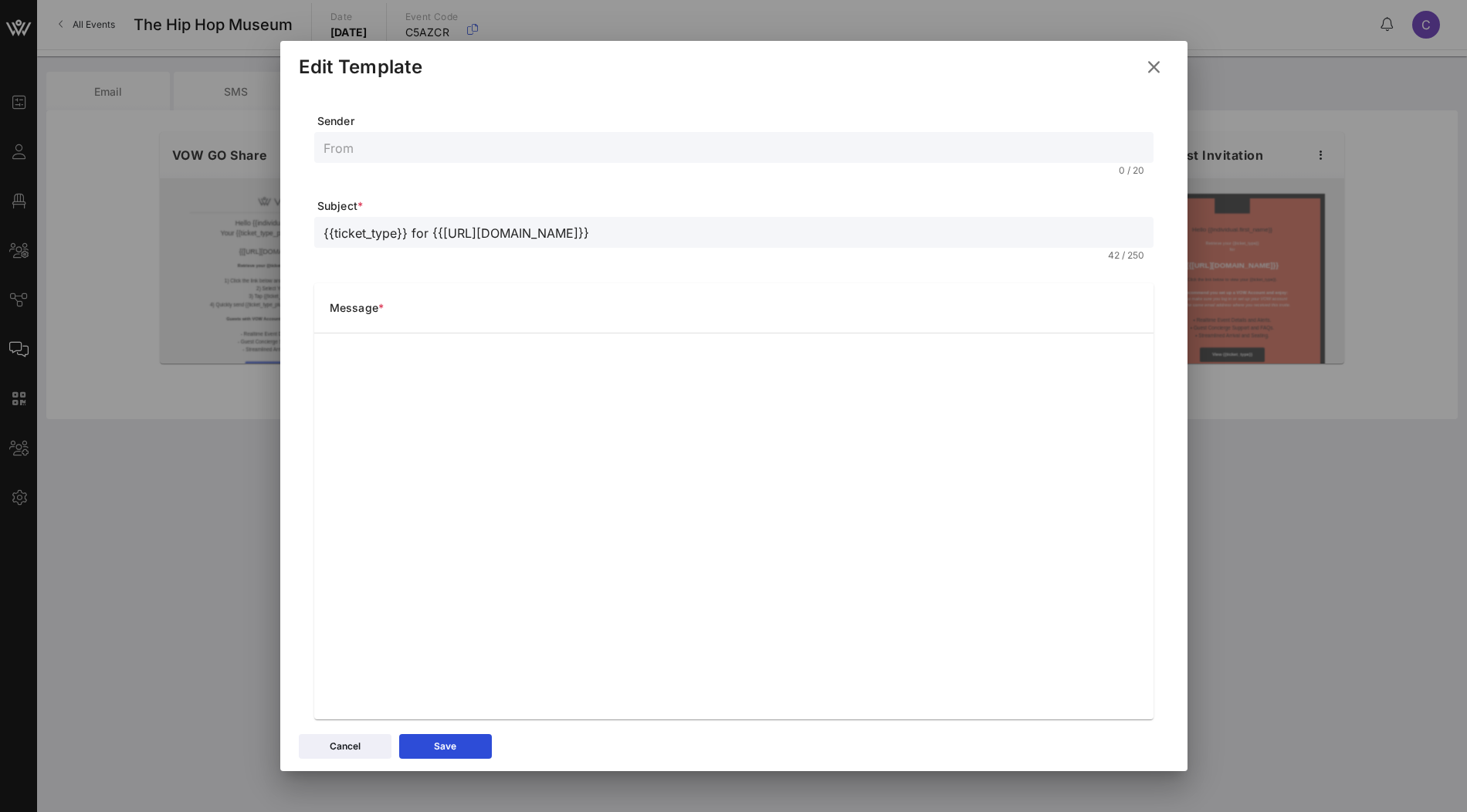
drag, startPoint x: 589, startPoint y: 235, endPoint x: 306, endPoint y: 234, distance: 283.0
click at [306, 234] on div "Sender 0 / 20 Subject * {{ticket_type}} for {{event_details.name}} 42 / 250 Mes…" at bounding box center [734, 411] width 870 height 646
paste input "The Hip Hop Museum"
click at [457, 752] on button "Save" at bounding box center [445, 746] width 92 height 24
click at [413, 235] on input "Your Ticket to The Hip Hop Museum Gala 2025" at bounding box center [734, 232] width 821 height 20
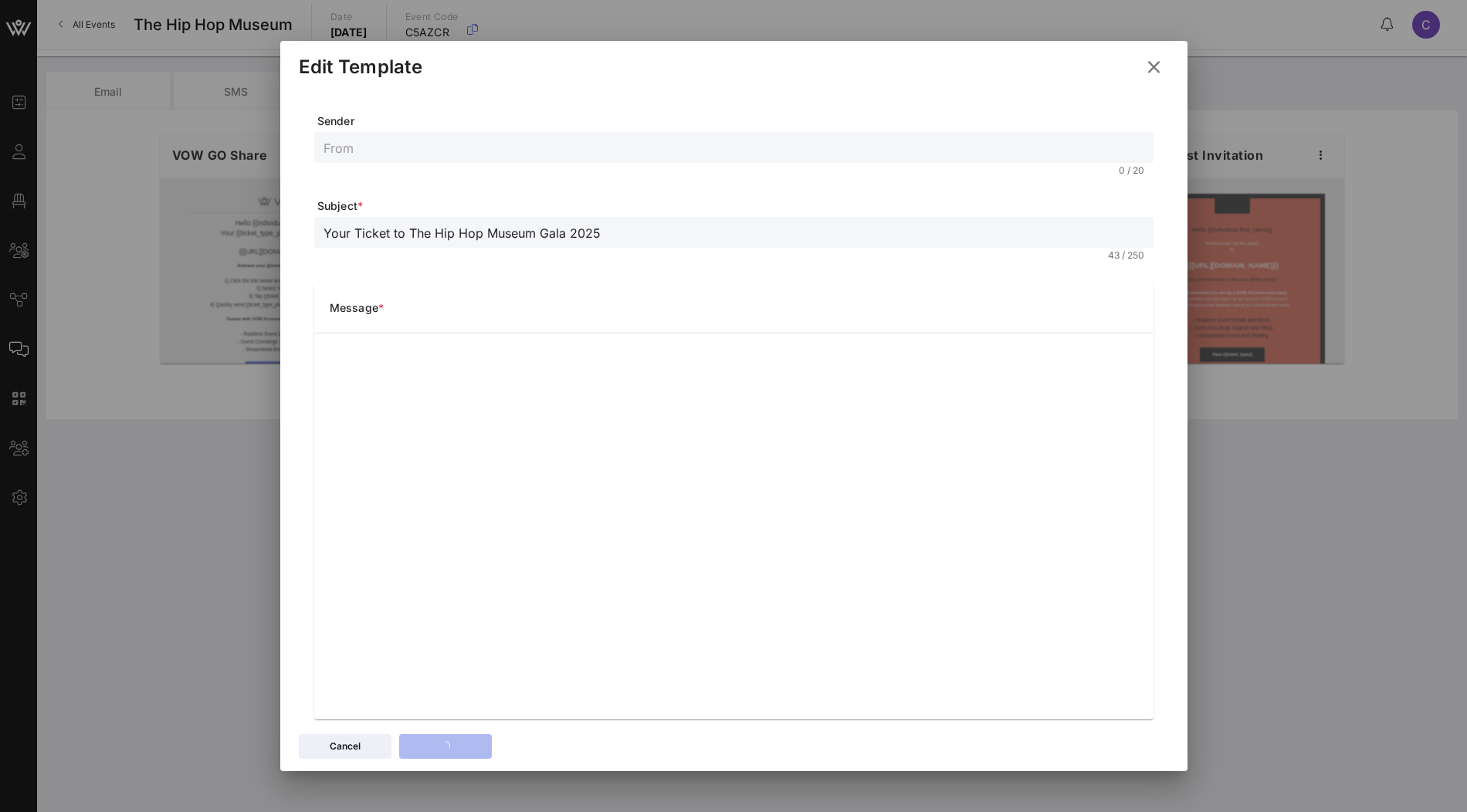
type input "Your Ticket to The Hip Hop Museum Gala 2025"
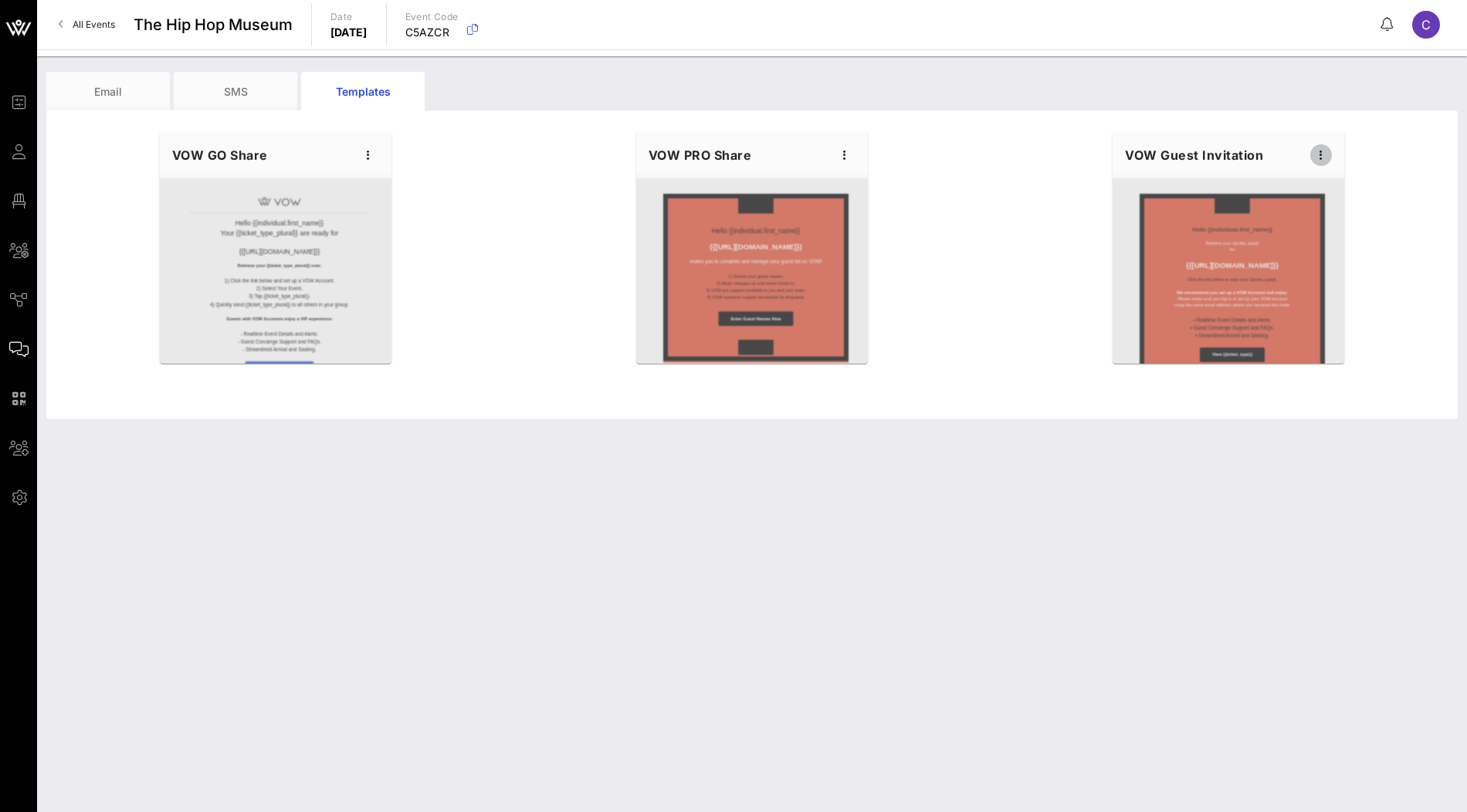
click at [1324, 156] on icon "button" at bounding box center [1321, 155] width 18 height 18
click at [1329, 172] on div "Edit" at bounding box center [1345, 180] width 39 height 24
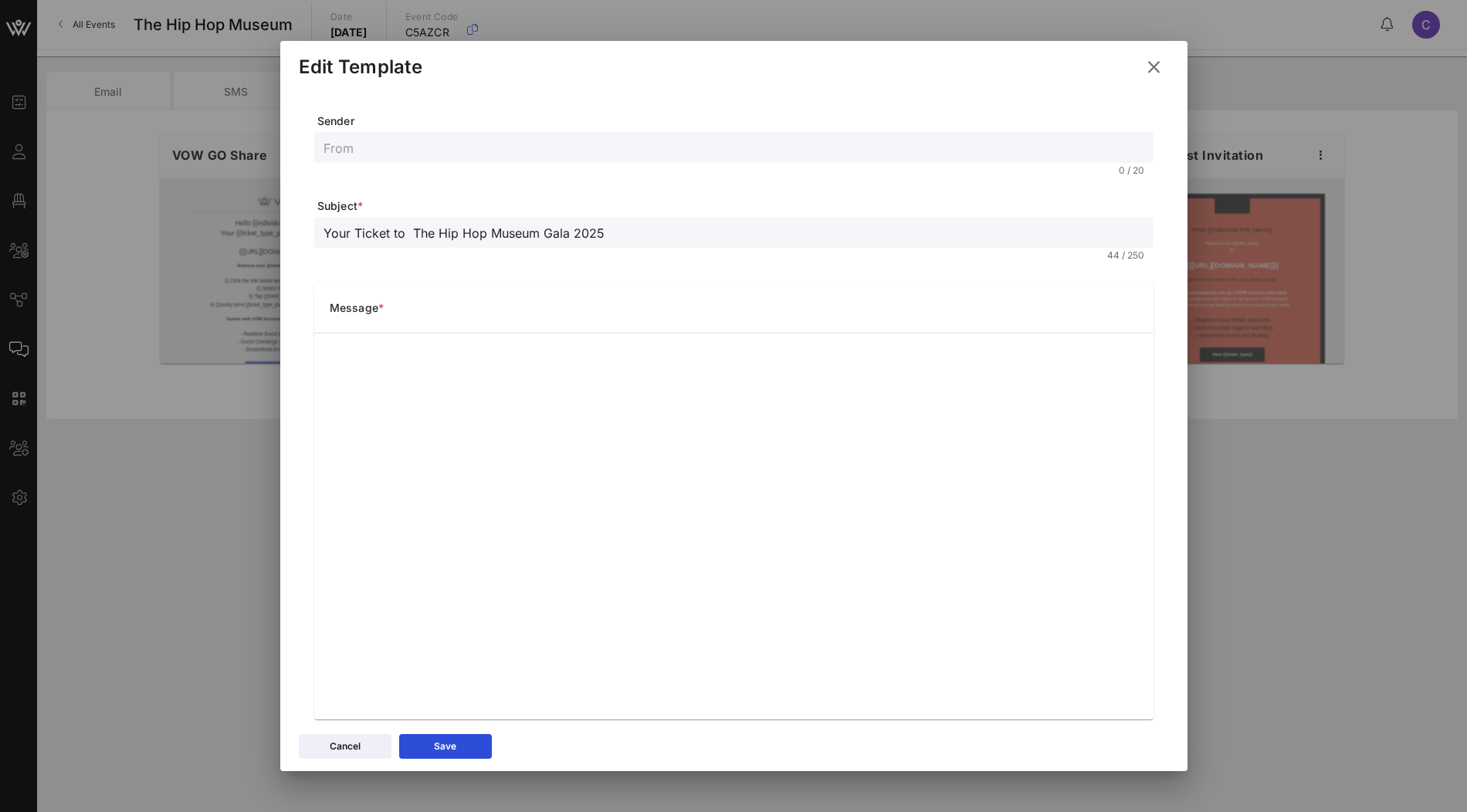
click at [415, 229] on input "Your Ticket to The Hip Hop Museum Gala 2025" at bounding box center [734, 232] width 821 height 20
type input "Your Ticket to The Hip Hop Museum Gala 2025"
click at [568, 296] on div "Message *" at bounding box center [734, 307] width 840 height 49
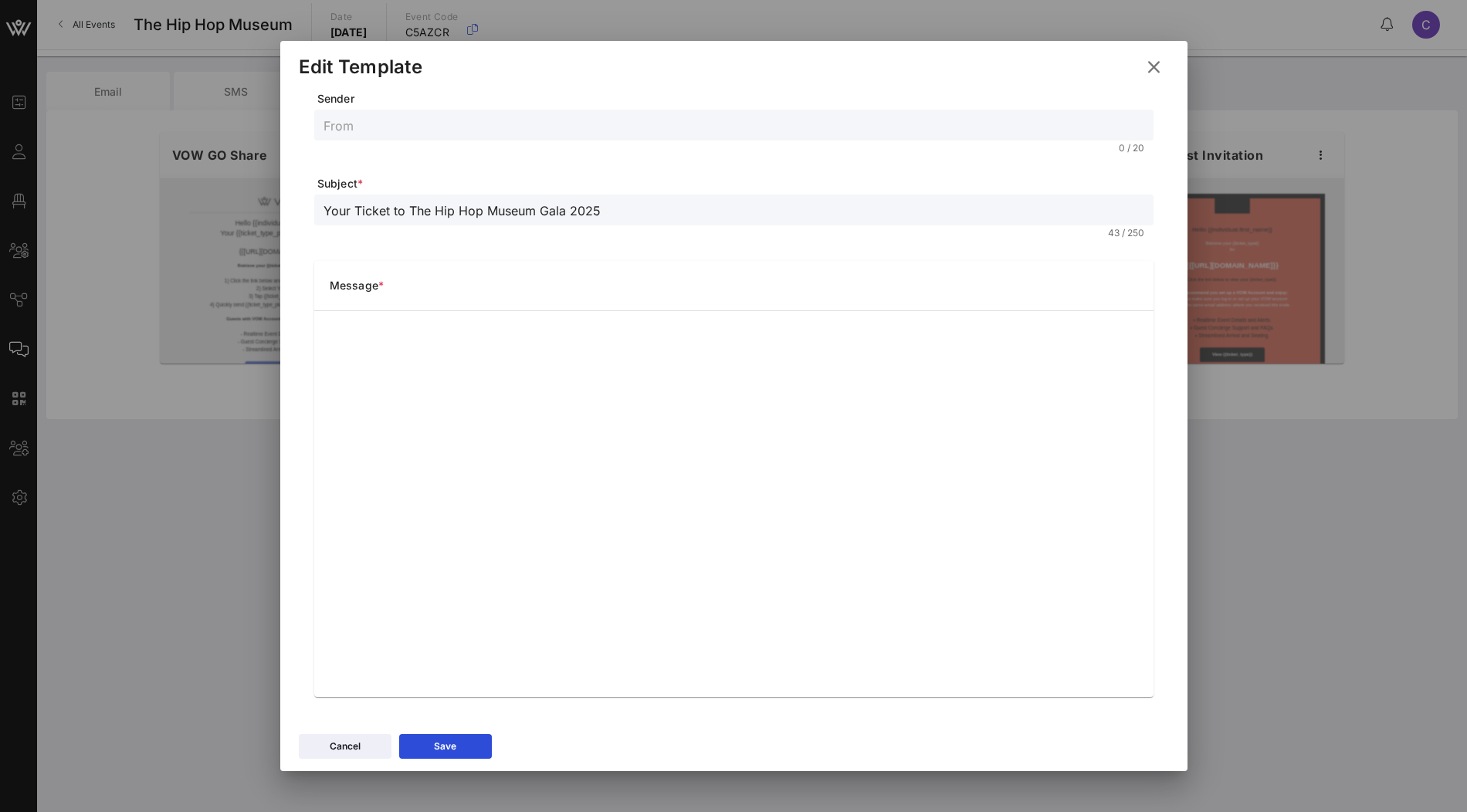
click at [660, 120] on input "text" at bounding box center [734, 125] width 821 height 20
type input "T"
type input "h"
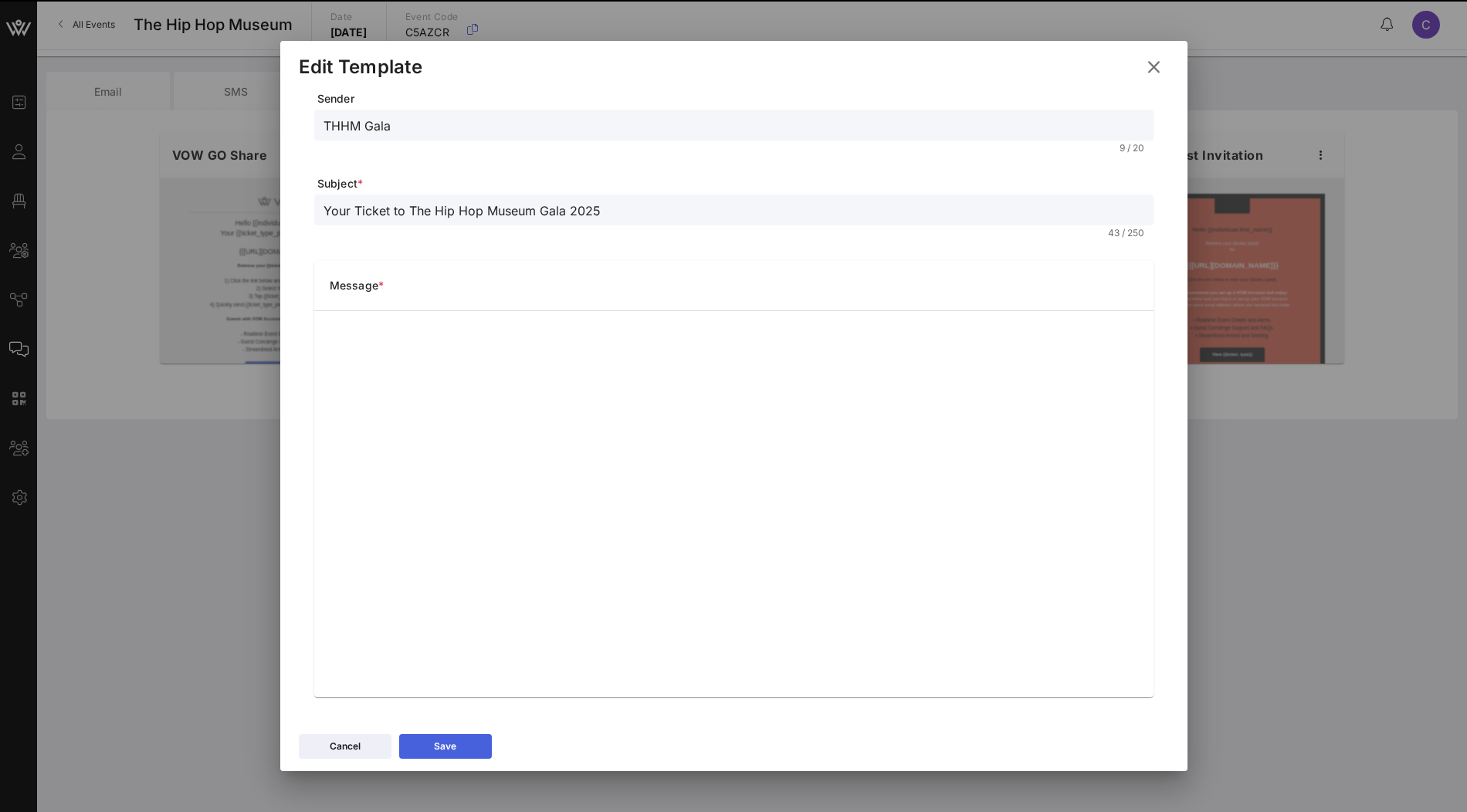
type input "THHM Gala"
click at [465, 740] on button "Save" at bounding box center [445, 746] width 92 height 24
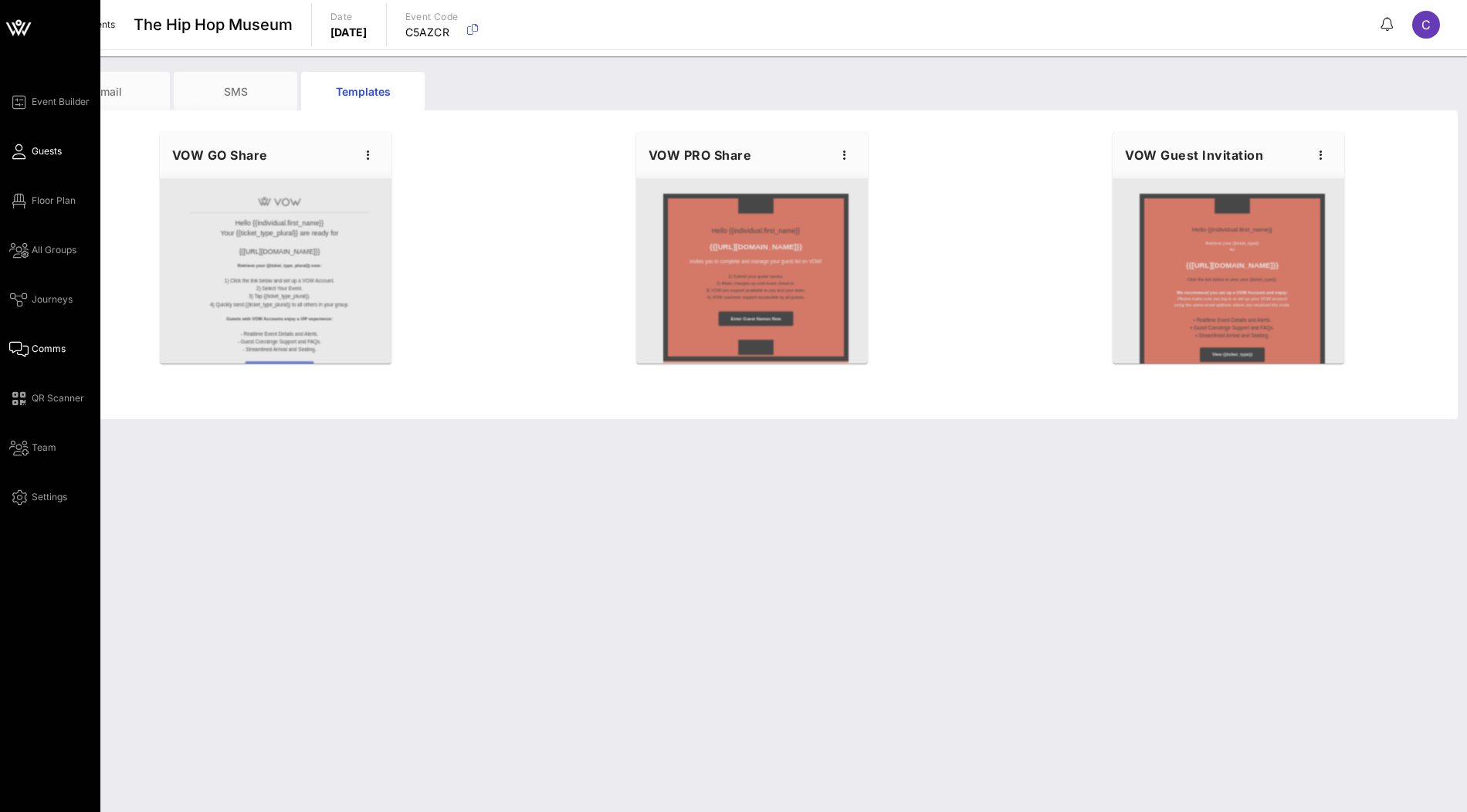
click at [45, 157] on span "Guests" at bounding box center [46, 150] width 30 height 14
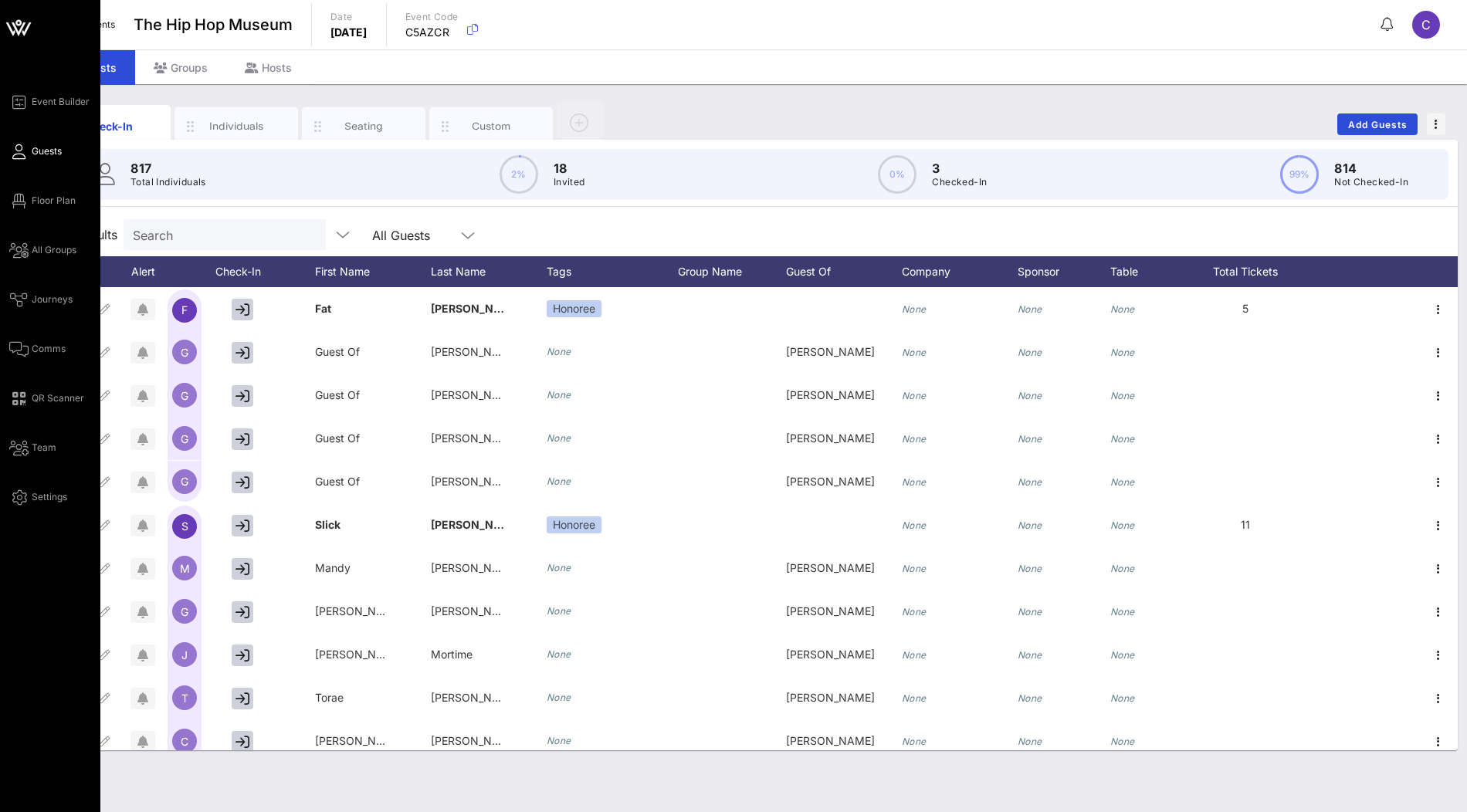
click at [45, 362] on div "Event Builder Guests Floor Plan All Groups Journeys Comms QR Scanner Team Setti…" at bounding box center [54, 299] width 91 height 413
click at [50, 351] on span "Comms" at bounding box center [48, 348] width 34 height 14
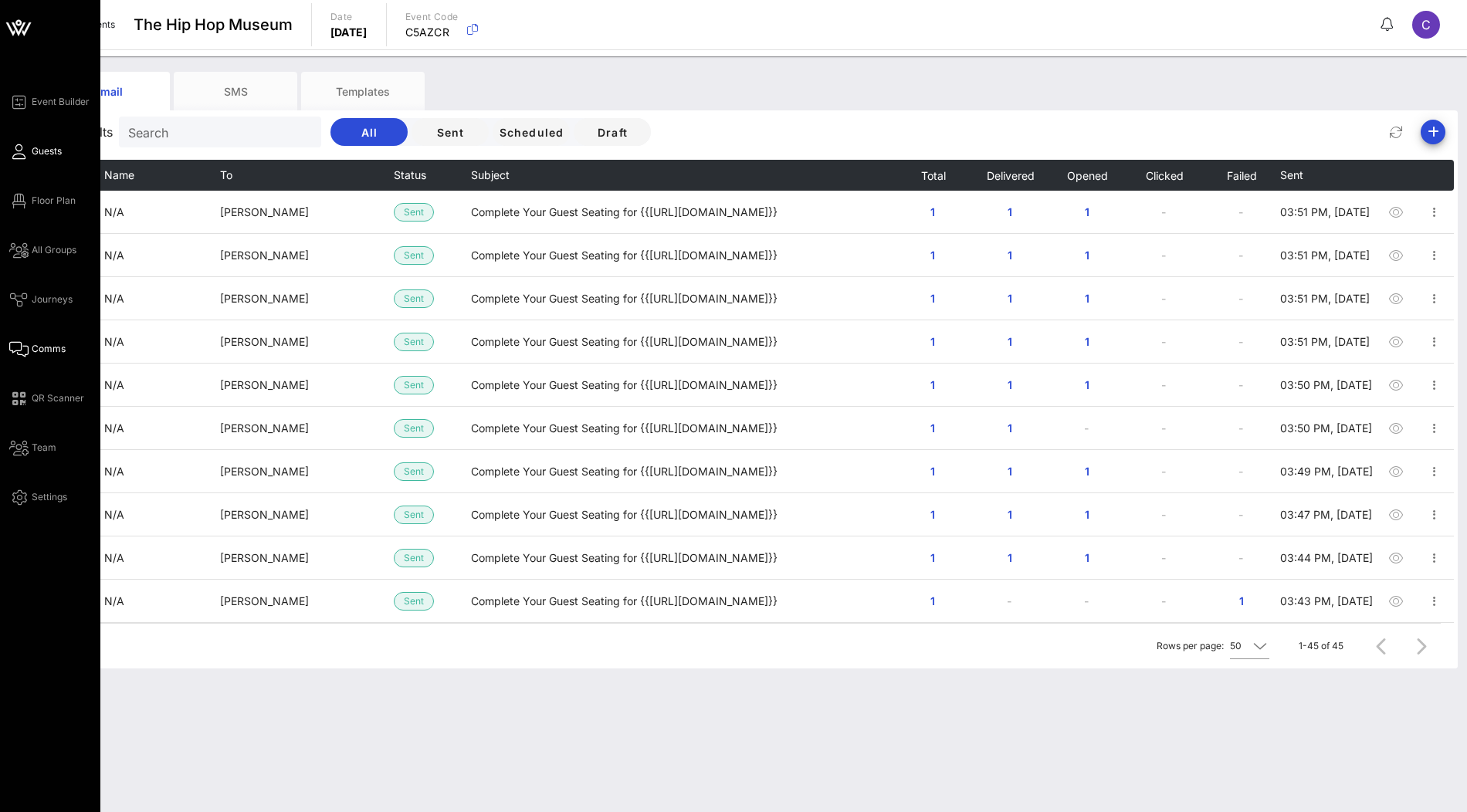
click at [24, 153] on icon at bounding box center [18, 151] width 19 height 3
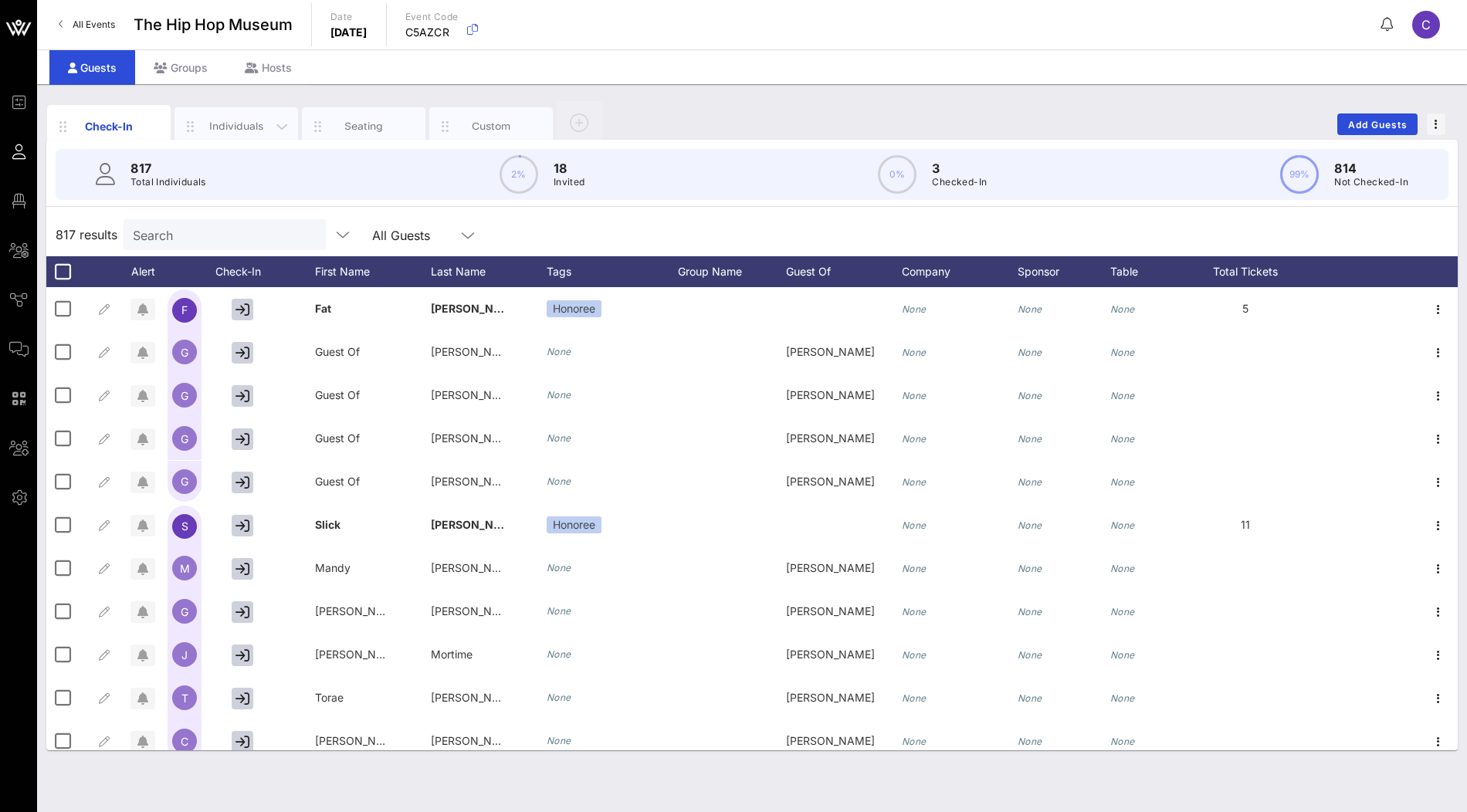
click at [256, 113] on div "Individuals" at bounding box center [236, 126] width 123 height 39
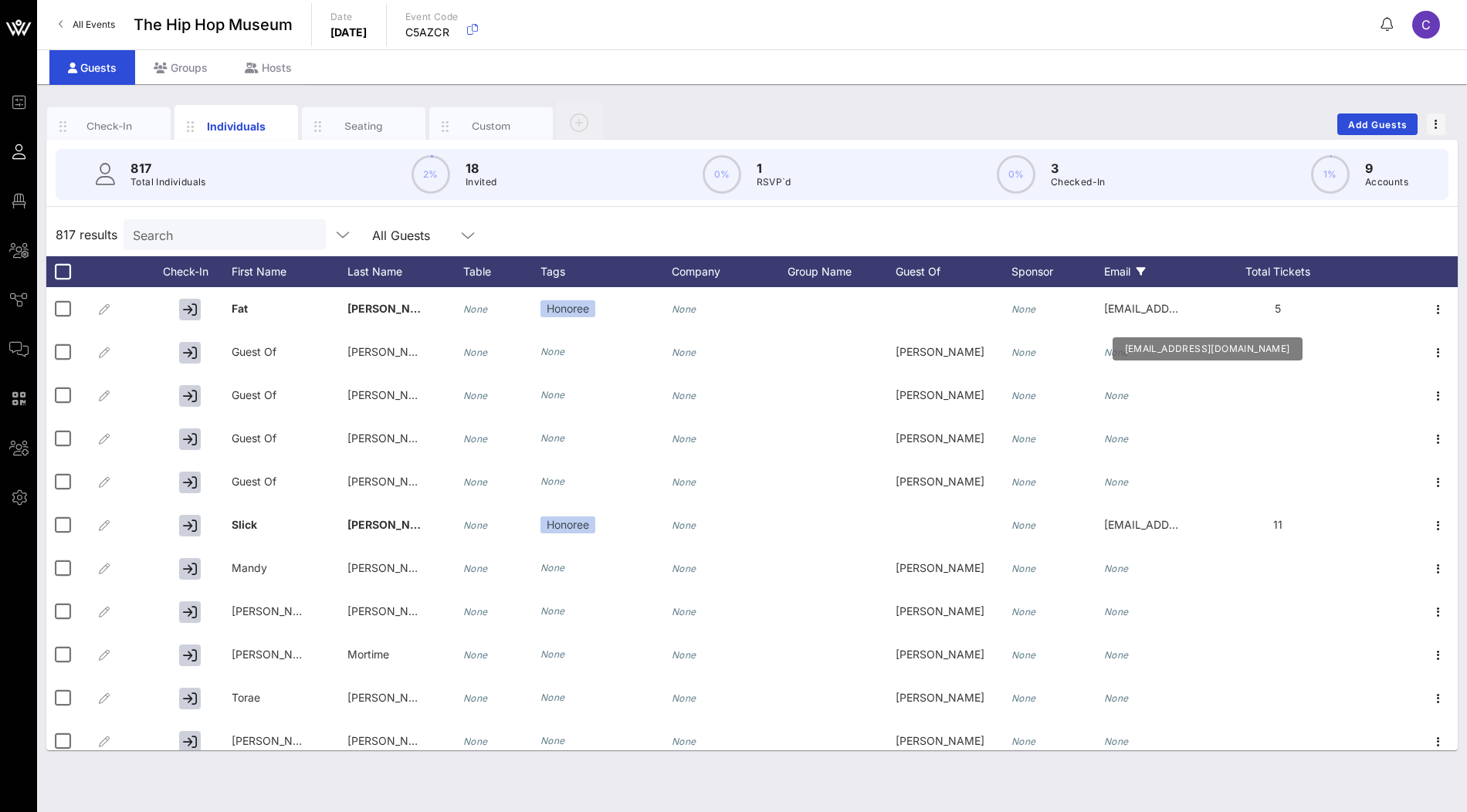
click at [1138, 283] on div "Email" at bounding box center [1162, 272] width 116 height 31
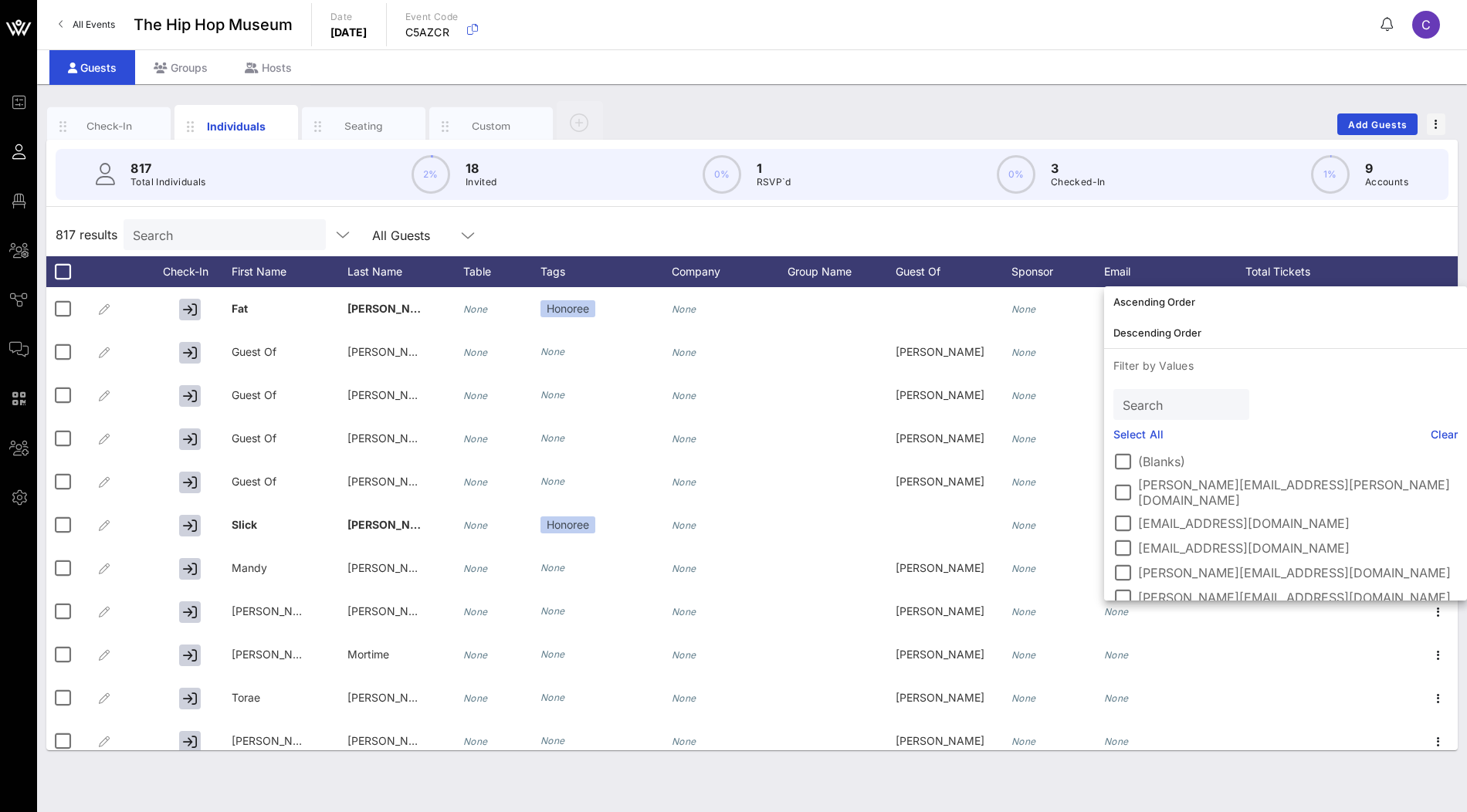
click at [1197, 402] on input "Search" at bounding box center [1180, 404] width 114 height 20
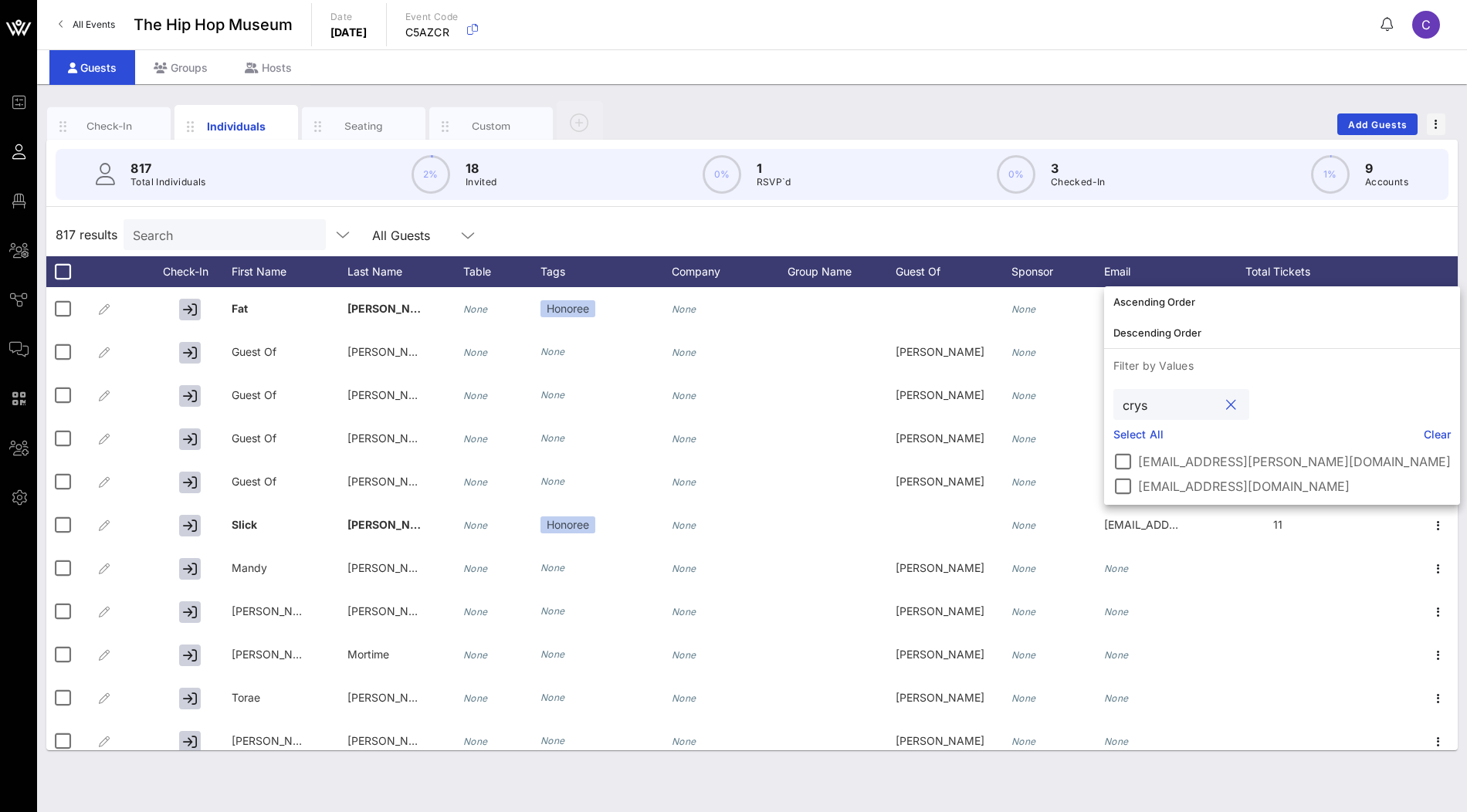
type input "crys"
click at [1190, 485] on label "crystal@thhm.org" at bounding box center [1294, 486] width 313 height 15
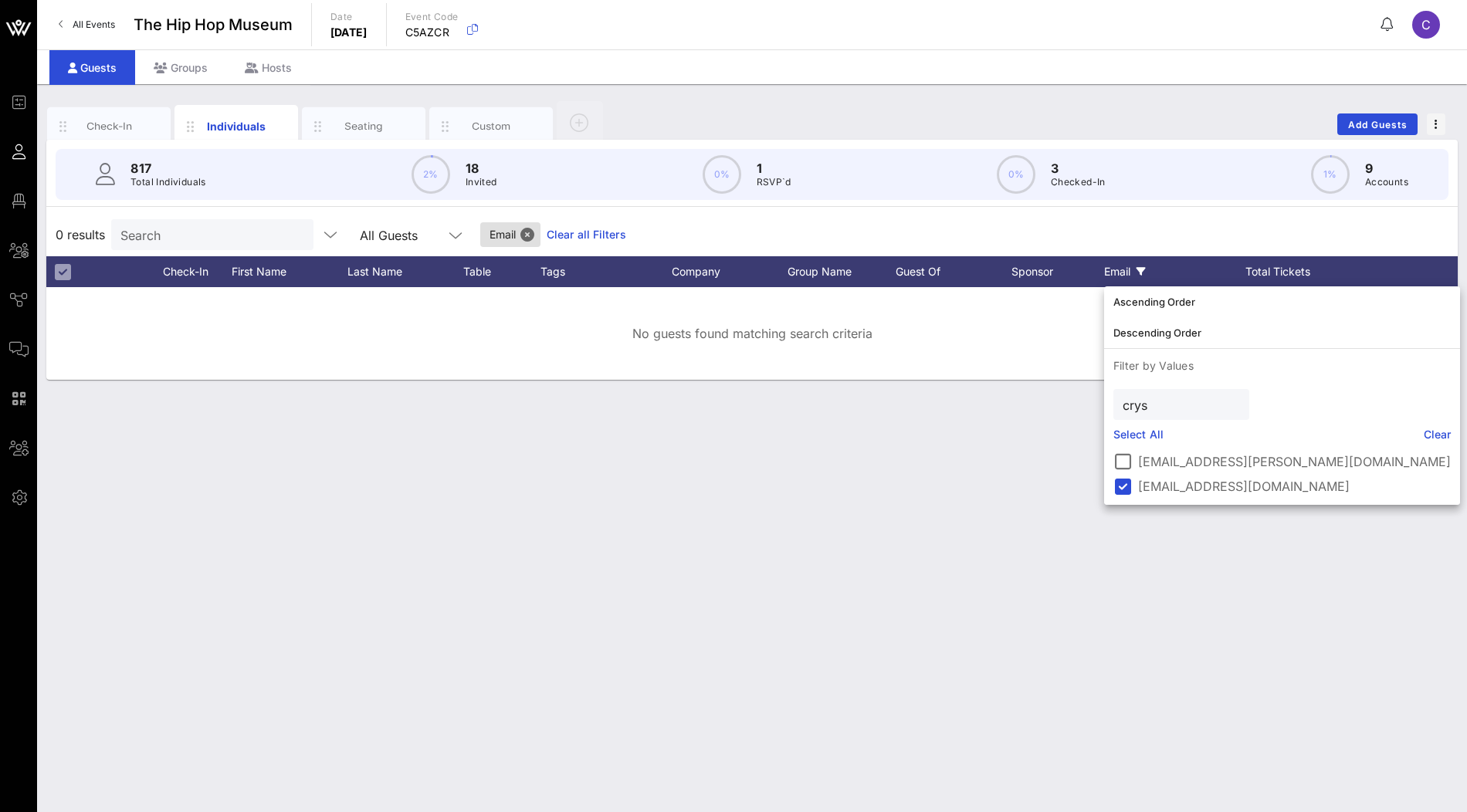
click at [1171, 230] on div "0 results Search All Guests Email Clear all Filters" at bounding box center [752, 235] width 1412 height 44
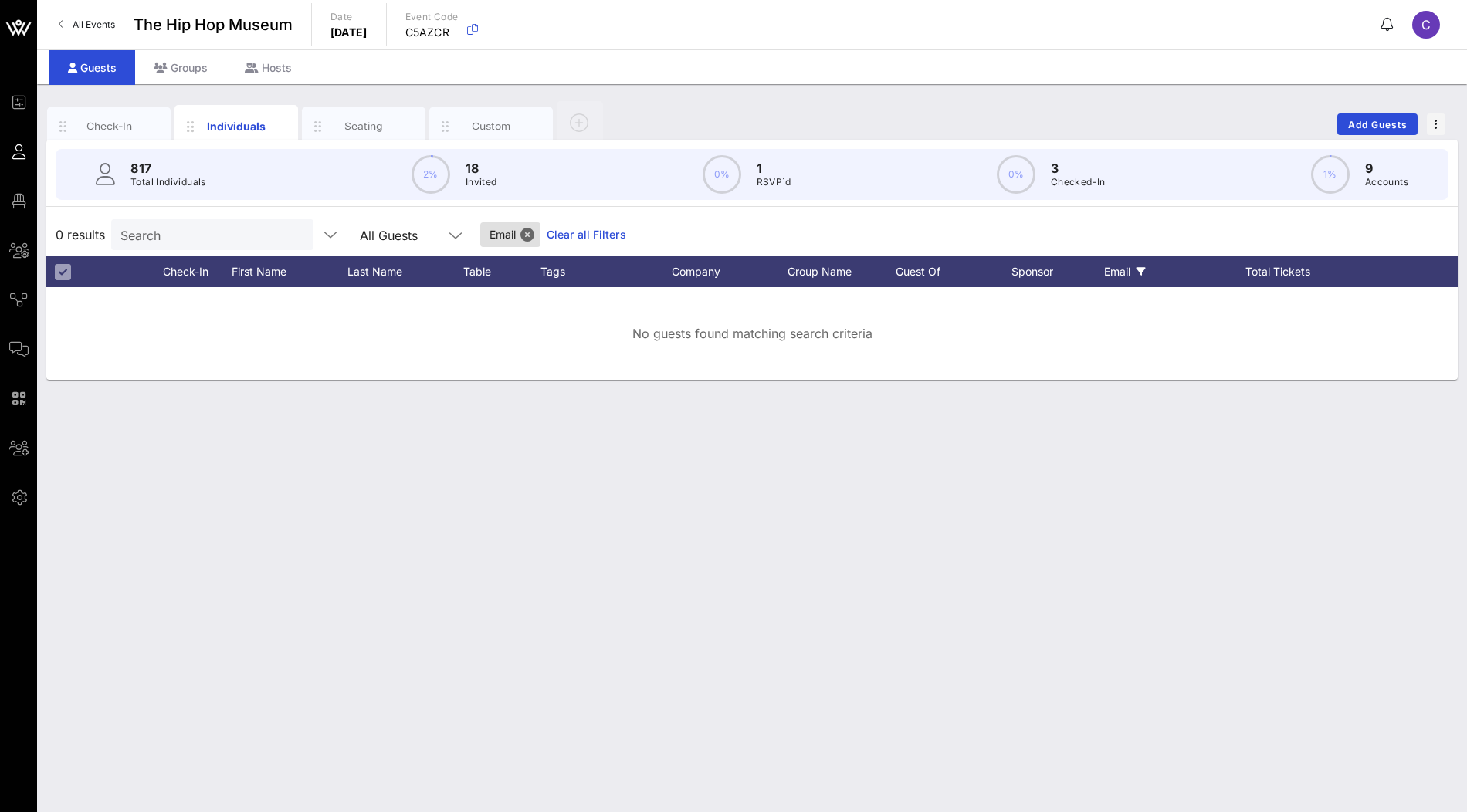
click at [554, 234] on link "Clear all Filters" at bounding box center [587, 234] width 80 height 17
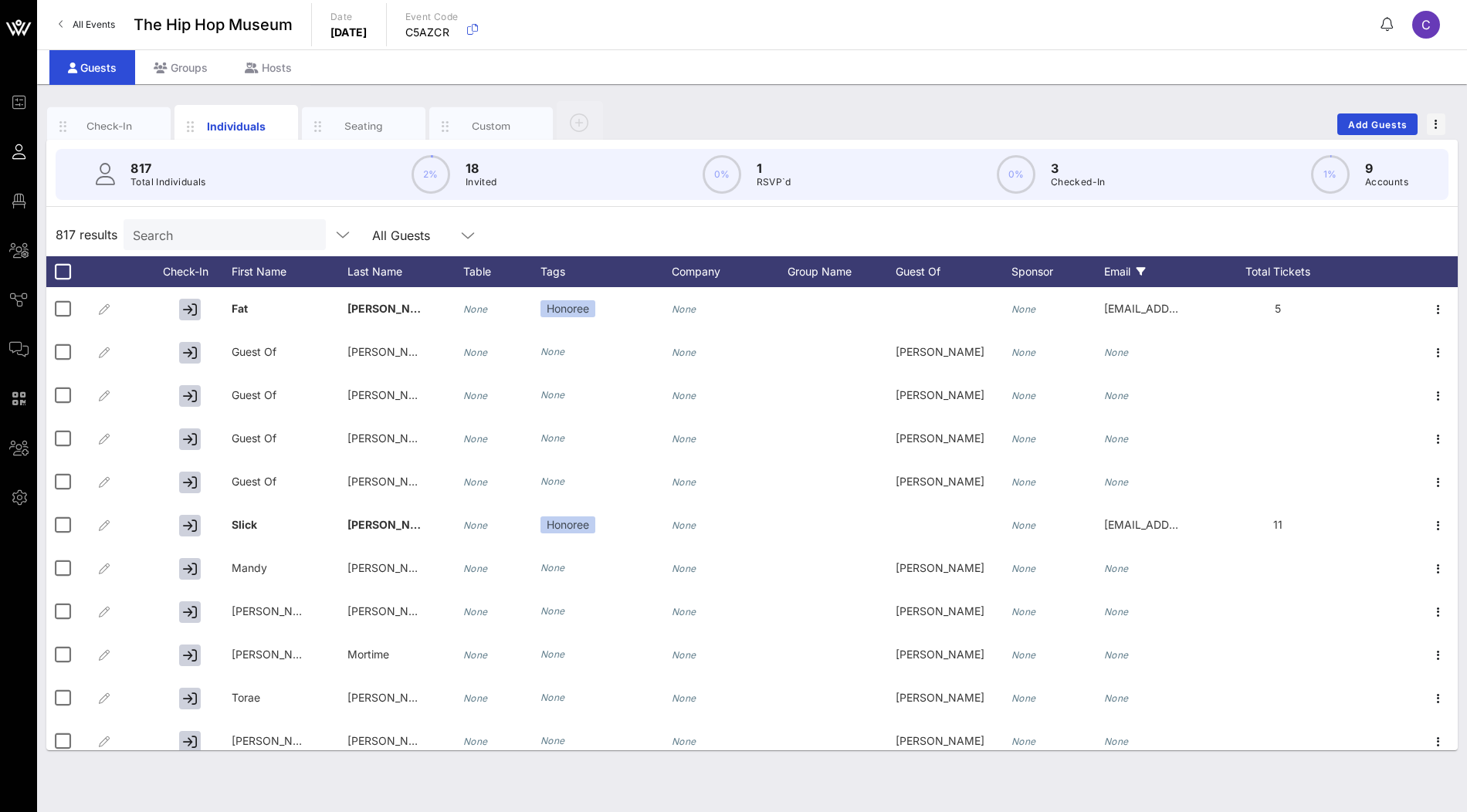
click at [1135, 267] on div "Email" at bounding box center [1162, 272] width 116 height 31
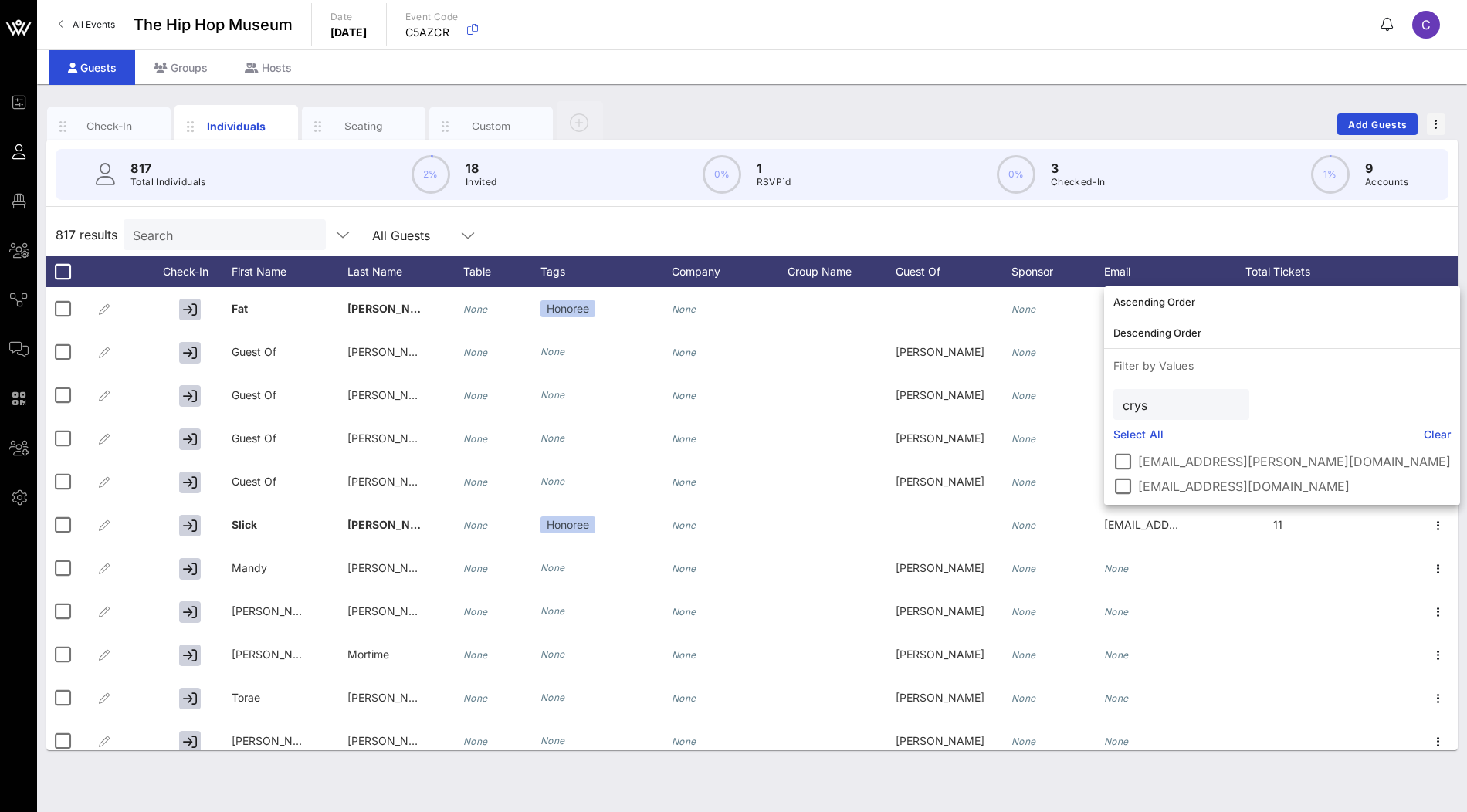
click at [1423, 433] on link "Clear" at bounding box center [1437, 434] width 28 height 17
click at [1213, 405] on input "crys" at bounding box center [1171, 404] width 96 height 20
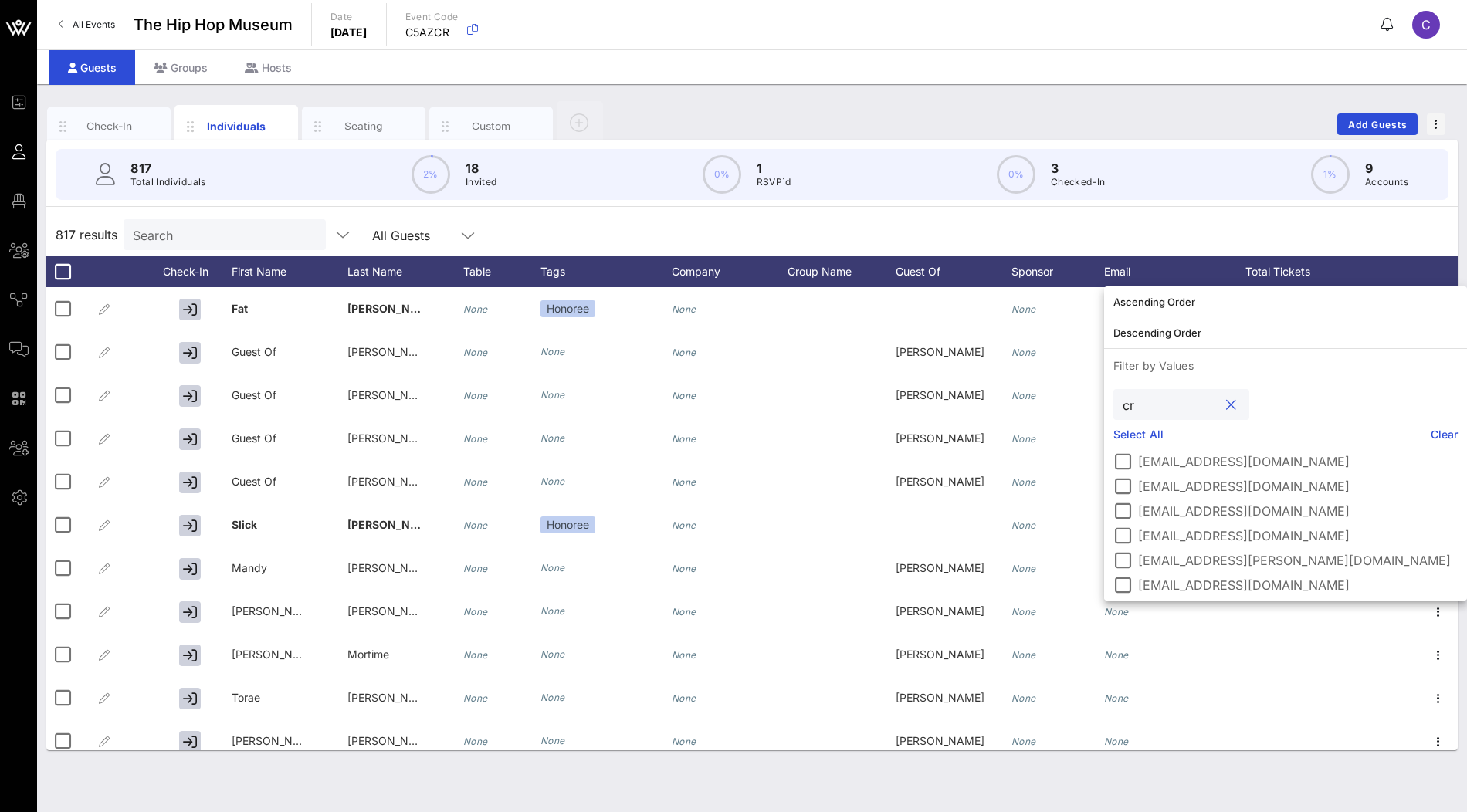
type input "c"
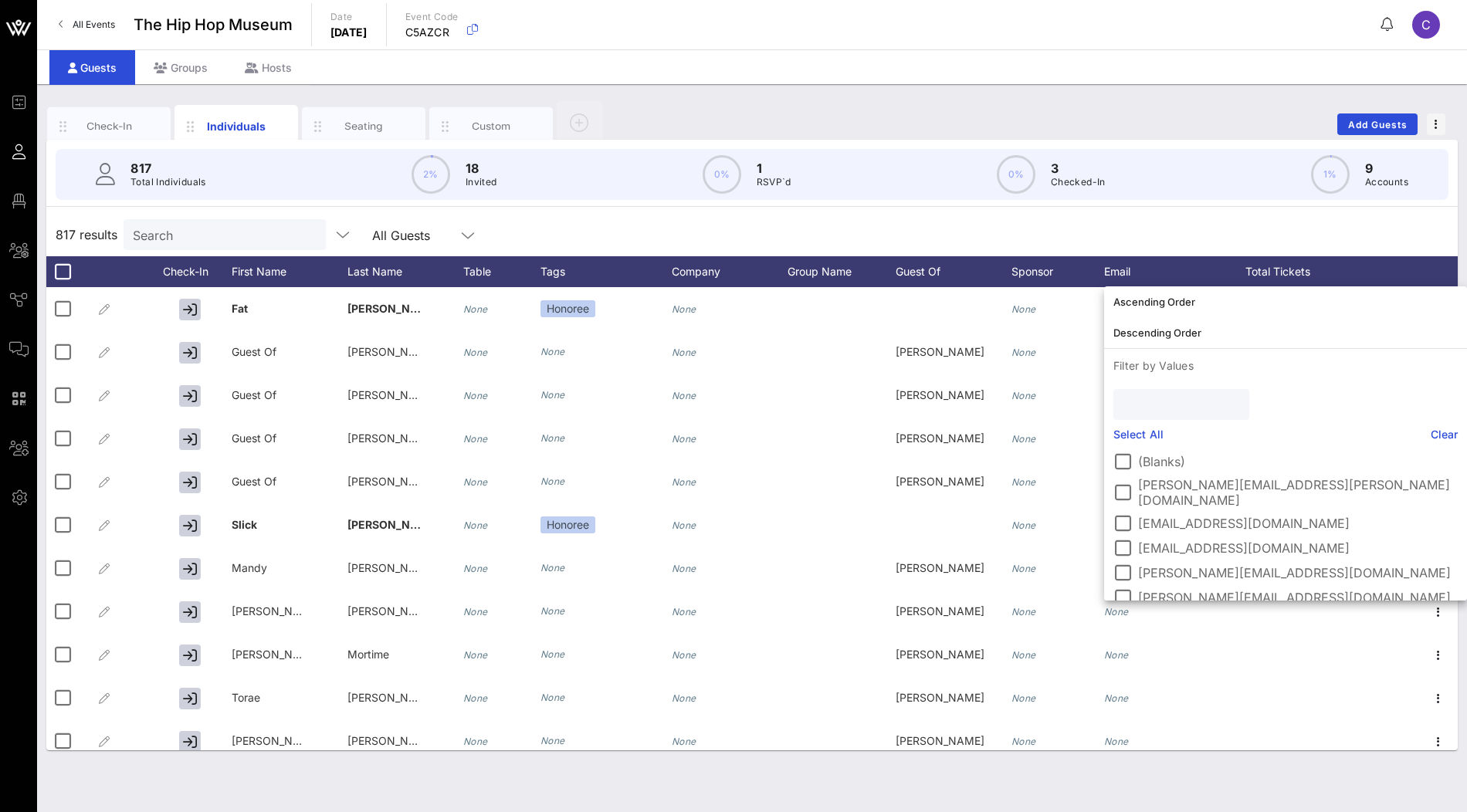
click at [1172, 478] on label "aaron.siegel@gs.com" at bounding box center [1297, 492] width 320 height 31
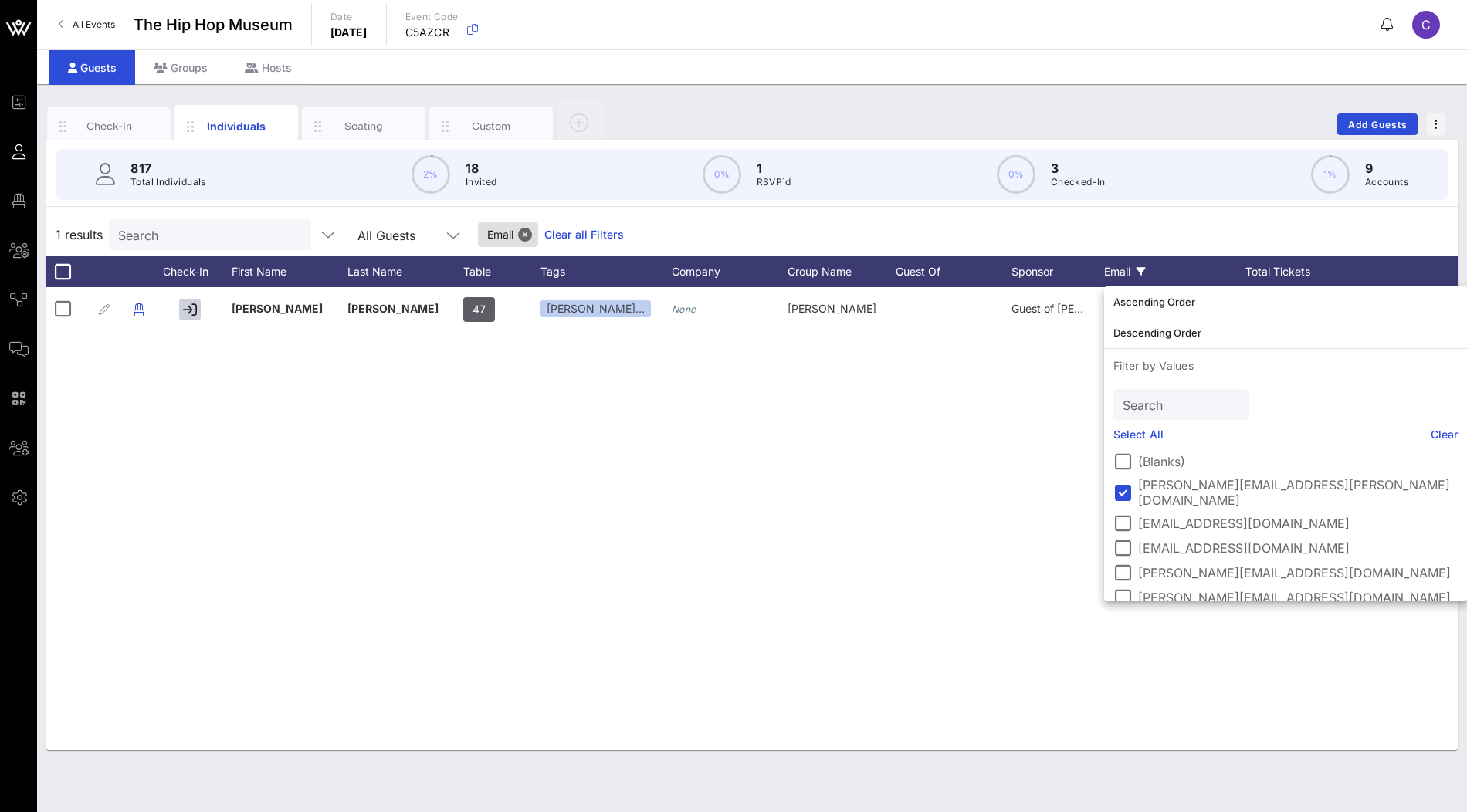
click at [1172, 478] on label "aaron.siegel@gs.com" at bounding box center [1297, 492] width 320 height 31
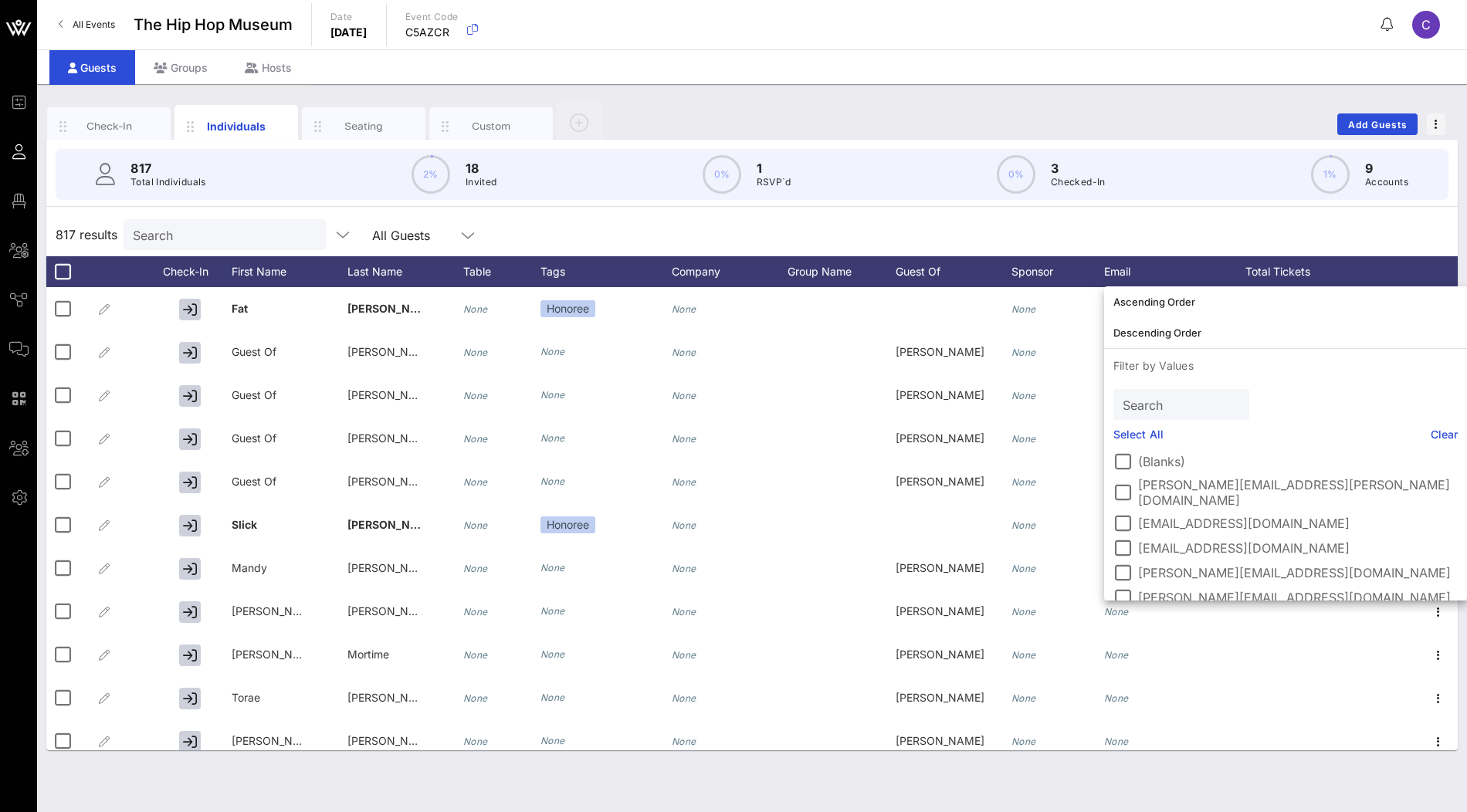
click at [1219, 227] on div "817 results Search All Guests" at bounding box center [752, 235] width 1412 height 44
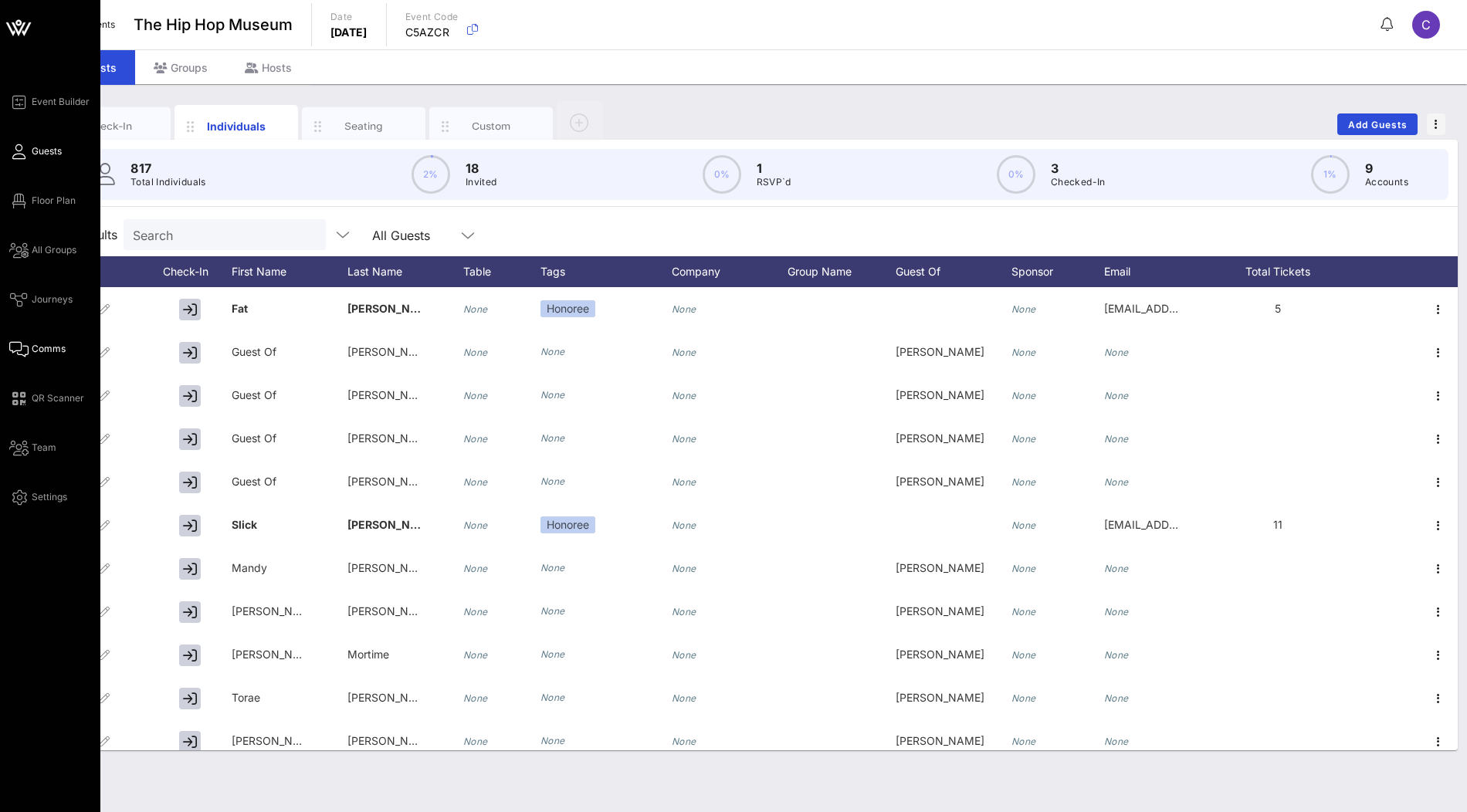
click at [54, 351] on span "Comms" at bounding box center [48, 348] width 34 height 14
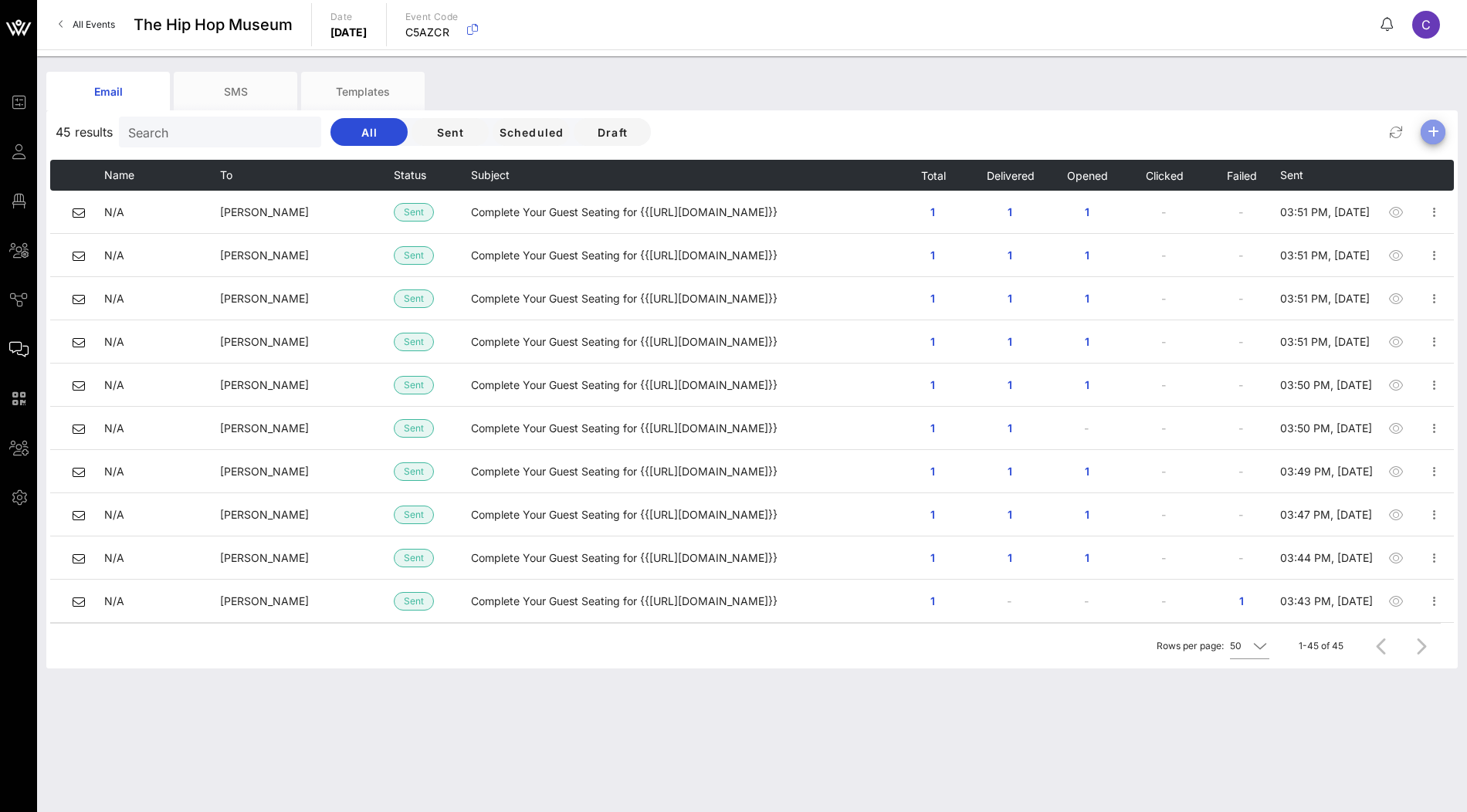
click at [1433, 131] on icon "button" at bounding box center [1433, 131] width 18 height 18
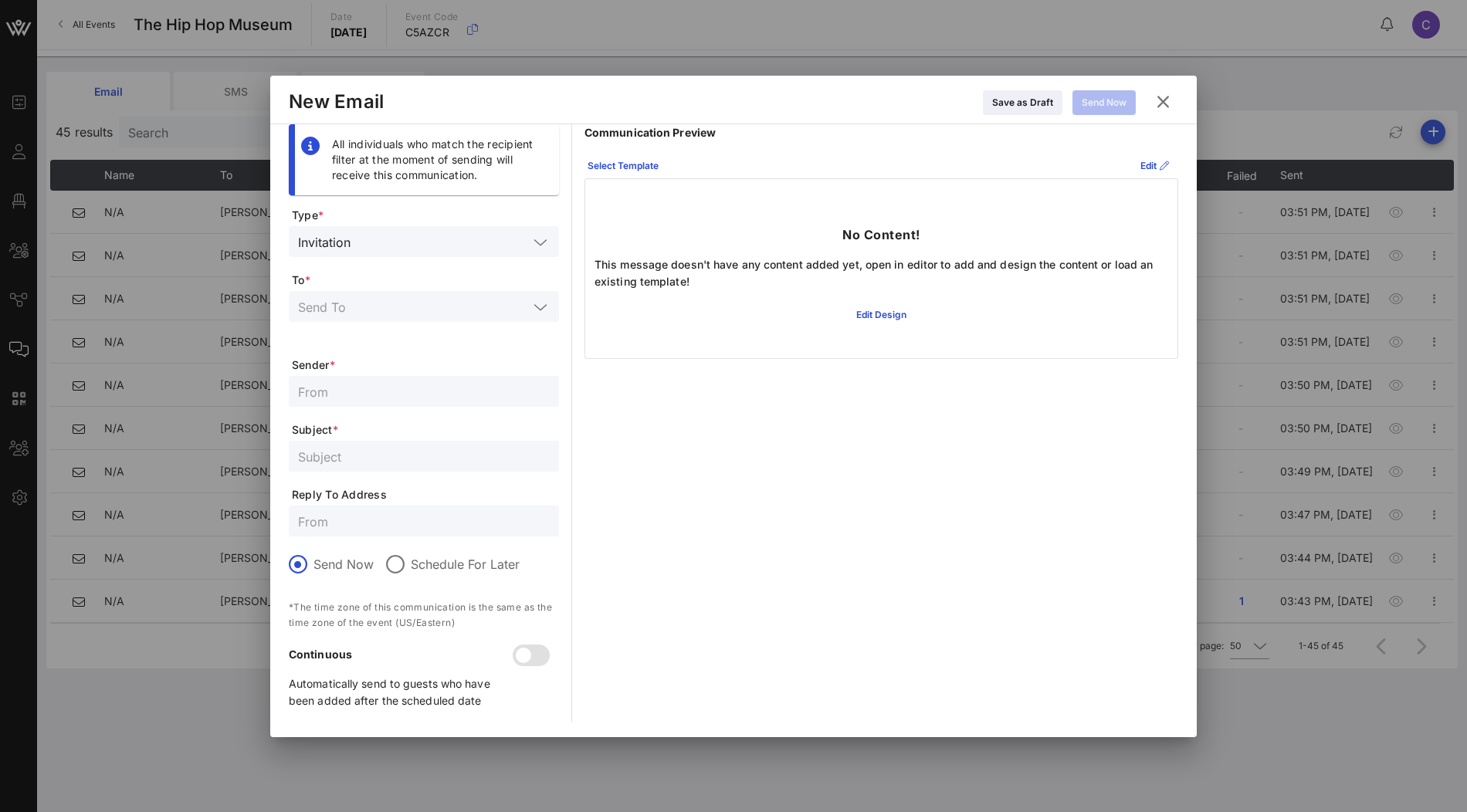
click at [439, 309] on input "text" at bounding box center [413, 306] width 230 height 20
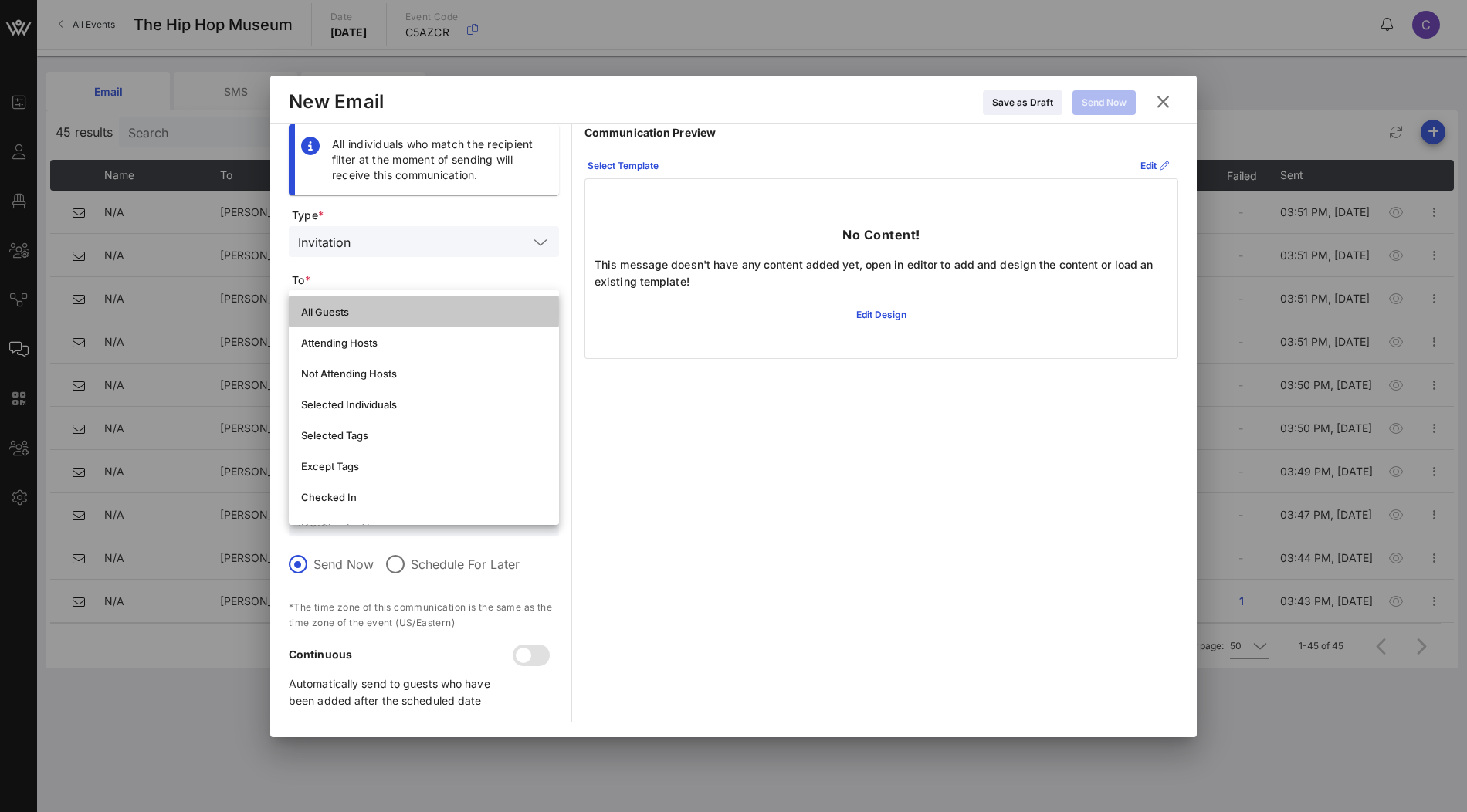
click at [439, 309] on div "All Guests" at bounding box center [423, 312] width 246 height 13
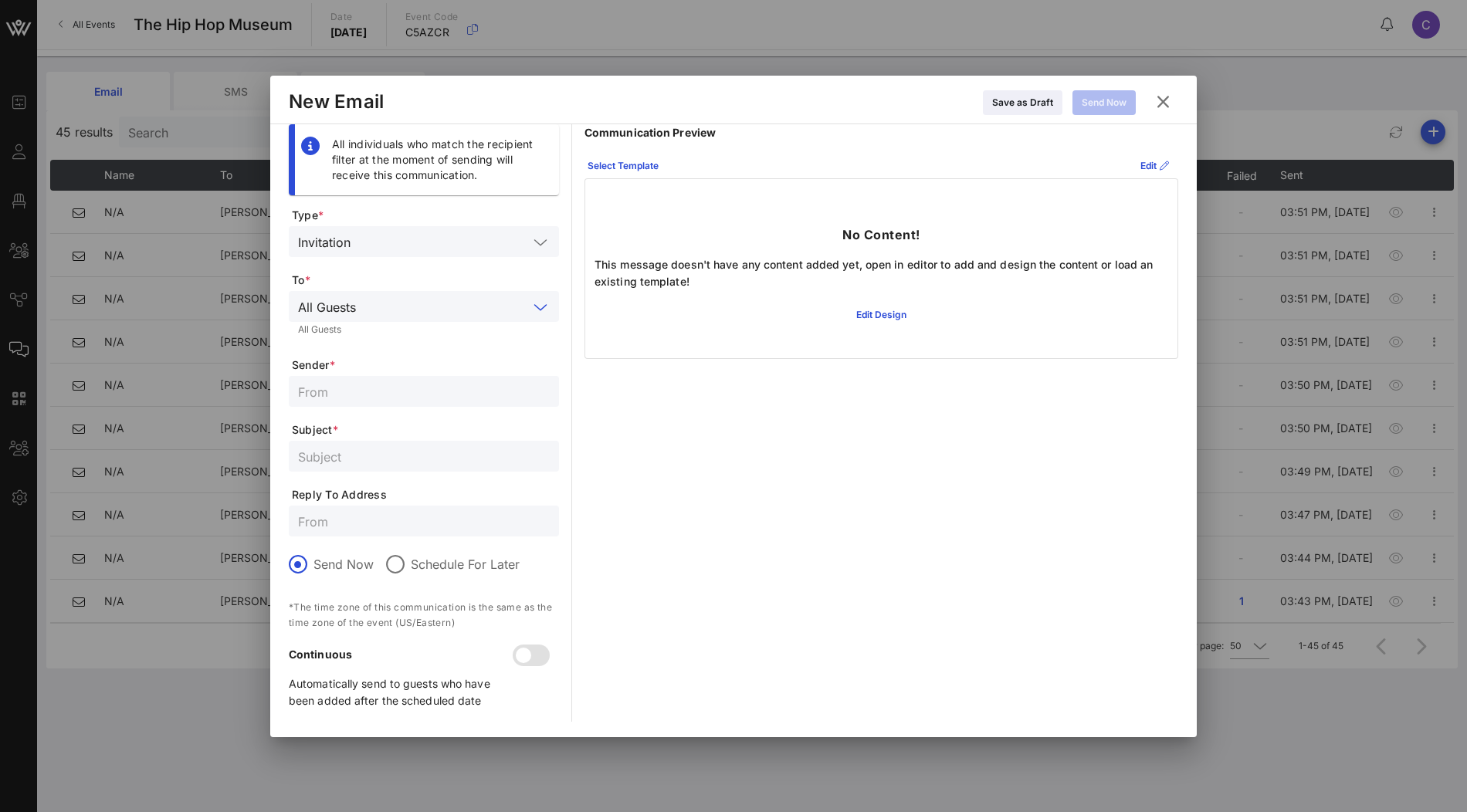
click at [413, 388] on input "text" at bounding box center [424, 392] width 252 height 20
type input "THHM Gala 2025"
click at [376, 458] on input "text" at bounding box center [424, 456] width 252 height 20
click at [412, 459] on input "Your ticket to The Hip Hop Museum Gala 2025" at bounding box center [424, 456] width 252 height 20
paste input "Exclusive T"
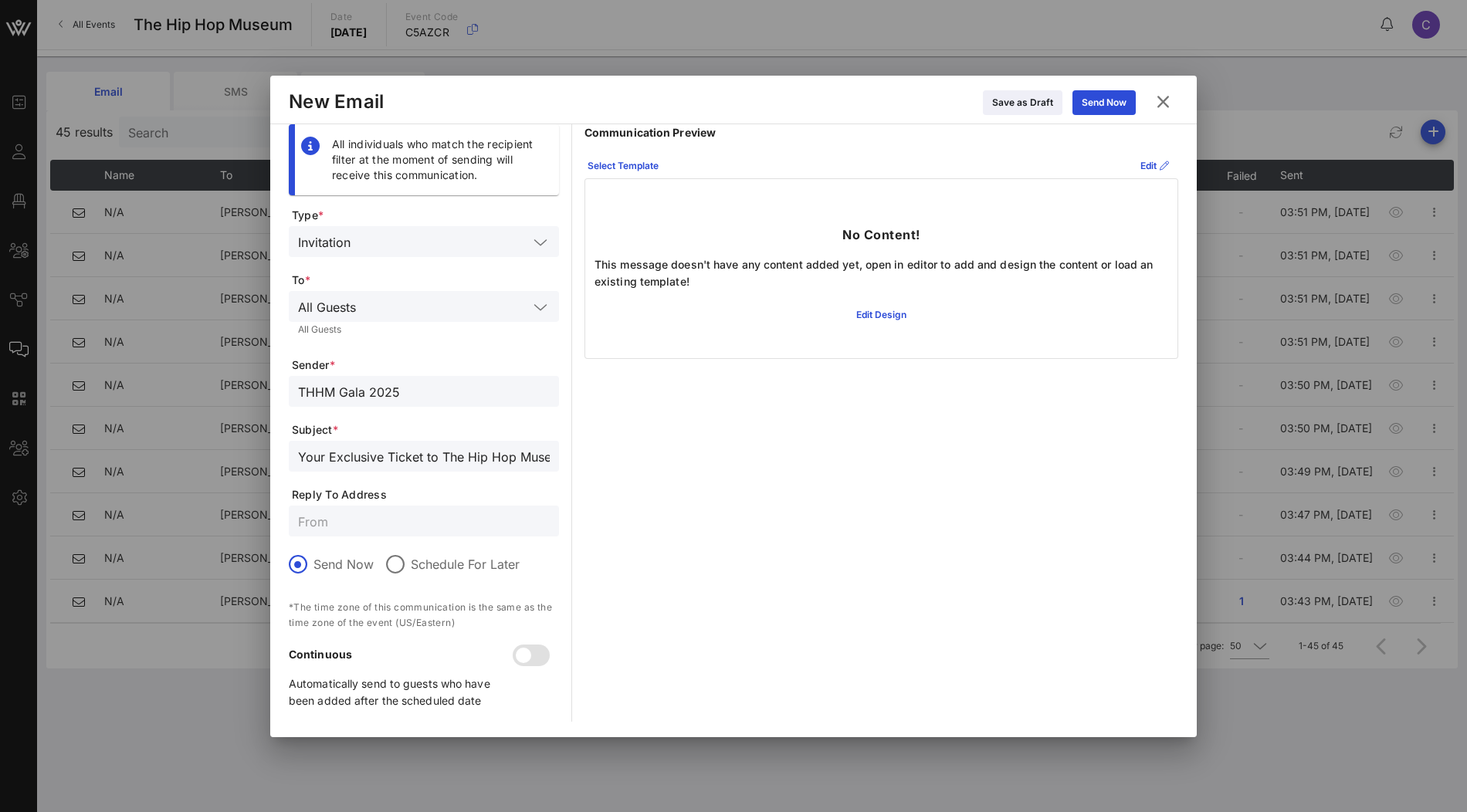
scroll to position [0, 81]
type input "Your Exclusive Ticket to The Hip Hop Museum Gala 2025"
drag, startPoint x: 416, startPoint y: 382, endPoint x: 294, endPoint y: 383, distance: 122.0
click at [294, 383] on div "THHM Gala 2025" at bounding box center [423, 392] width 270 height 31
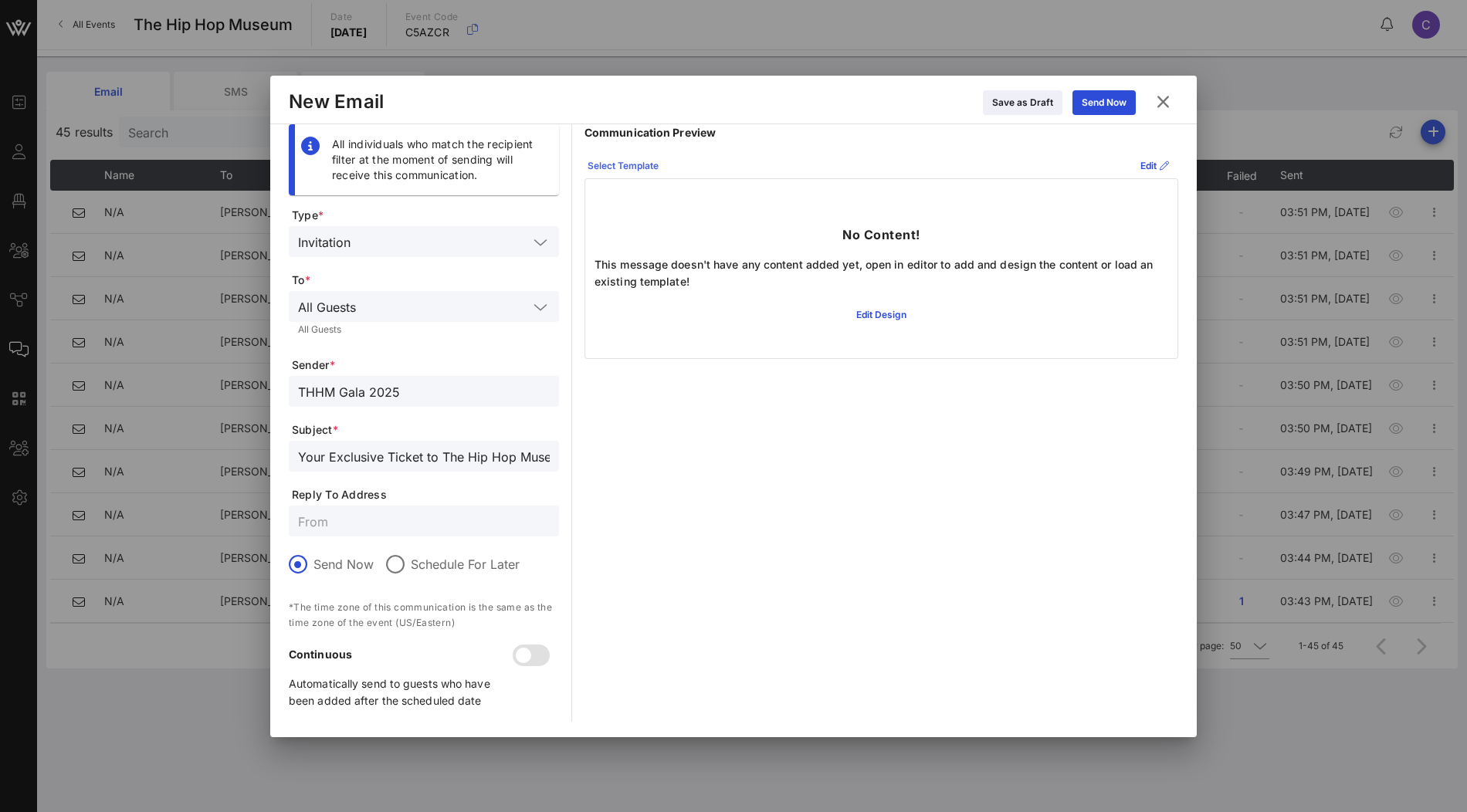
click at [647, 161] on div "Select Template" at bounding box center [623, 166] width 71 height 15
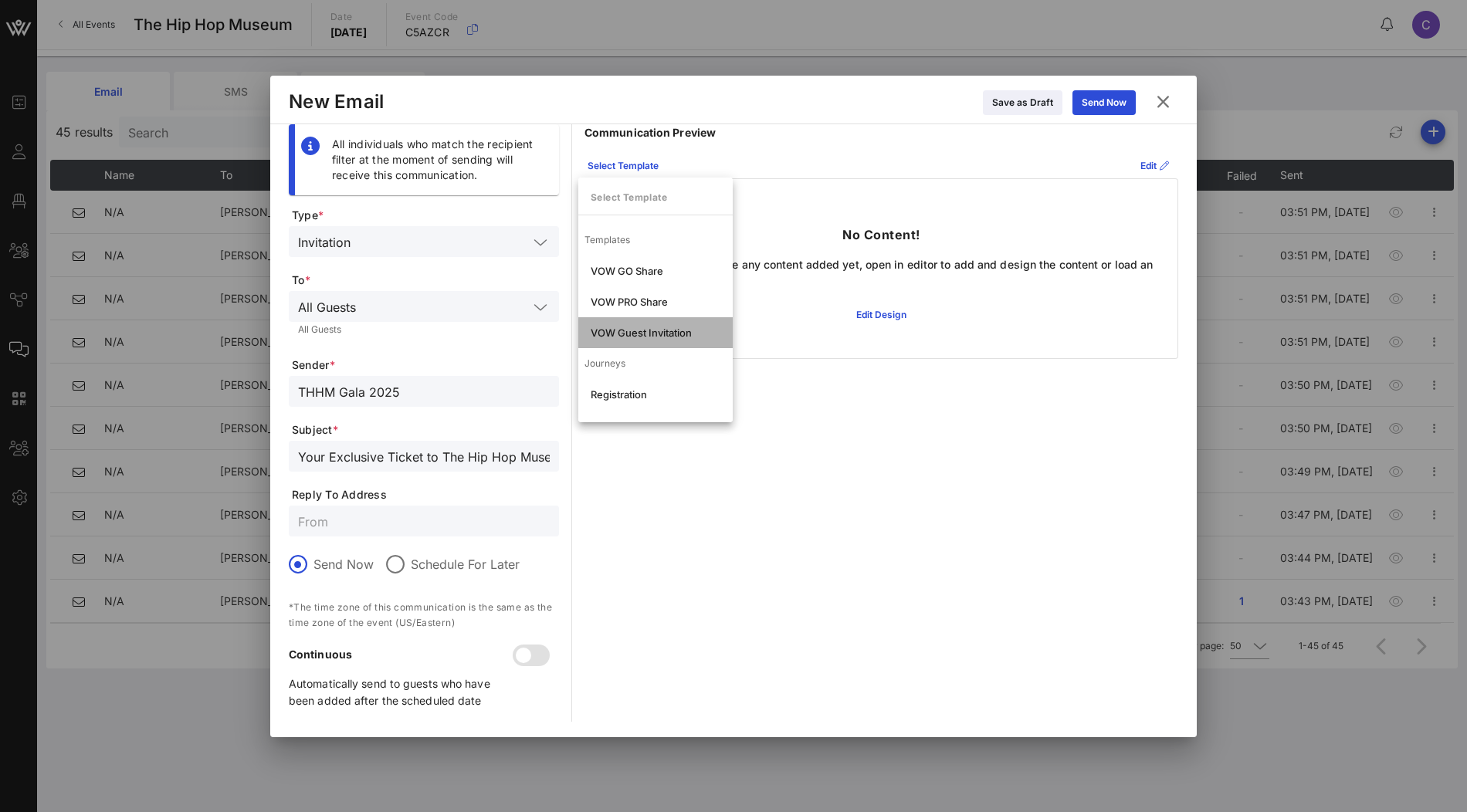
click at [657, 335] on div "VOW Guest Invitation" at bounding box center [655, 333] width 130 height 13
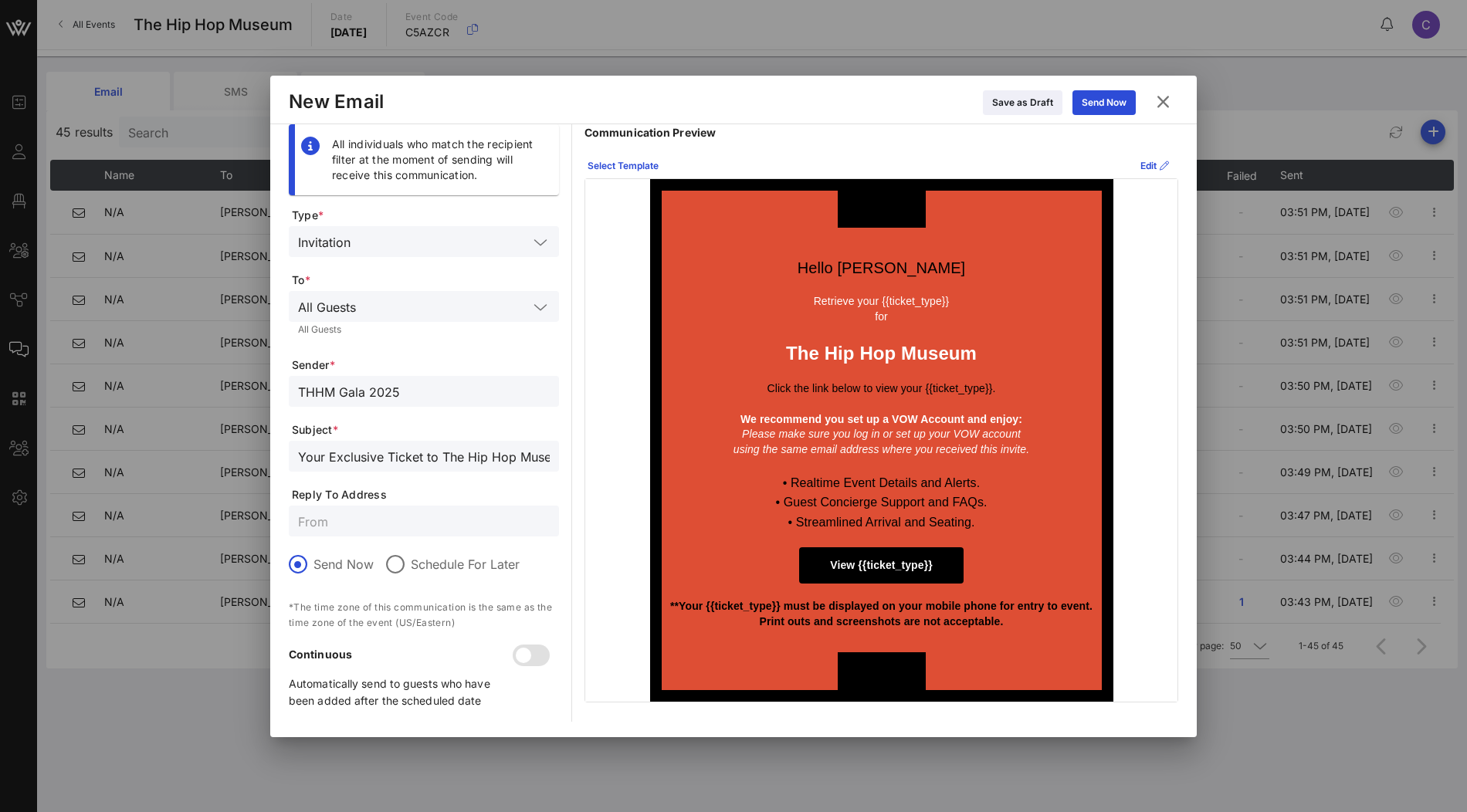
scroll to position [0, 81]
drag, startPoint x: 413, startPoint y: 457, endPoint x: 612, endPoint y: 456, distance: 199.0
click at [612, 456] on div "All individuals who match the recipient filter at the moment of sending will re…" at bounding box center [733, 422] width 889 height 597
click at [532, 488] on span "Reply To Address" at bounding box center [425, 494] width 267 height 15
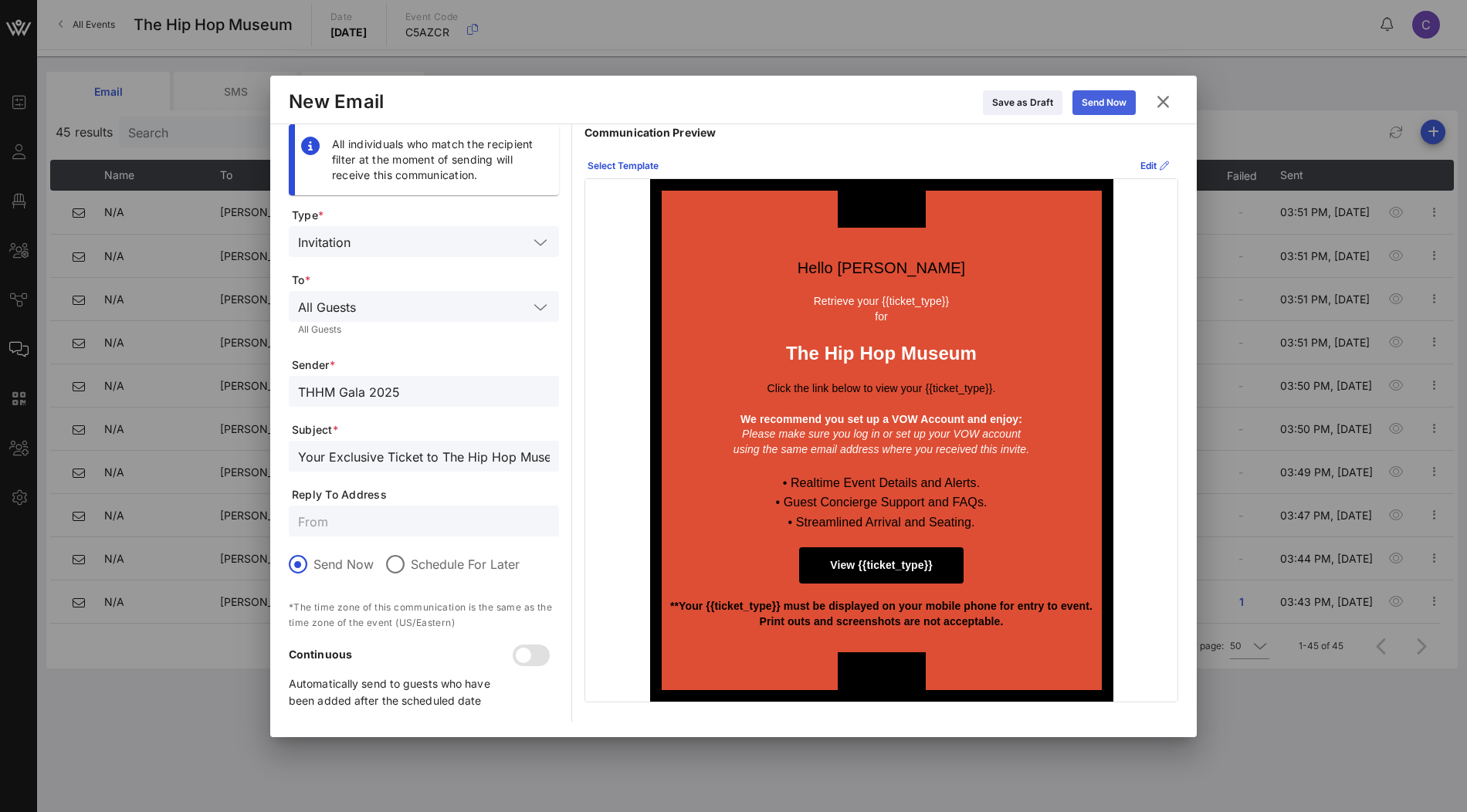
click at [1109, 101] on button "Send Now" at bounding box center [1104, 102] width 63 height 24
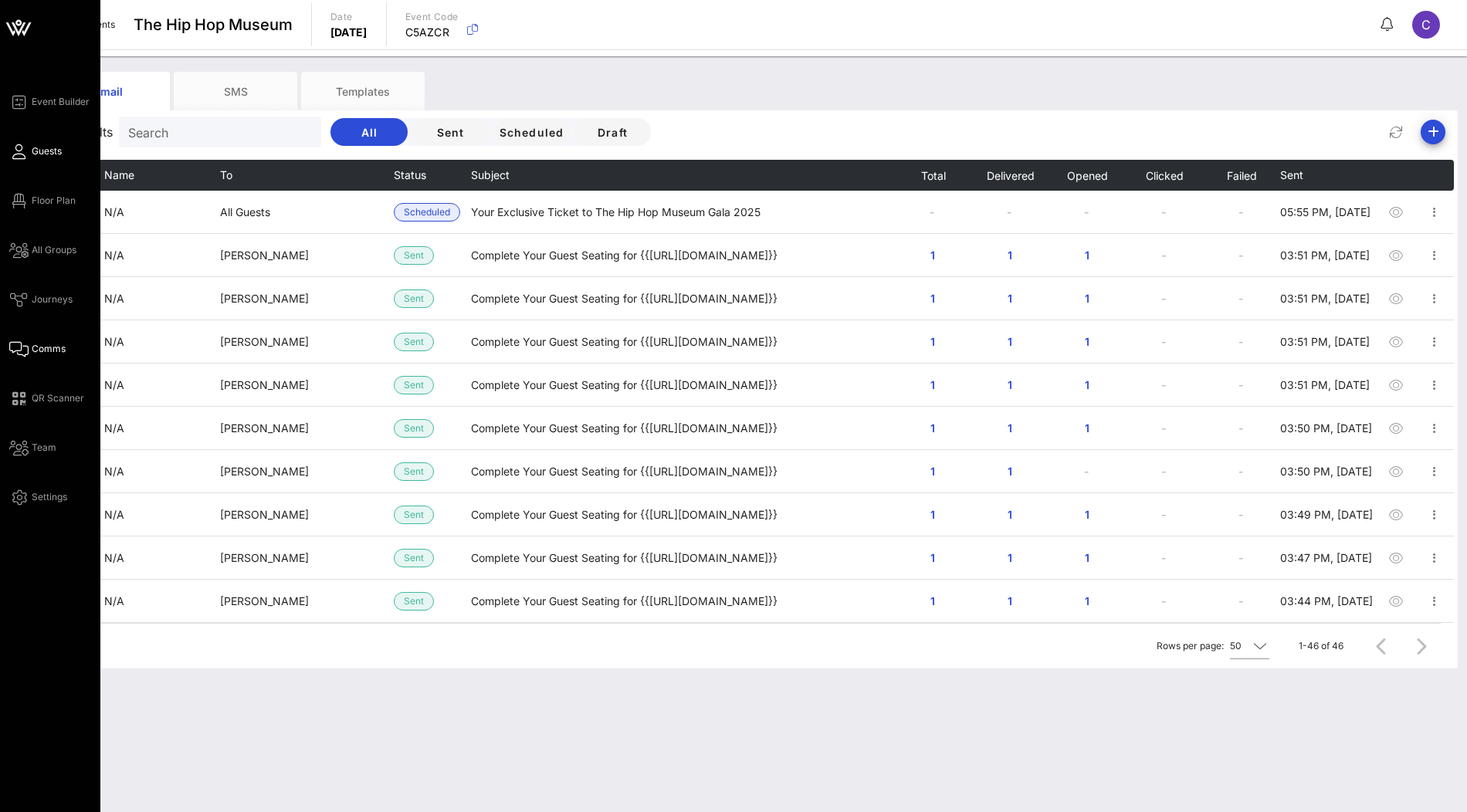
click at [39, 149] on span "Guests" at bounding box center [46, 150] width 30 height 14
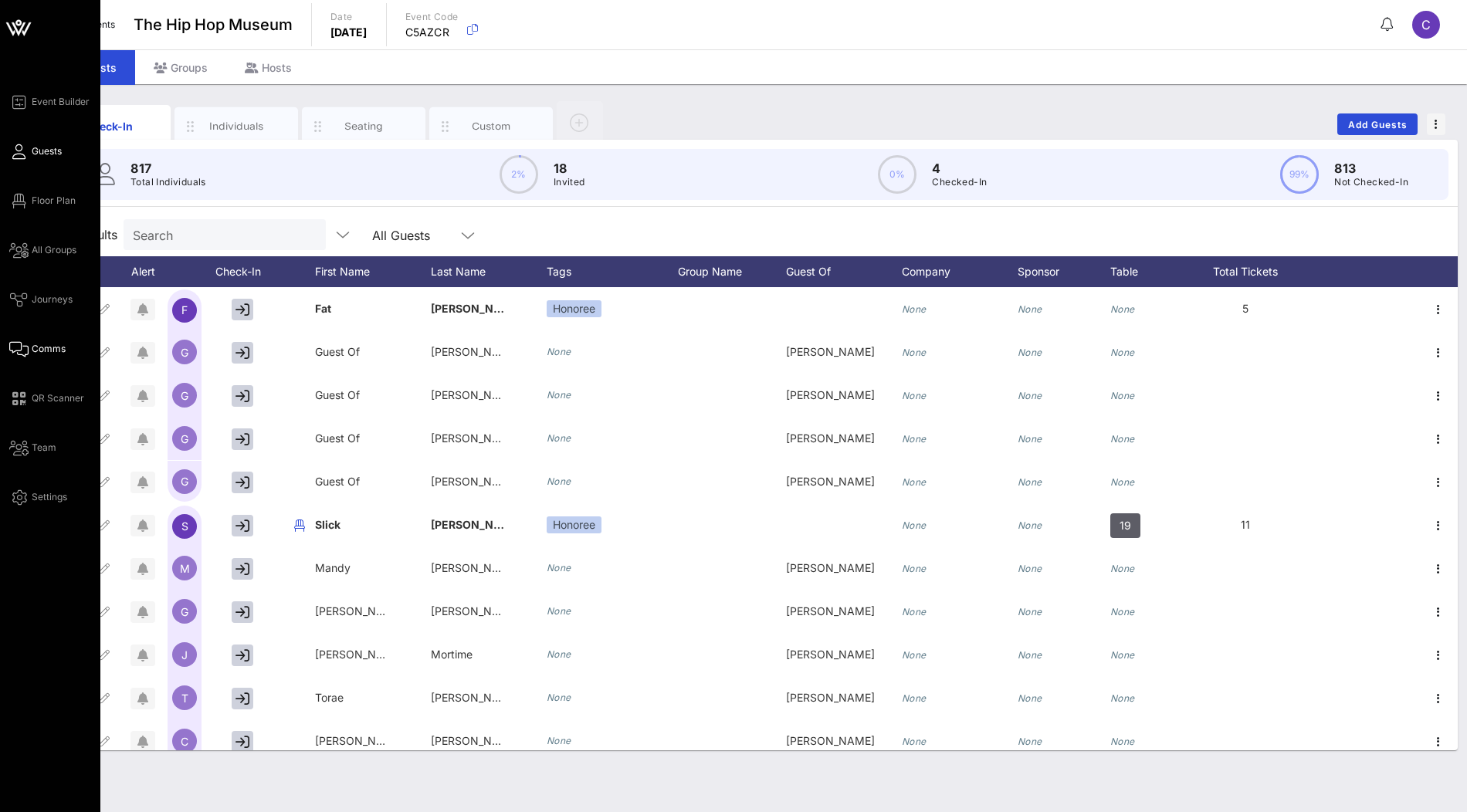
click at [53, 347] on span "Comms" at bounding box center [48, 348] width 34 height 14
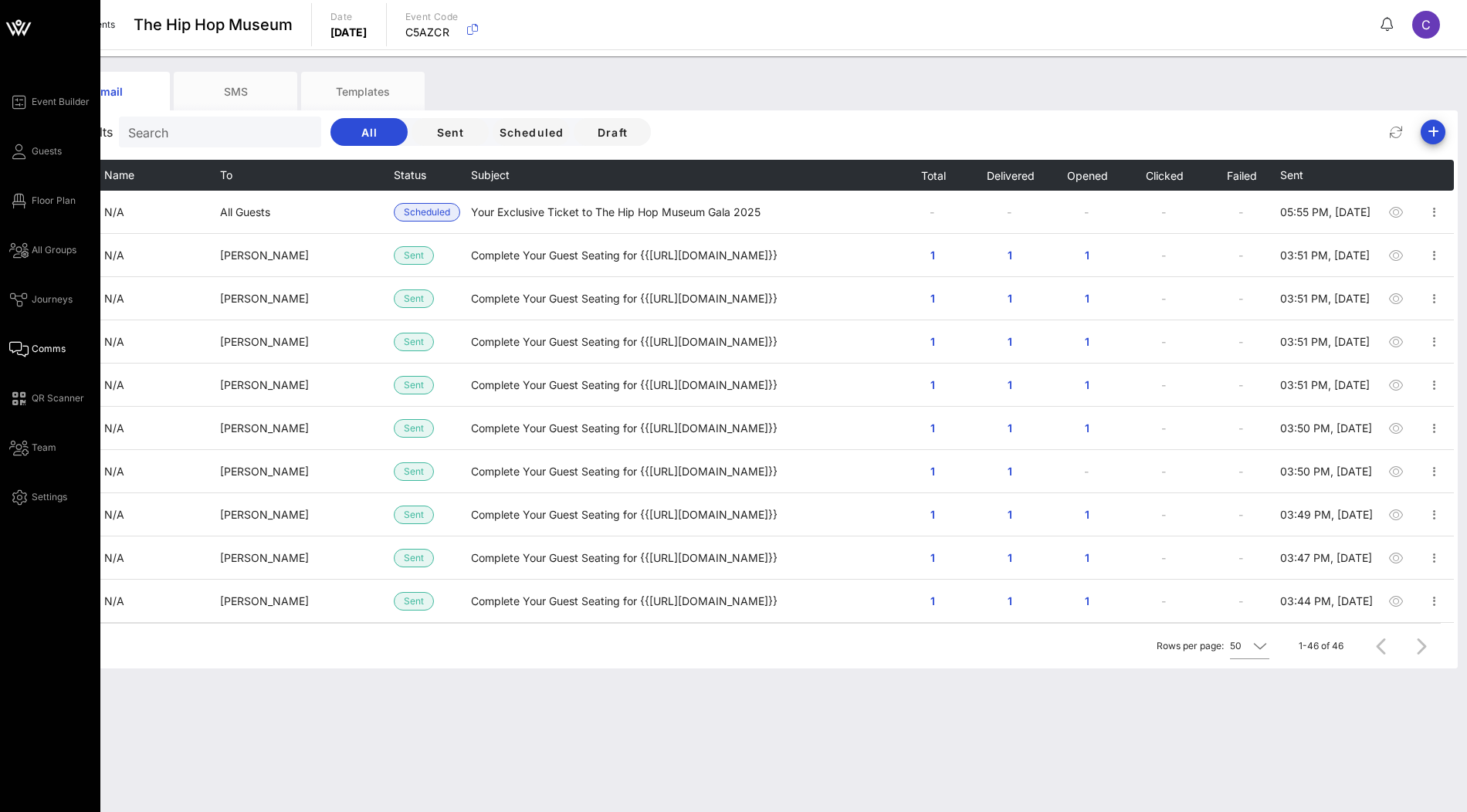
click at [5, 30] on icon at bounding box center [18, 27] width 37 height 37
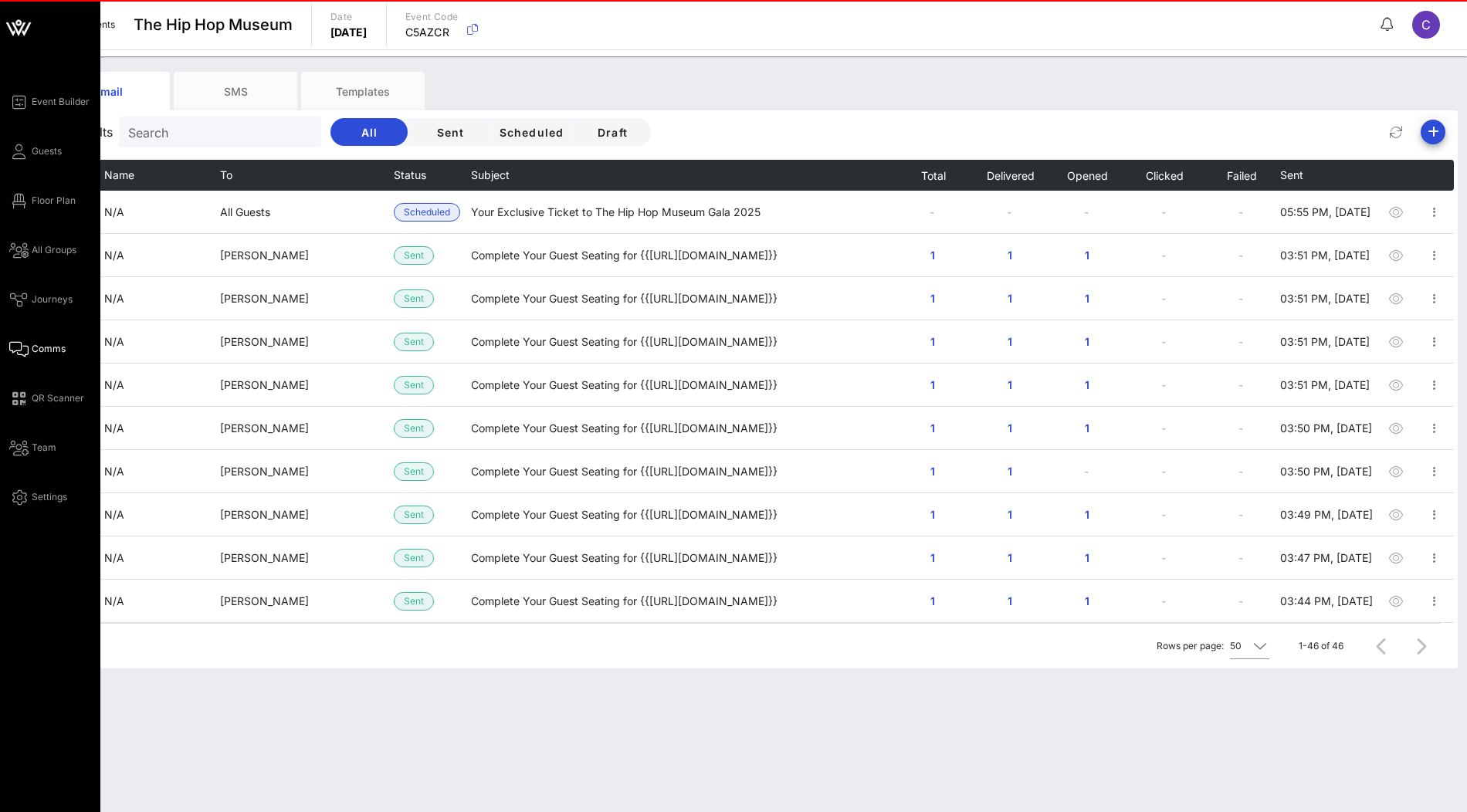
click at [17, 23] on icon at bounding box center [18, 27] width 37 height 37
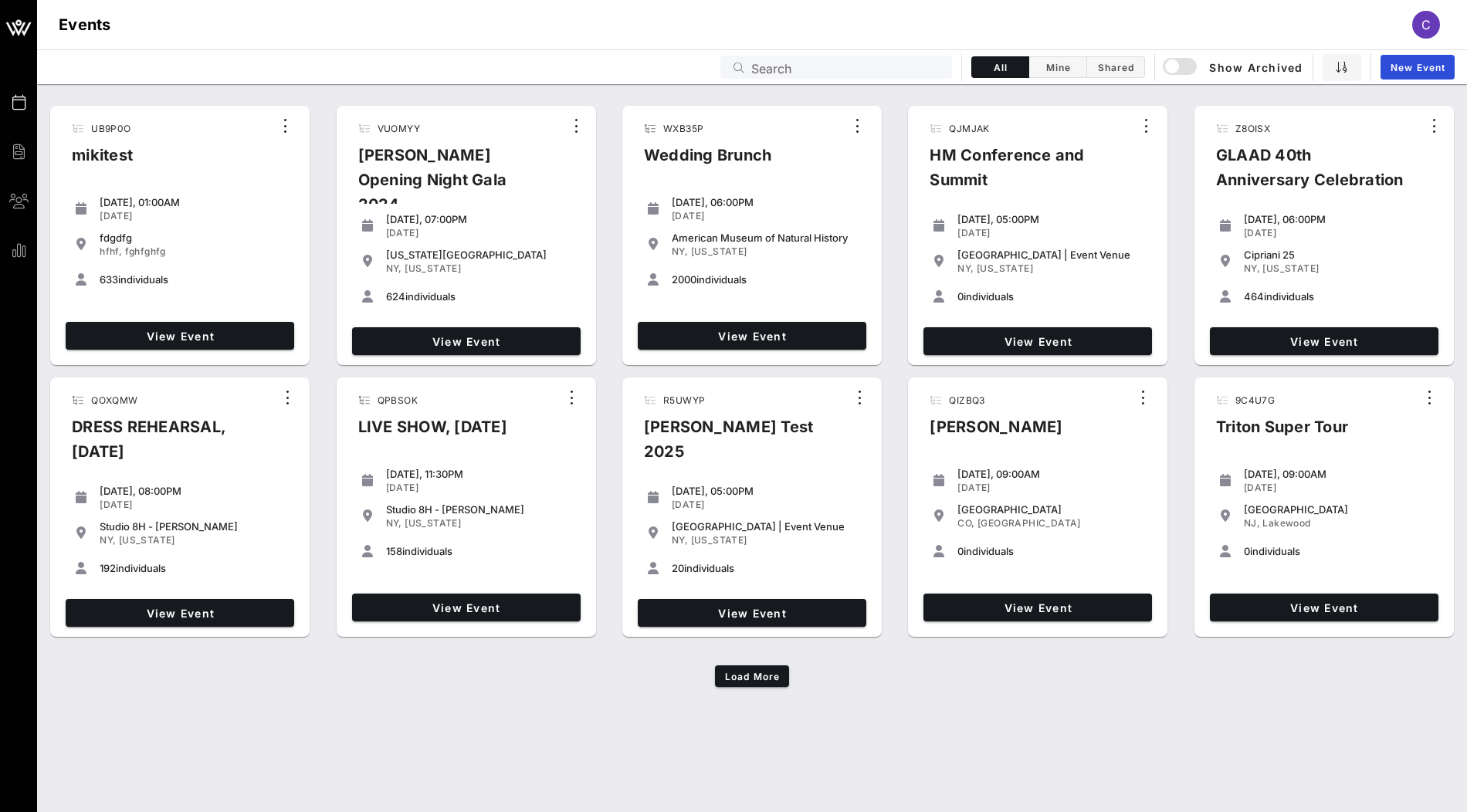
click at [844, 68] on input "Search" at bounding box center [846, 67] width 191 height 20
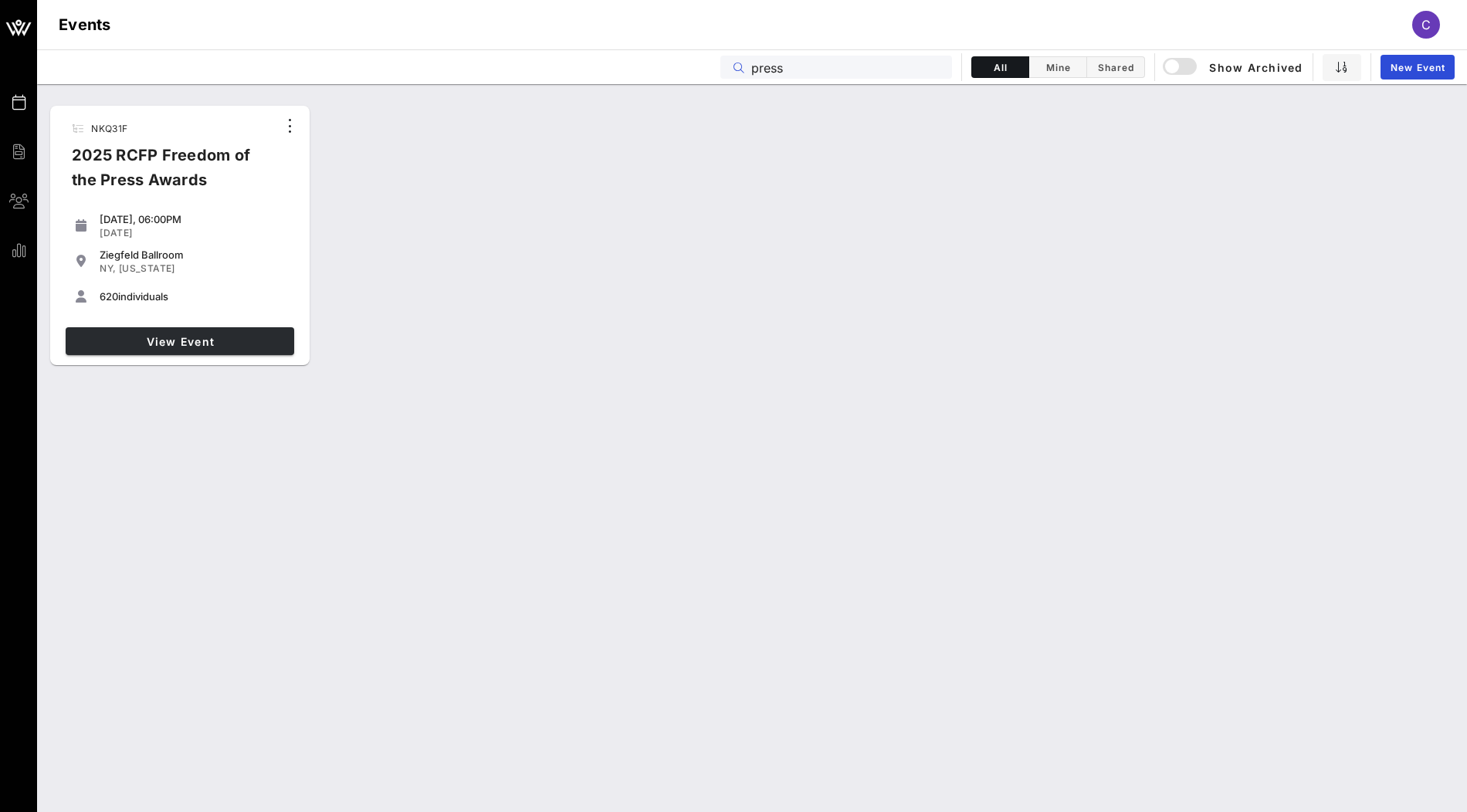
type input "press"
click at [200, 343] on span "View Event" at bounding box center [180, 342] width 216 height 13
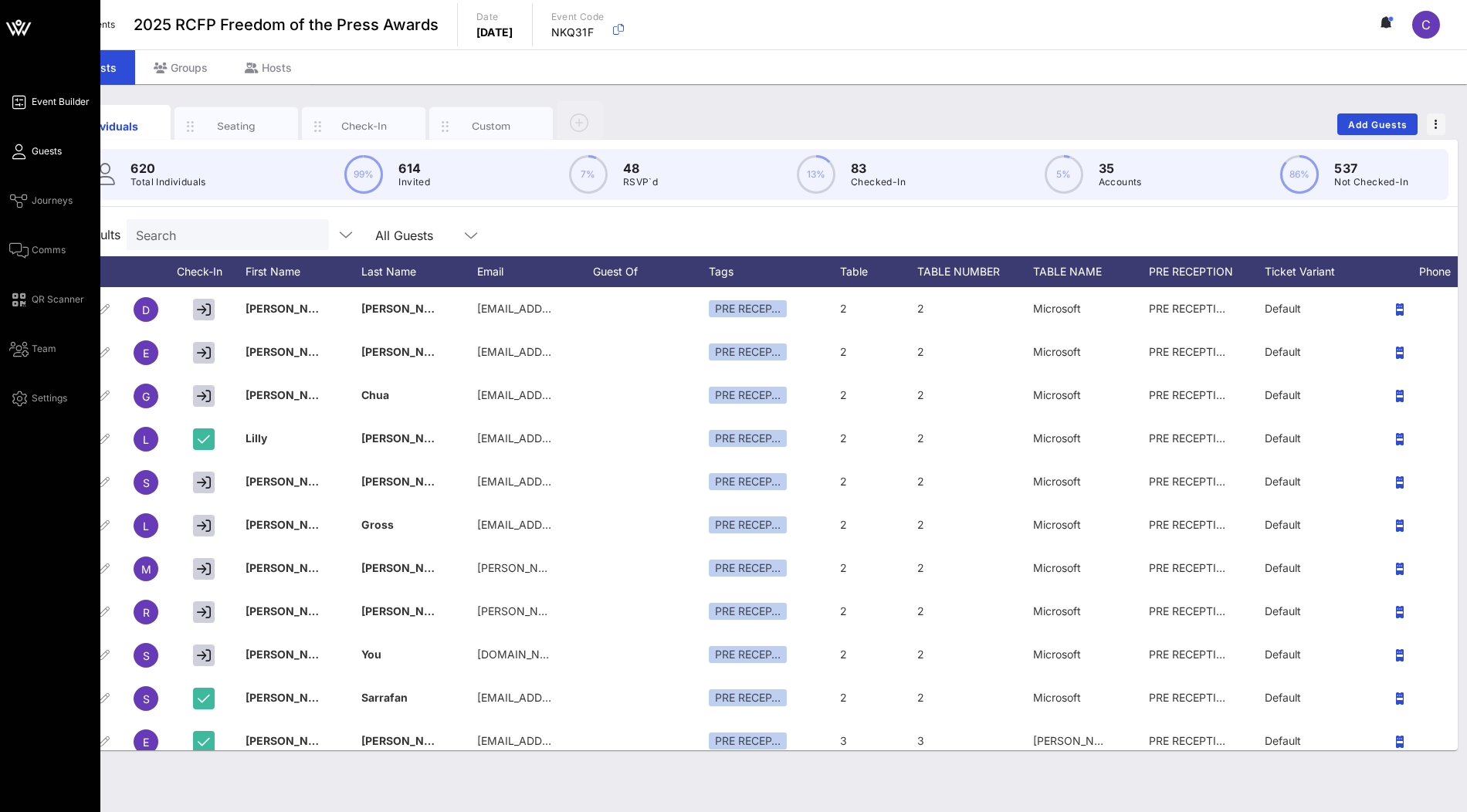
click at [67, 98] on span "Event Builder" at bounding box center [61, 102] width 58 height 14
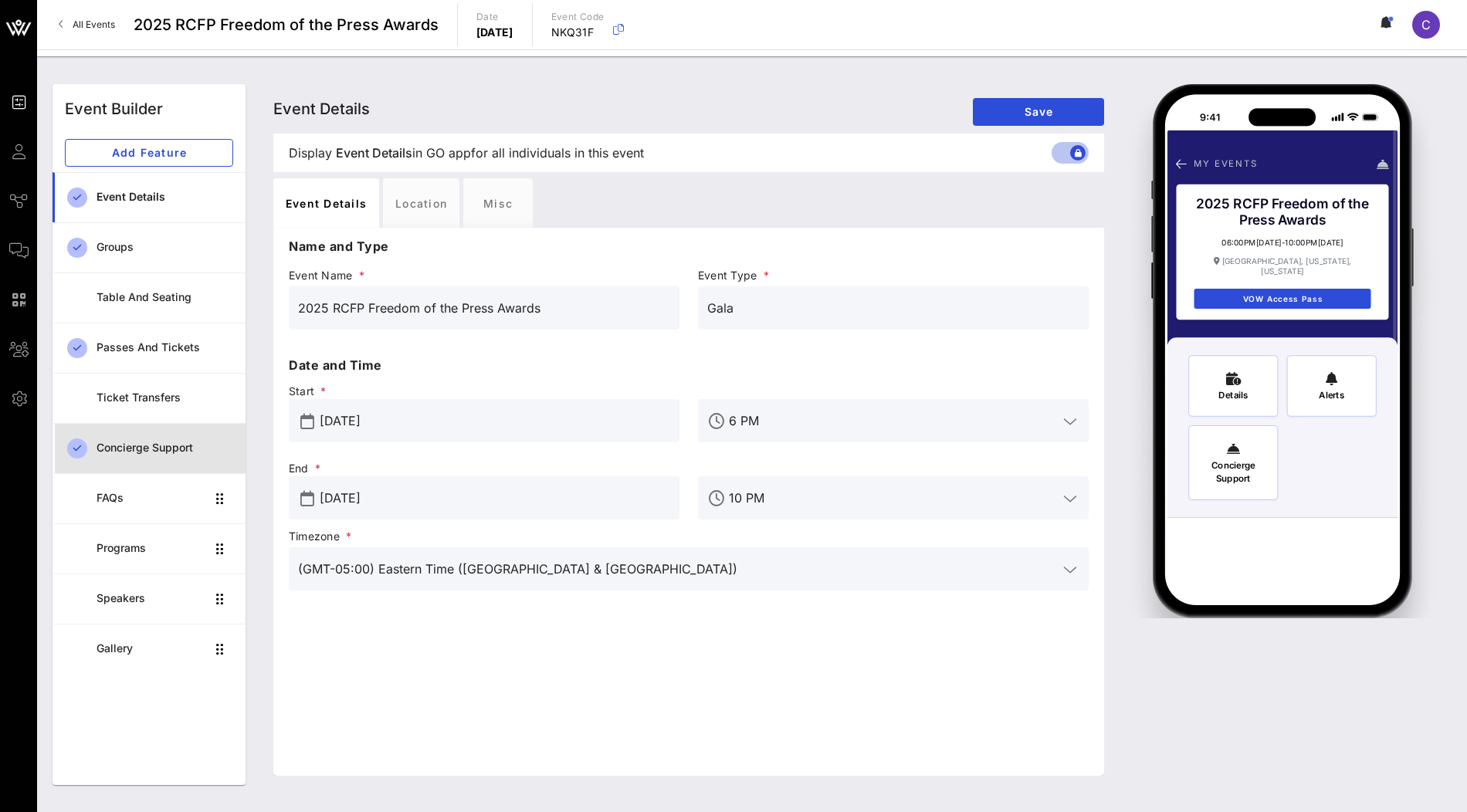
click at [142, 438] on div "Concierge Support" at bounding box center [164, 448] width 137 height 32
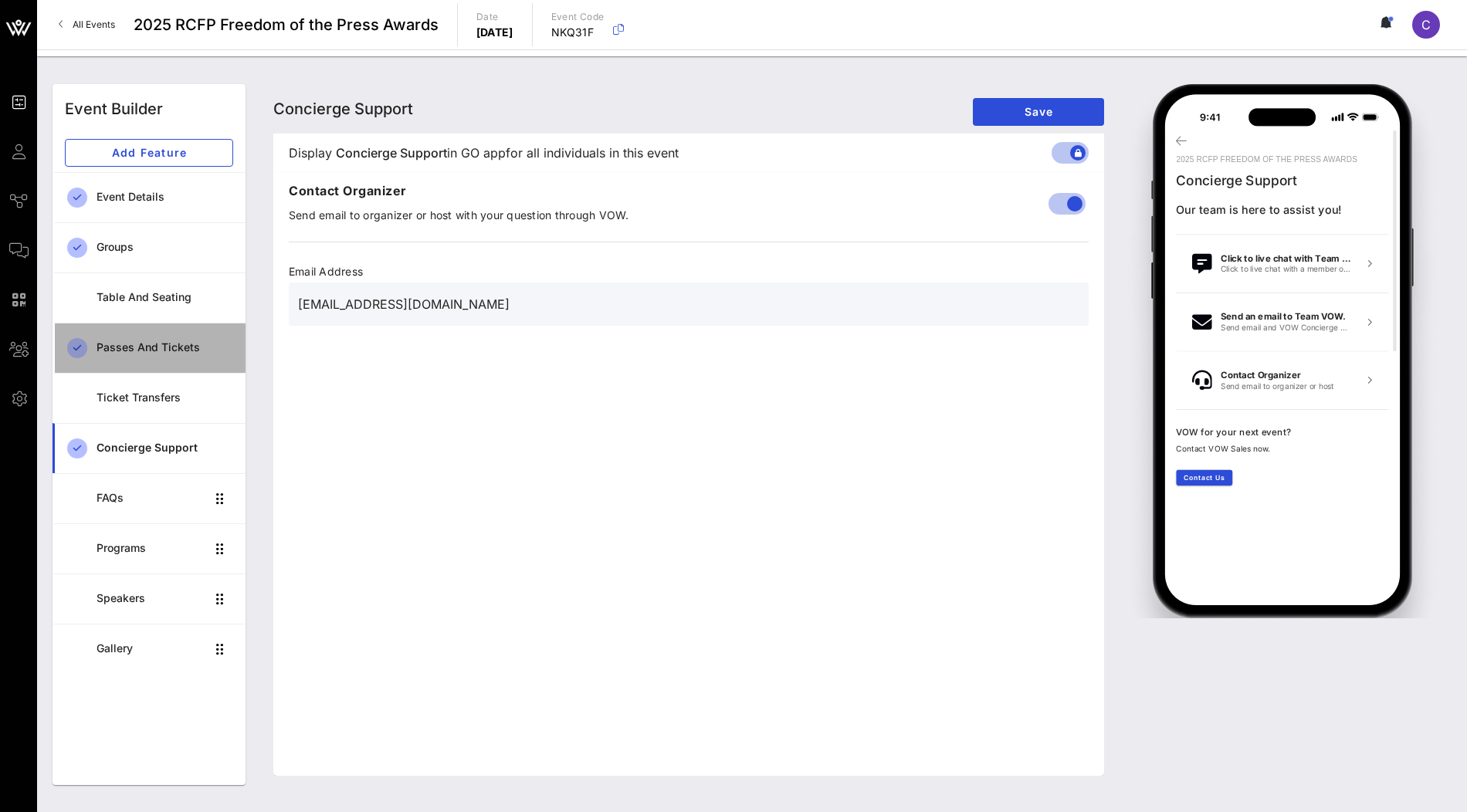
click at [164, 341] on div "Passes and Tickets" at bounding box center [164, 347] width 137 height 13
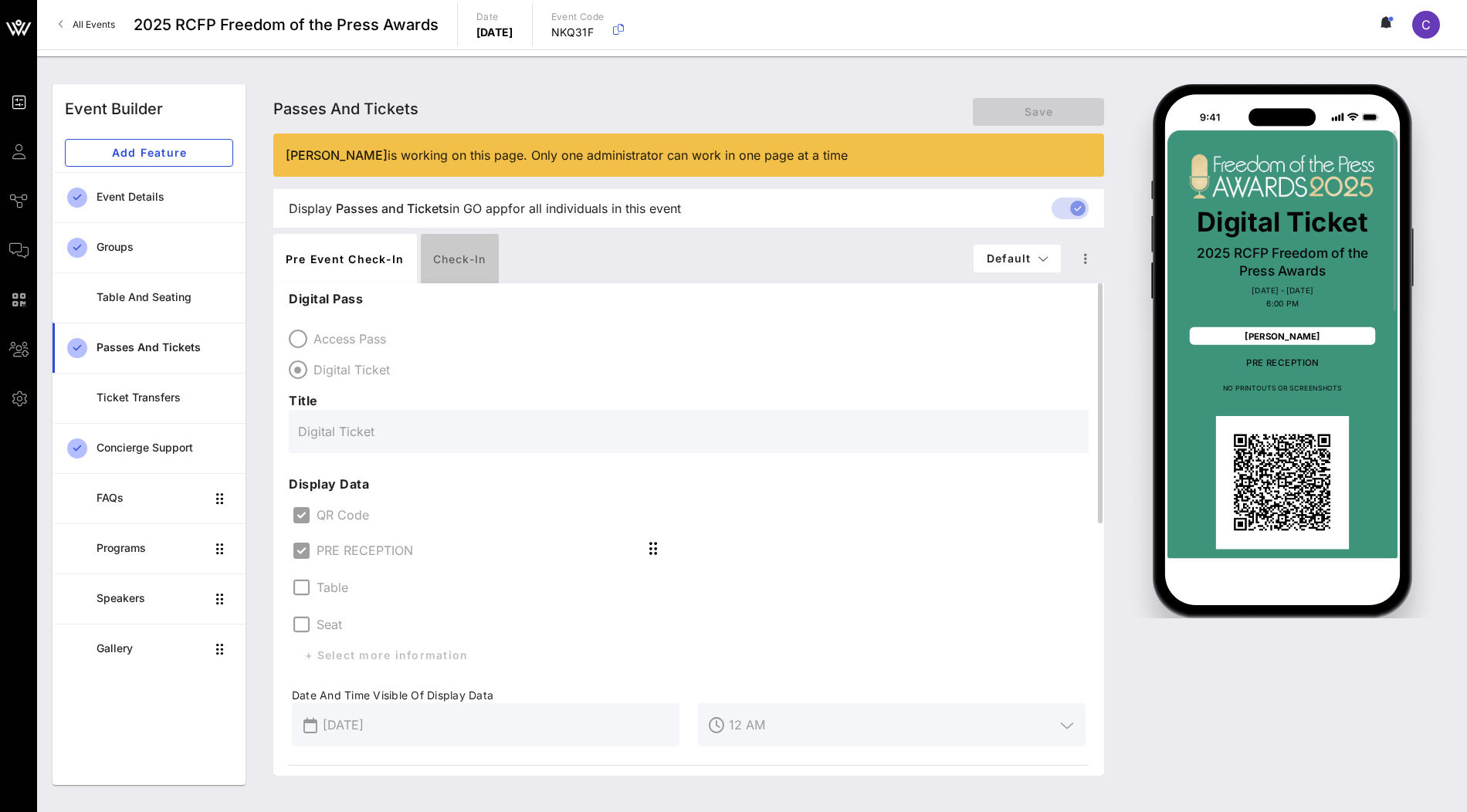
click at [452, 267] on div "Check-in" at bounding box center [460, 258] width 78 height 49
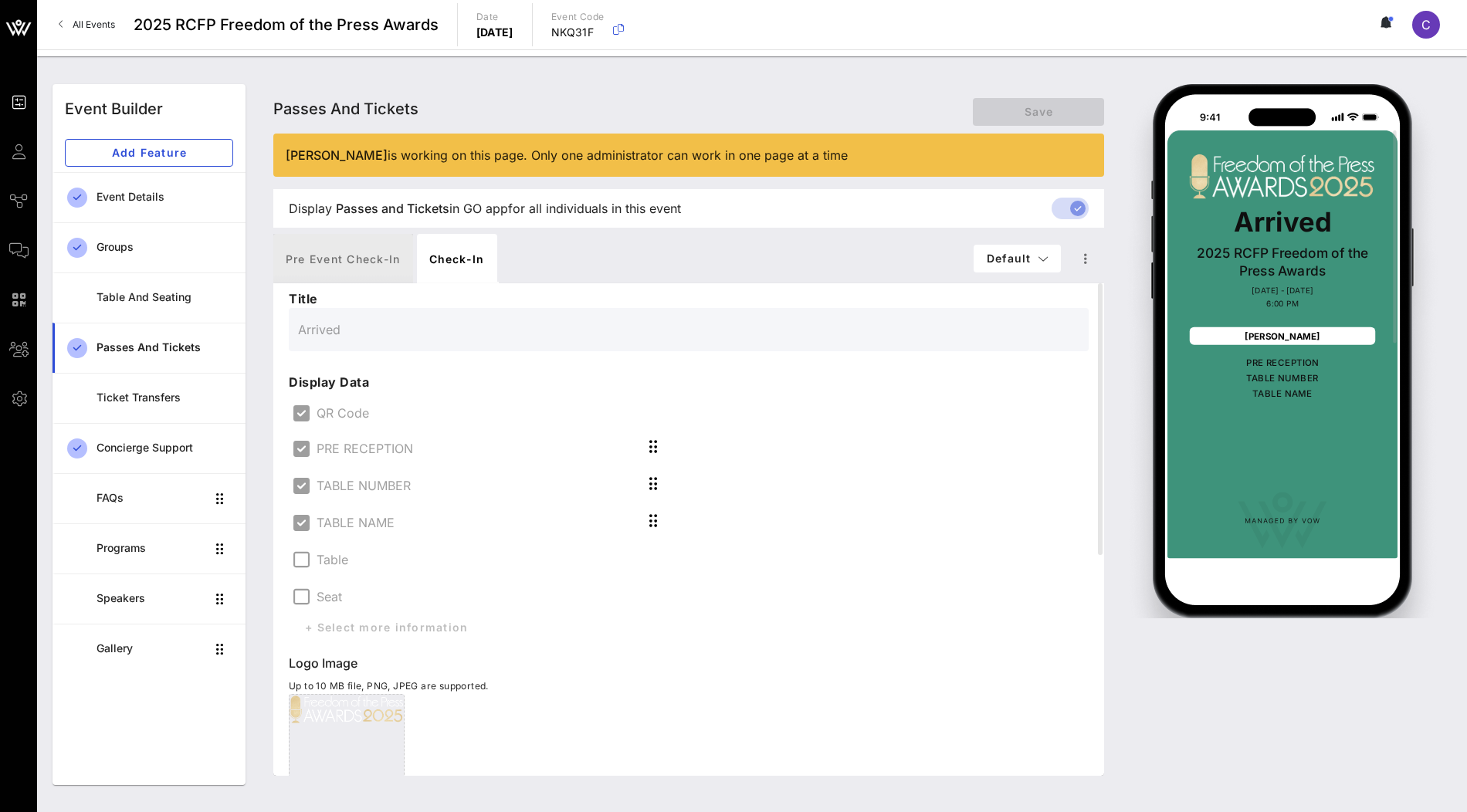
click at [345, 266] on div "Pre Event Check-in" at bounding box center [343, 258] width 140 height 49
type input "Digital Ticket"
type input "#050505"
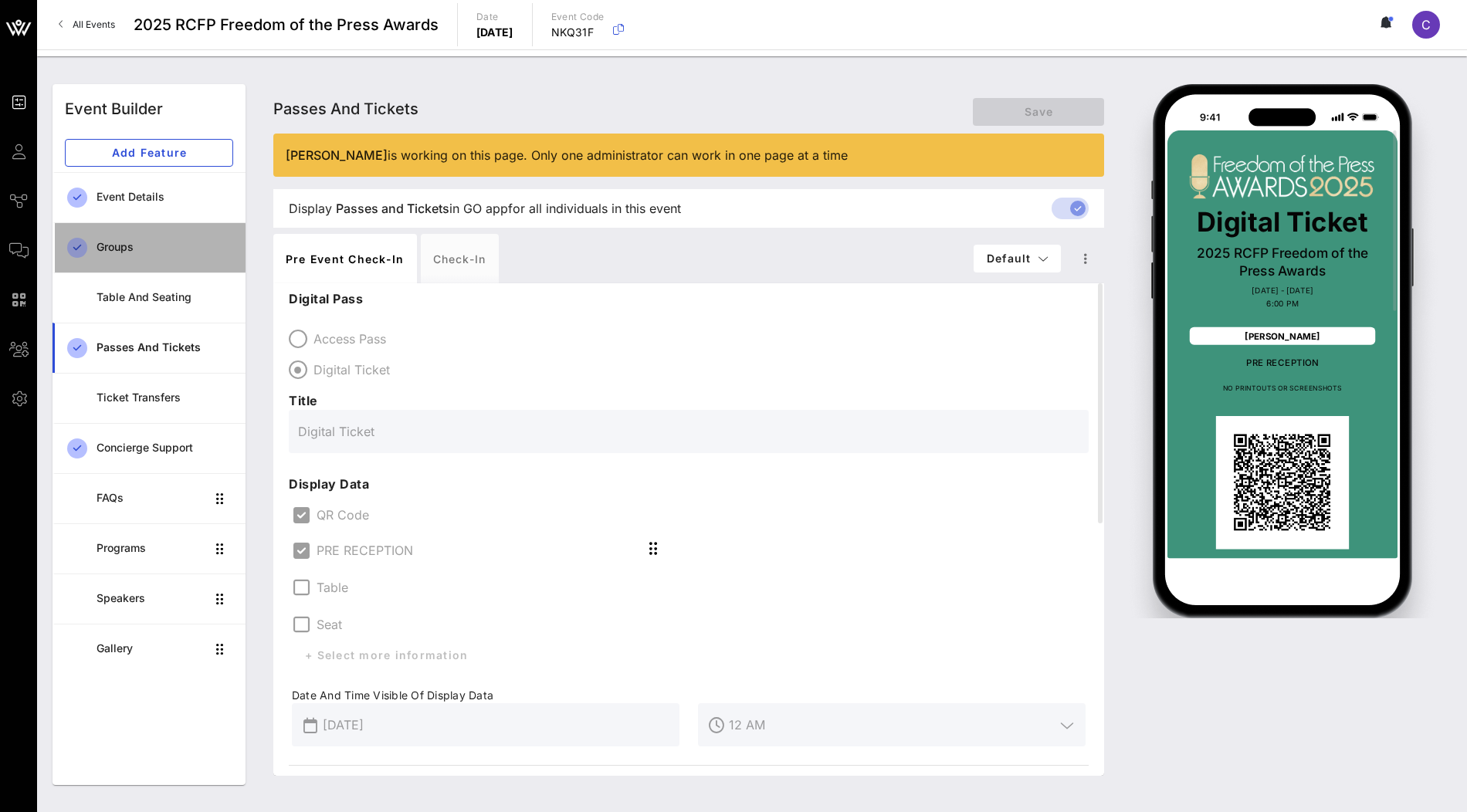
click at [131, 252] on div "Groups" at bounding box center [164, 247] width 137 height 13
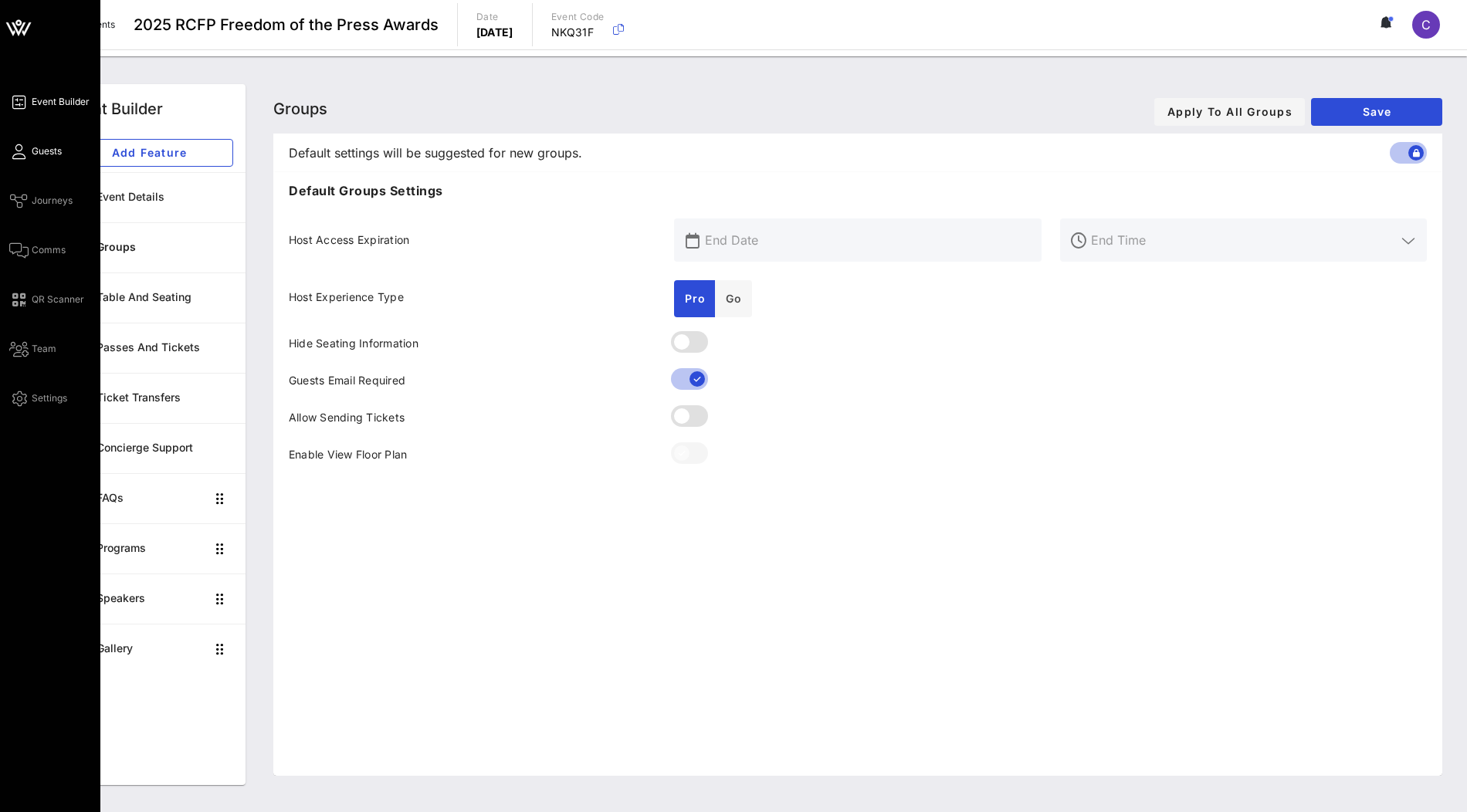
click at [44, 155] on span "Guests" at bounding box center [46, 150] width 30 height 14
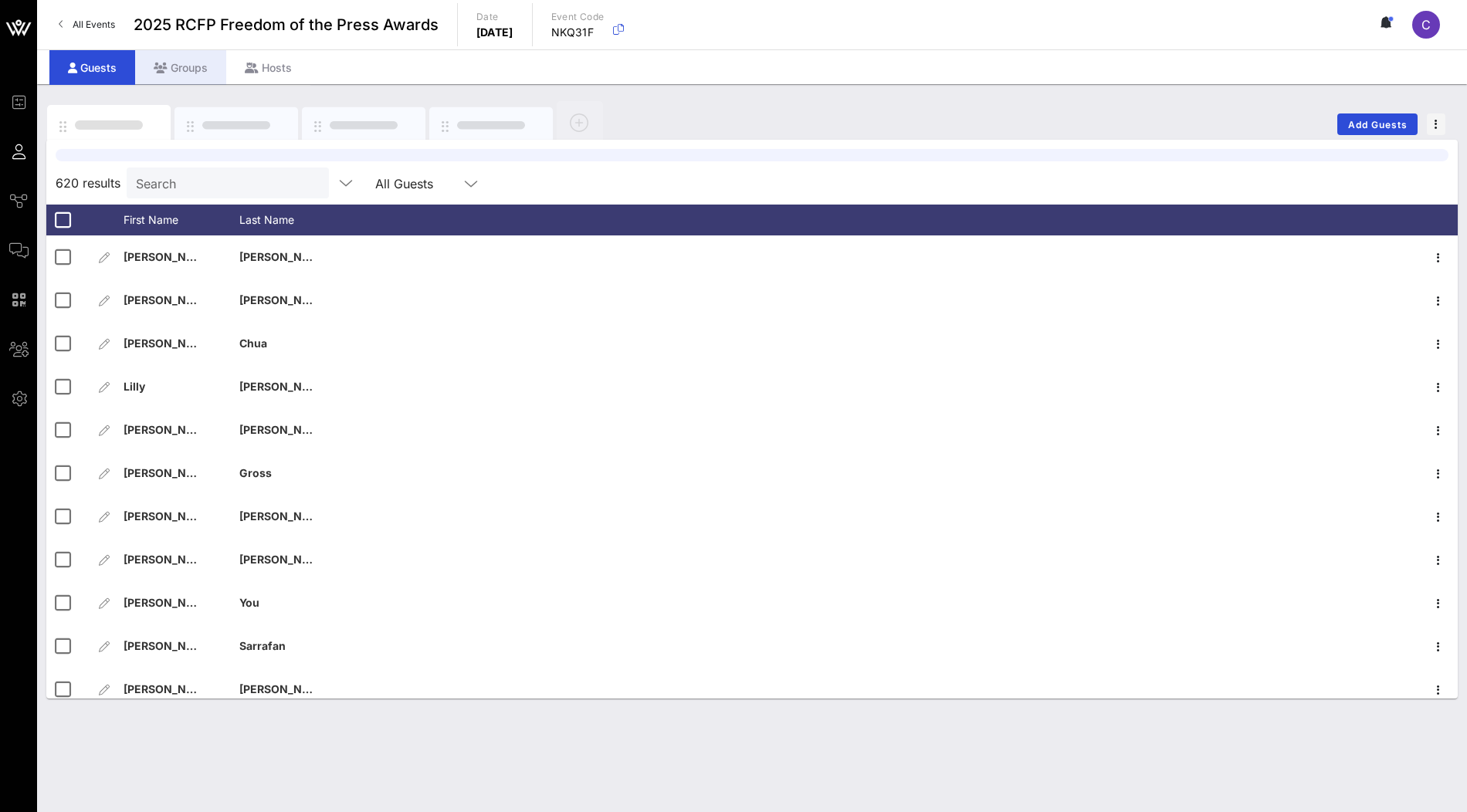
click at [184, 75] on div "Groups" at bounding box center [180, 67] width 91 height 34
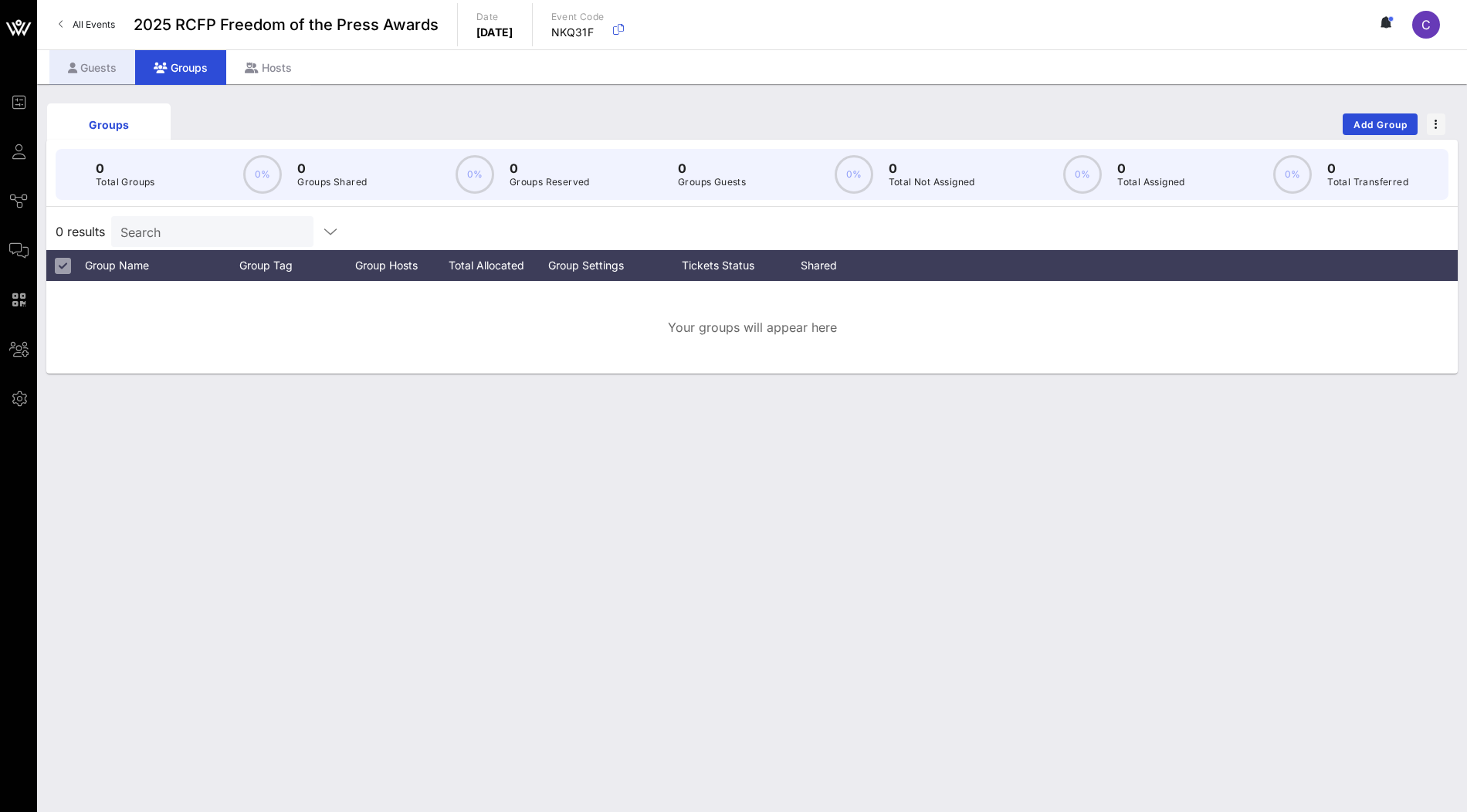
click at [80, 82] on div "Guests" at bounding box center [92, 67] width 86 height 34
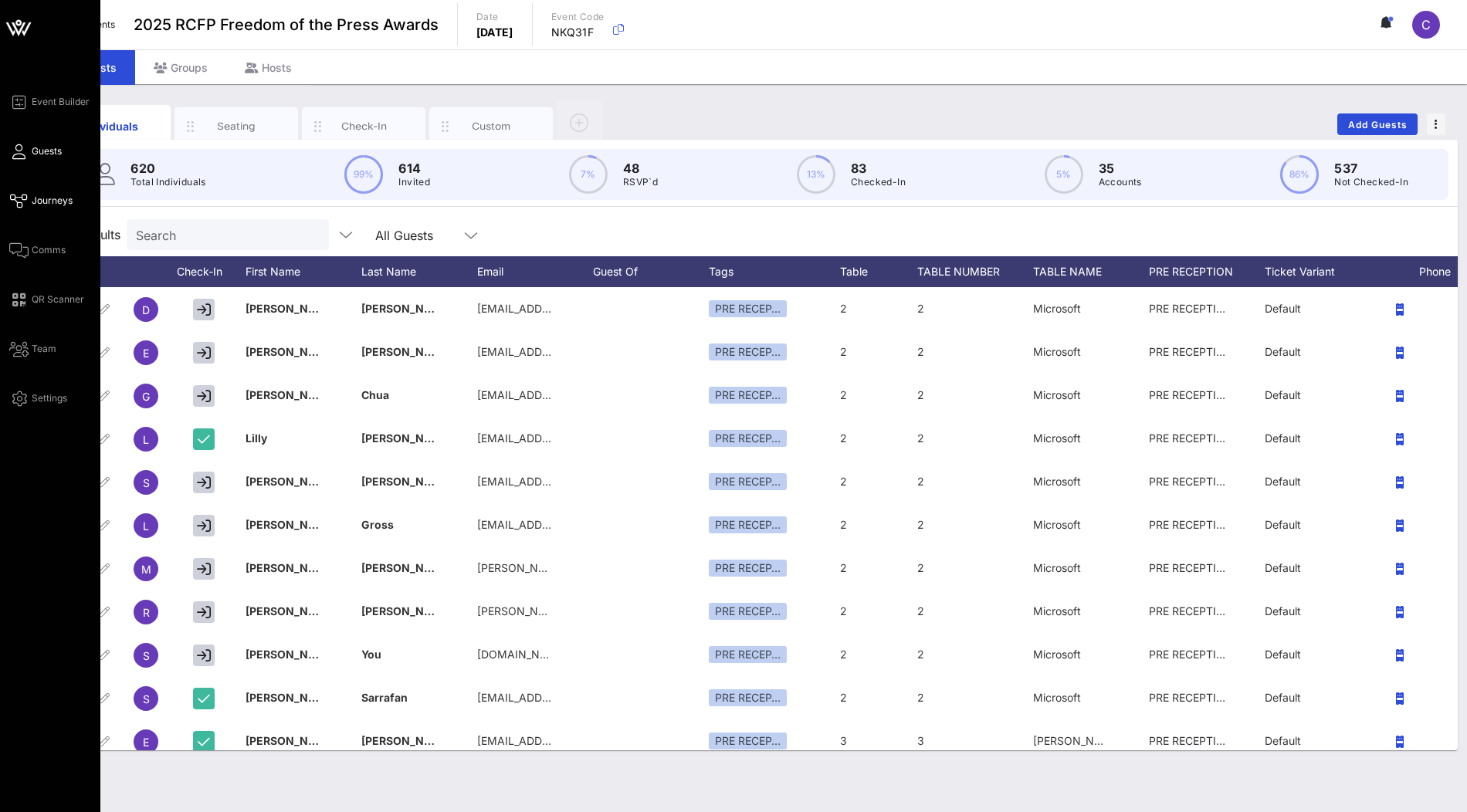
click at [61, 200] on span "Journeys" at bounding box center [52, 200] width 41 height 14
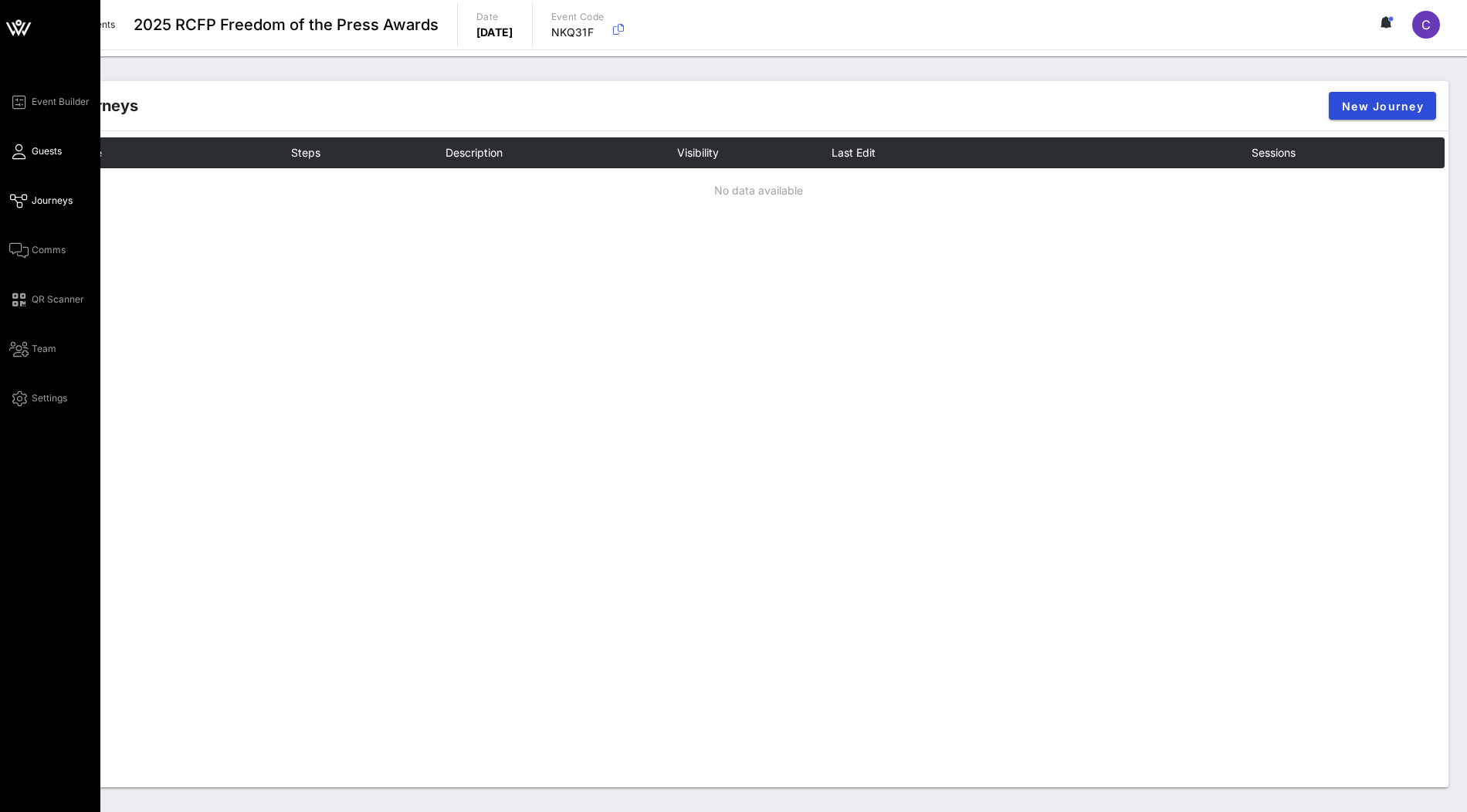
click at [39, 157] on span "Guests" at bounding box center [46, 150] width 30 height 14
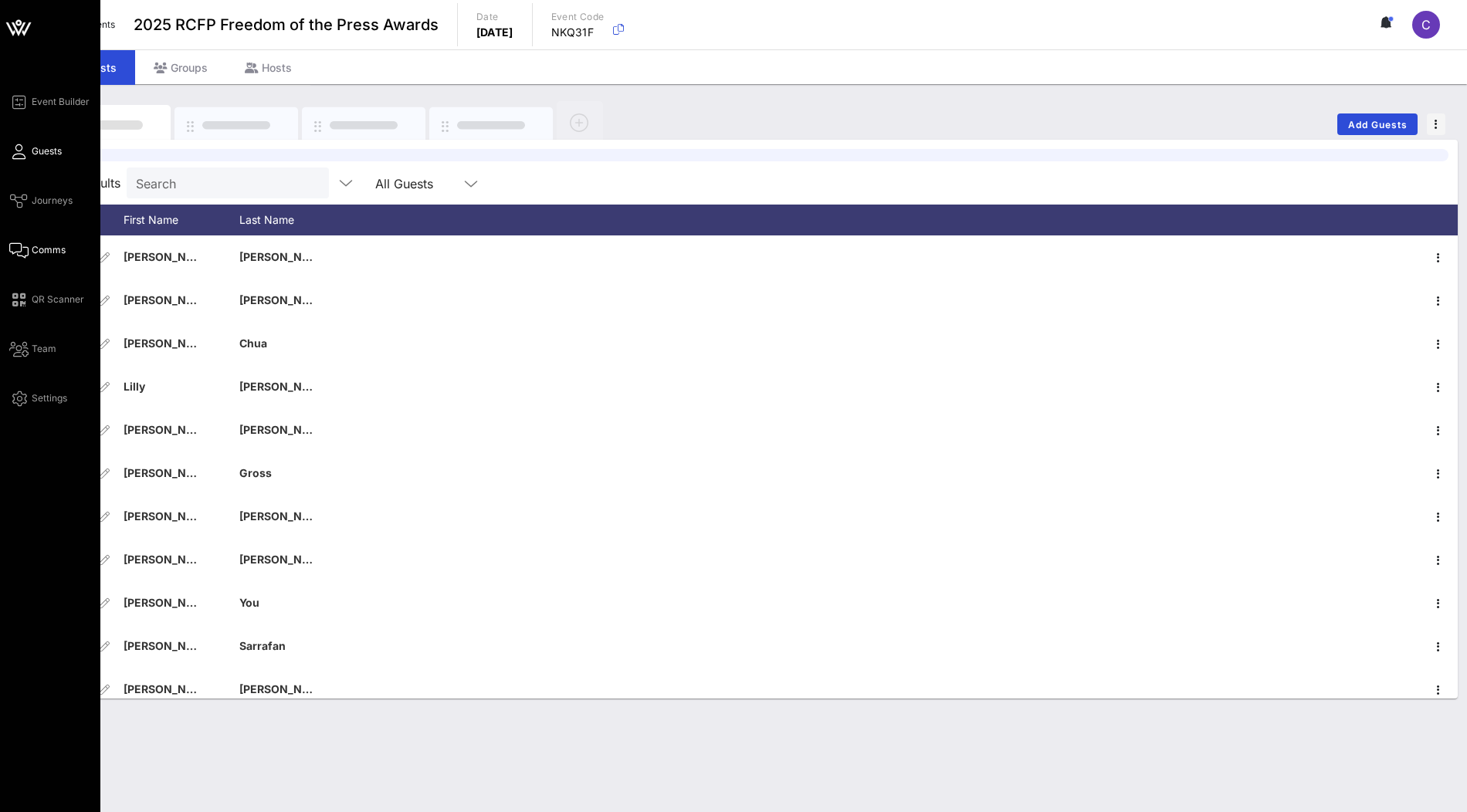
click at [49, 252] on span "Comms" at bounding box center [48, 249] width 34 height 14
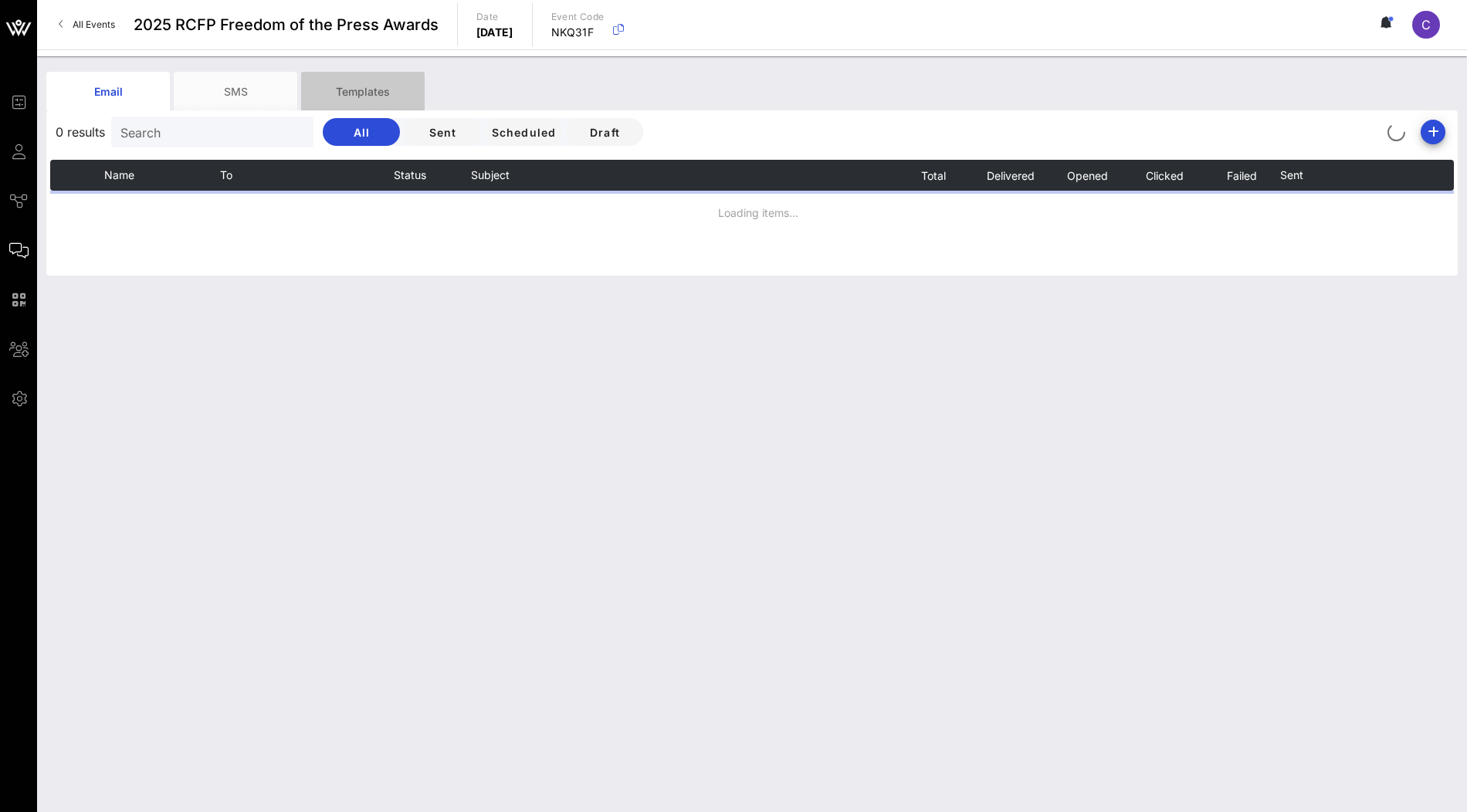
click at [383, 102] on div "Templates" at bounding box center [363, 91] width 123 height 39
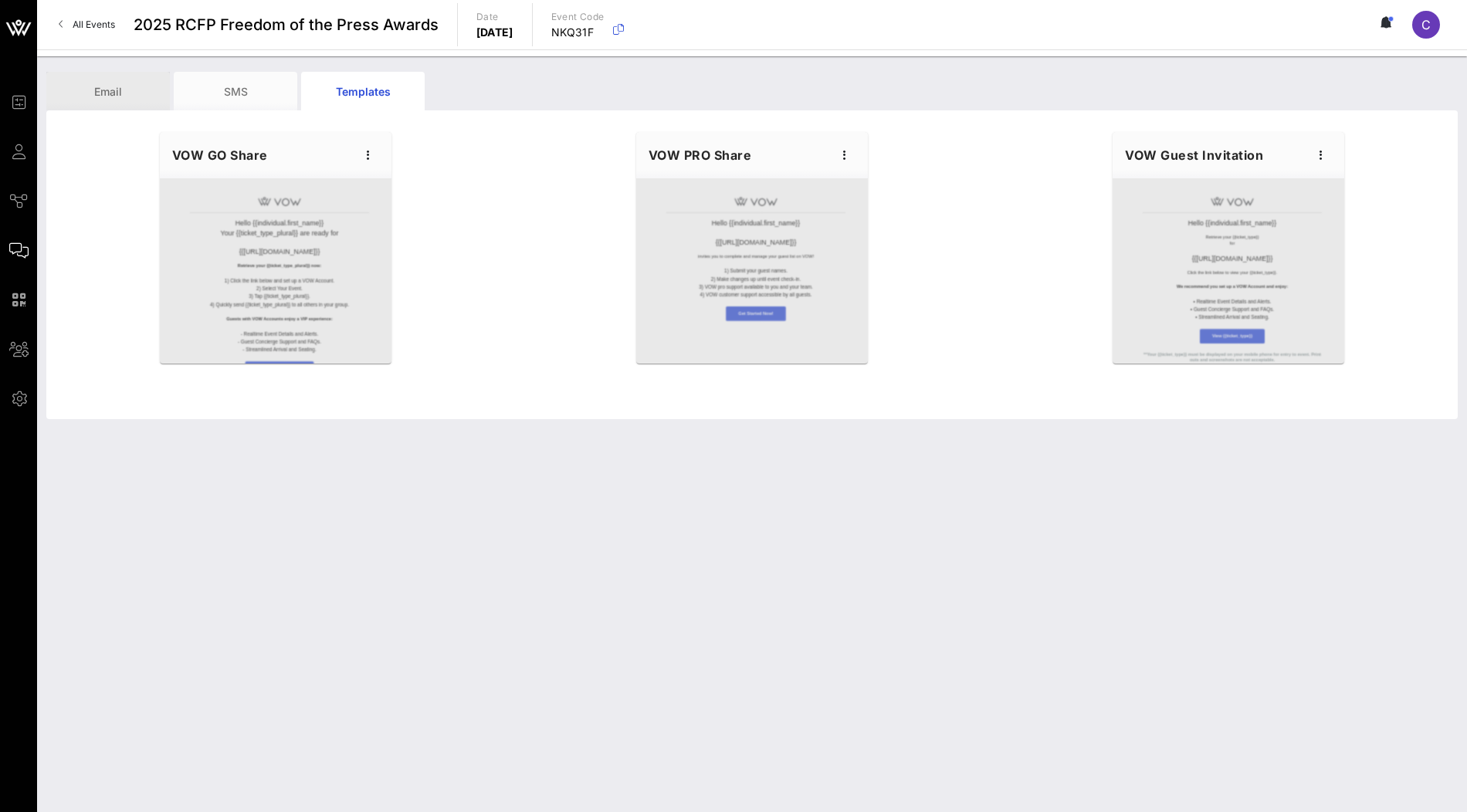
click at [131, 97] on div "Email" at bounding box center [108, 91] width 123 height 39
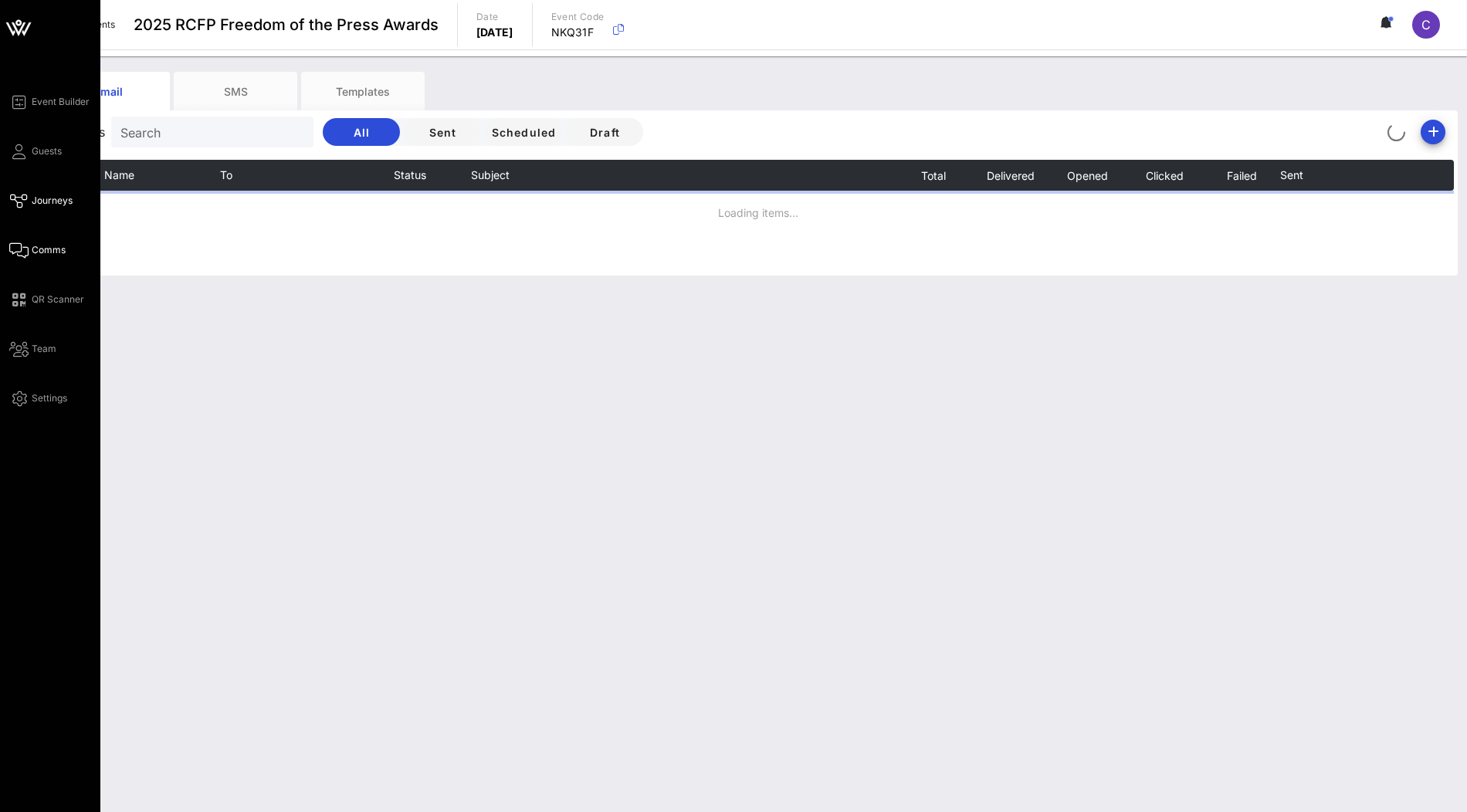
click at [27, 202] on icon at bounding box center [18, 201] width 19 height 3
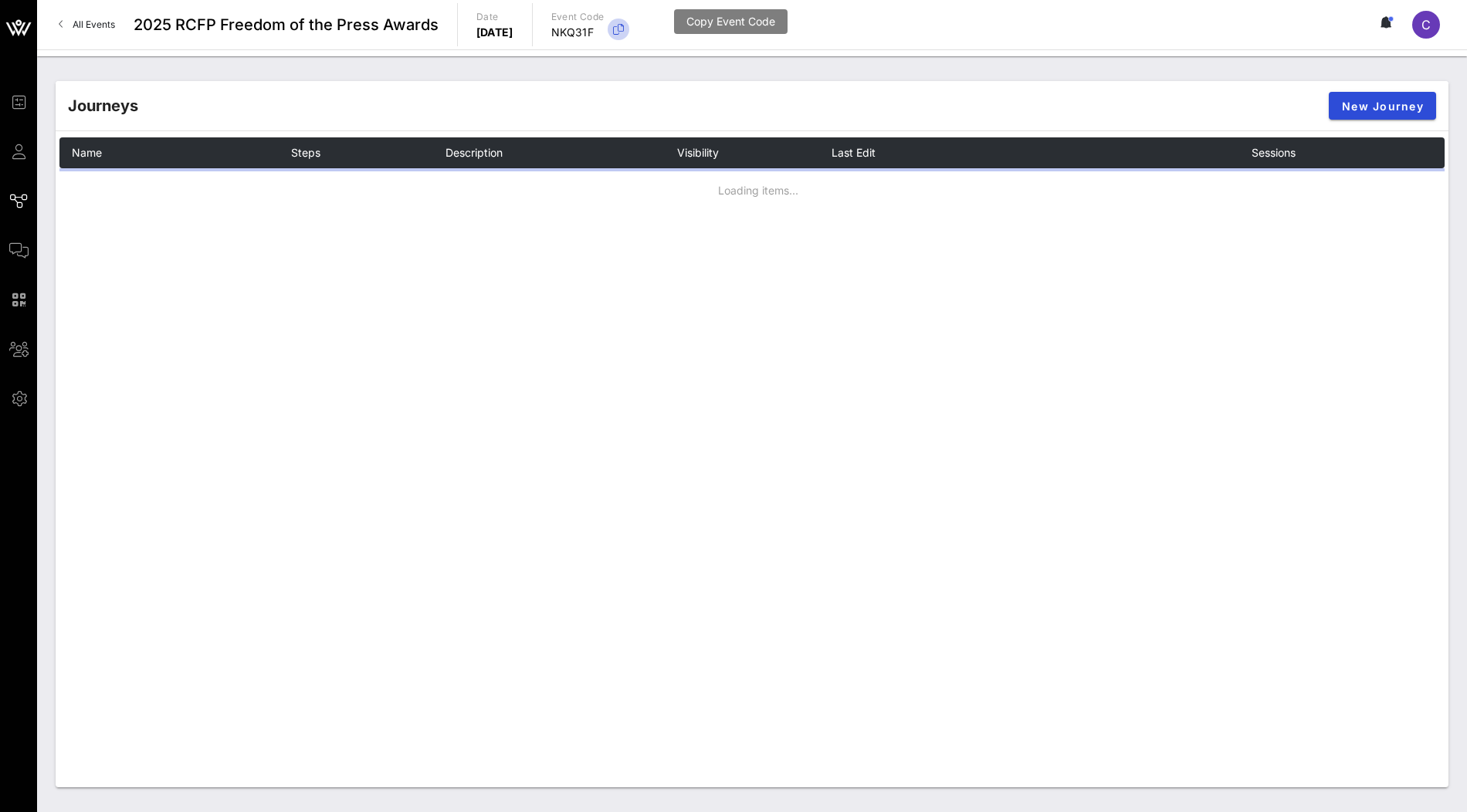
click at [627, 29] on icon "button" at bounding box center [618, 29] width 18 height 18
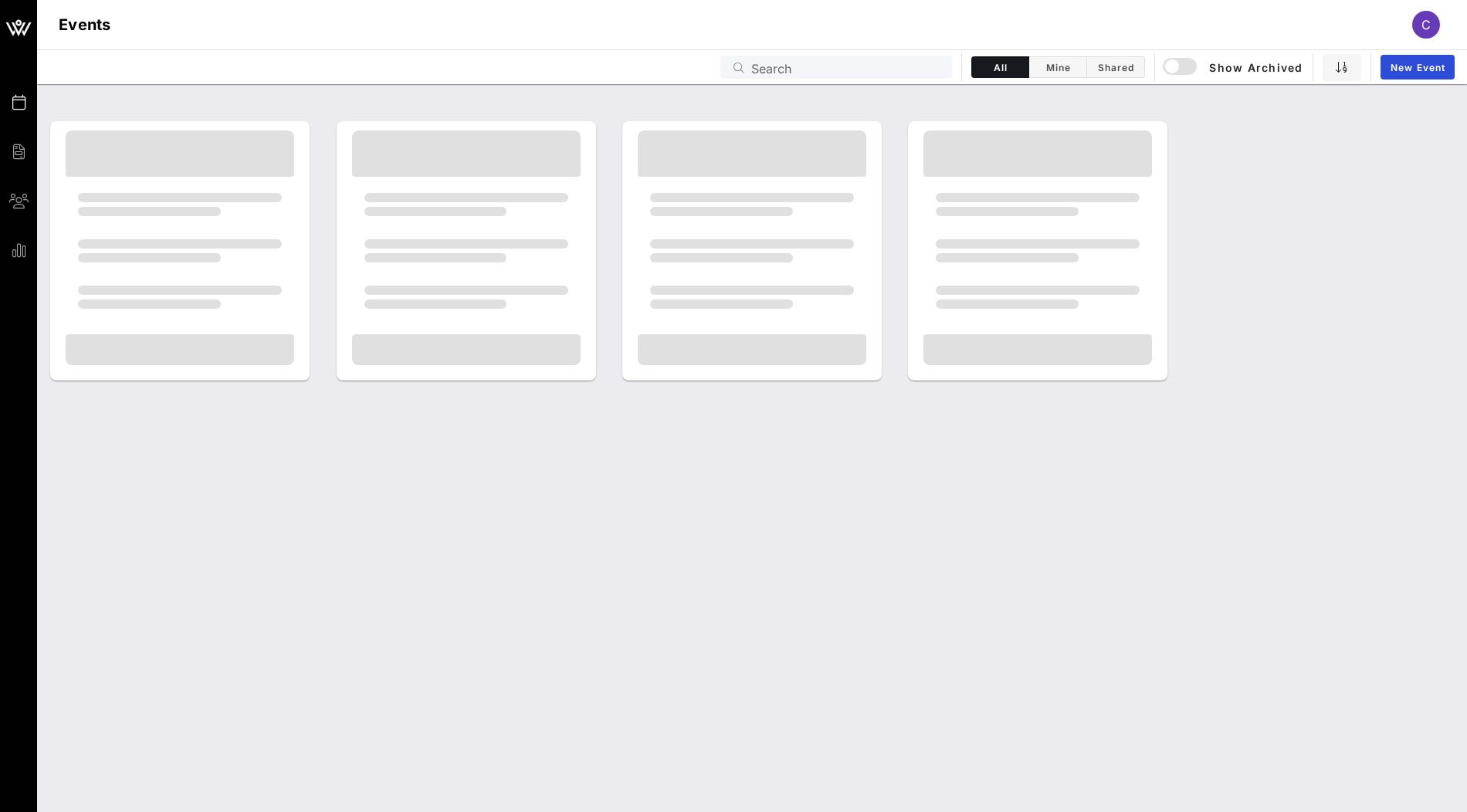
click at [811, 35] on div "Events C" at bounding box center [752, 24] width 1430 height 49
